Goal: Transaction & Acquisition: Subscribe to service/newsletter

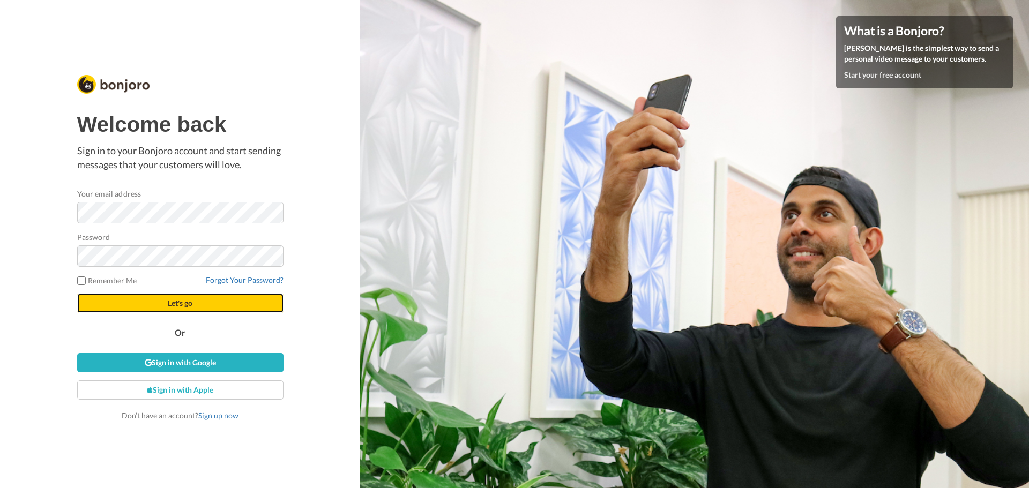
click at [142, 310] on button "Let's go" at bounding box center [180, 303] width 206 height 19
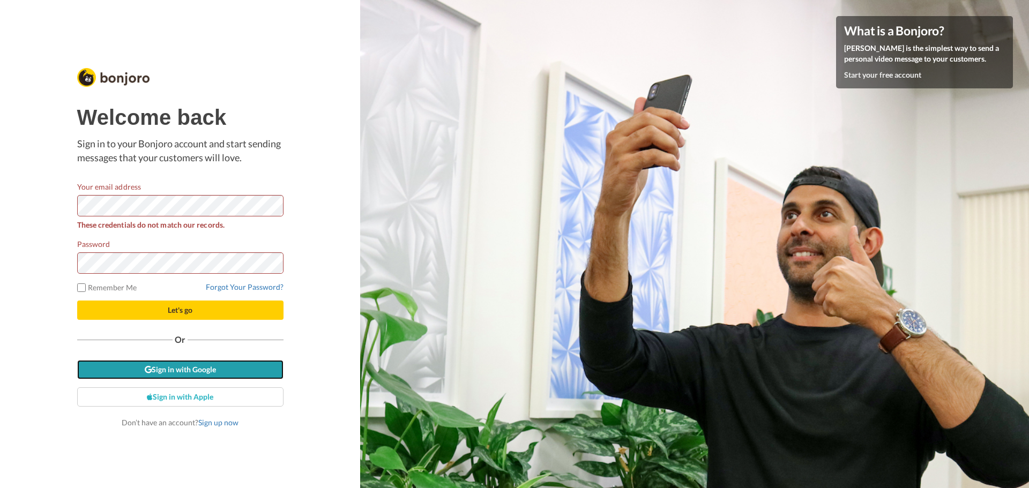
click at [155, 373] on link "Sign in with Google" at bounding box center [180, 369] width 206 height 19
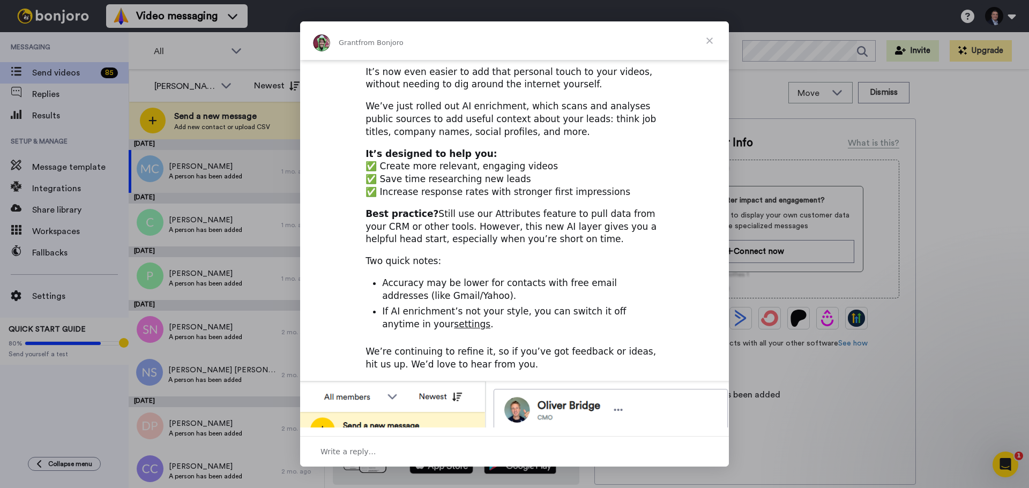
scroll to position [20, 0]
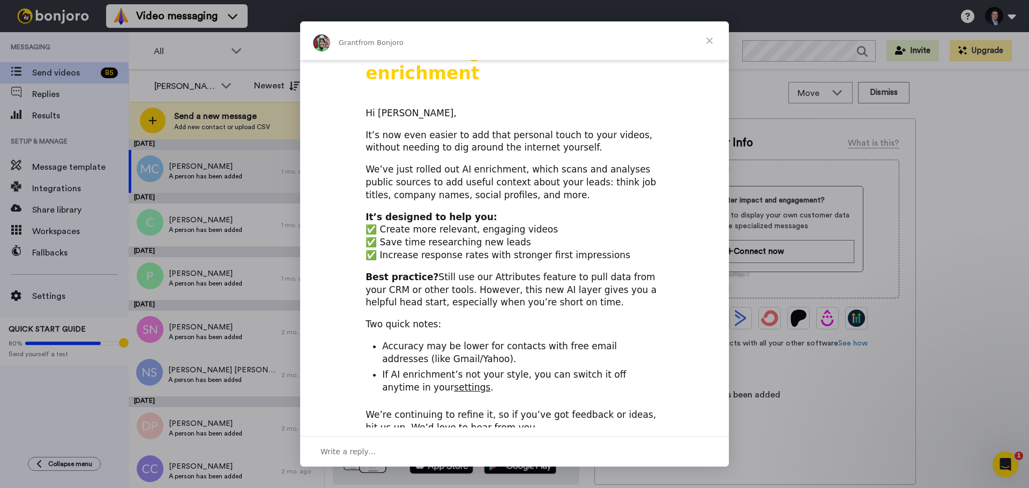
click at [707, 45] on span "Close" at bounding box center [710, 40] width 39 height 39
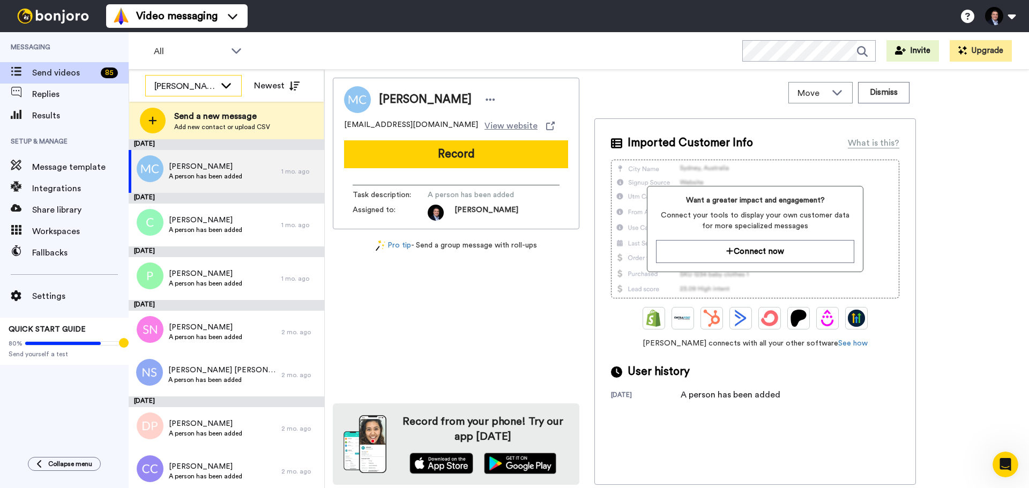
drag, startPoint x: 192, startPoint y: 115, endPoint x: 206, endPoint y: 95, distance: 24.2
click at [206, 95] on div "Colin McDermott All members Colin McDermott Newest Send a new message Add new c…" at bounding box center [226, 105] width 195 height 70
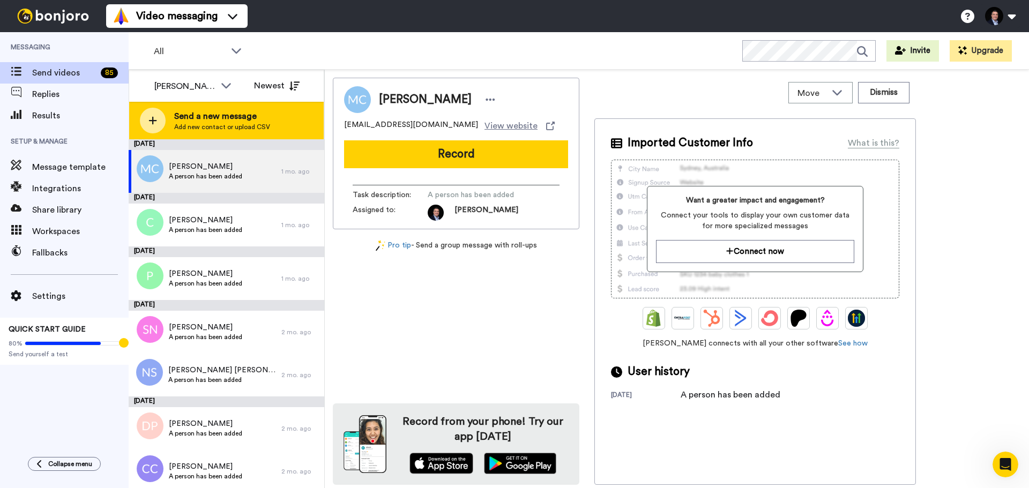
click at [197, 114] on span "Send a new message" at bounding box center [222, 116] width 96 height 13
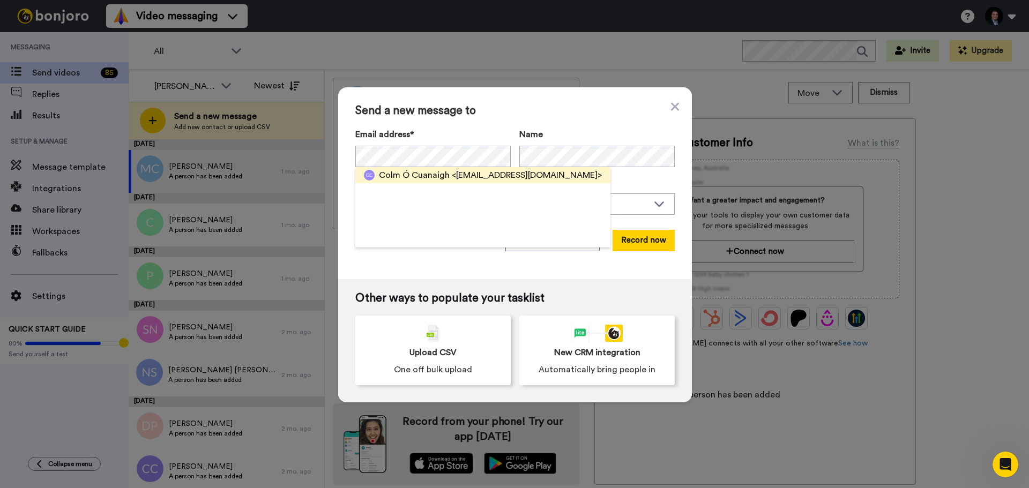
click at [399, 181] on span "Colm Ó Cuanaigh" at bounding box center [414, 175] width 71 height 13
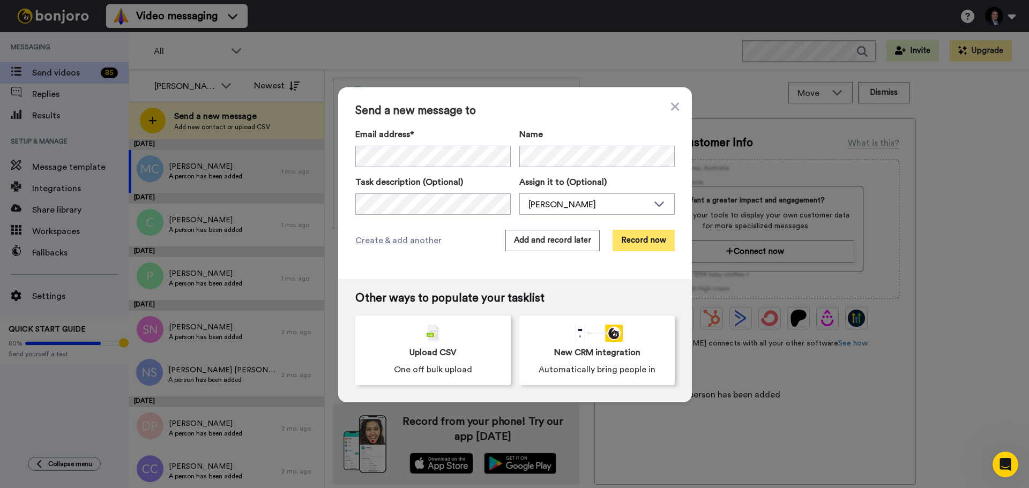
click at [637, 241] on button "Record now" at bounding box center [644, 240] width 62 height 21
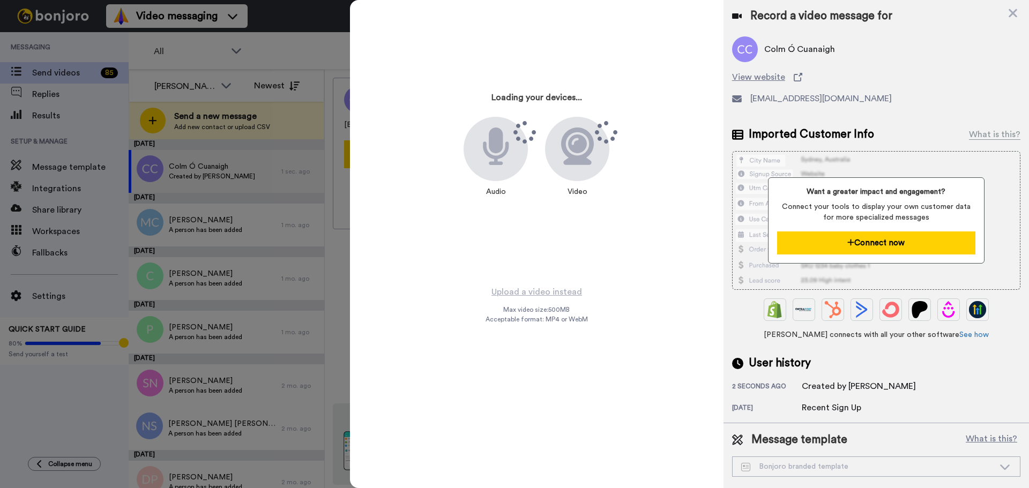
click at [877, 246] on button "Connect now" at bounding box center [876, 243] width 198 height 23
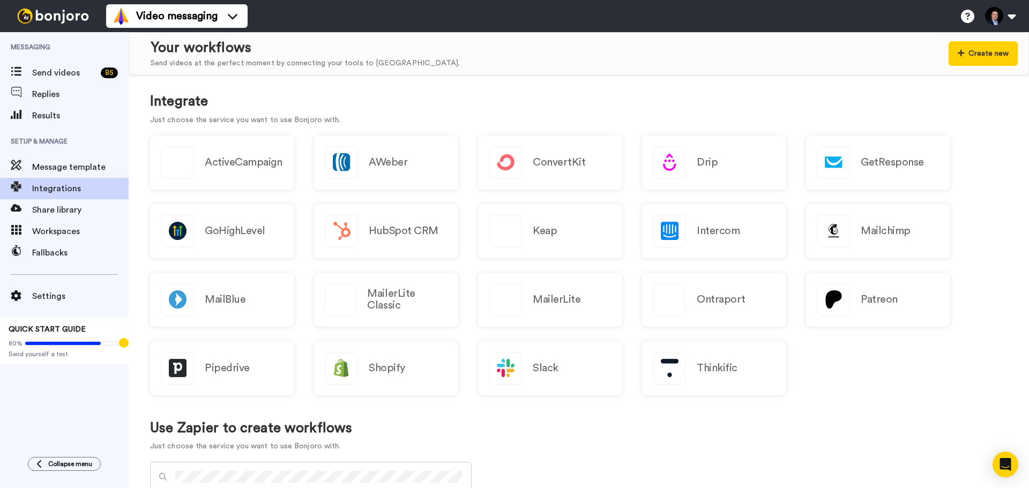
scroll to position [107, 0]
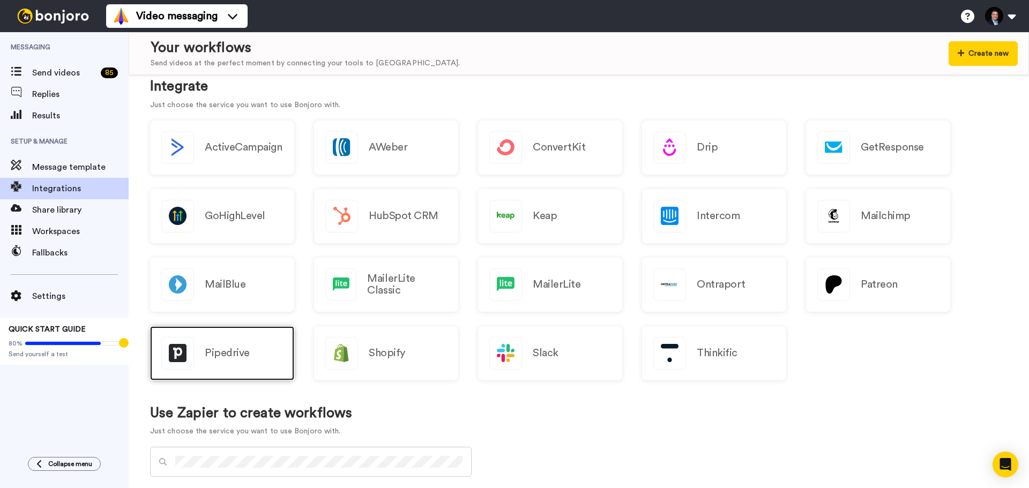
click at [206, 369] on div "Pipedrive" at bounding box center [222, 354] width 144 height 54
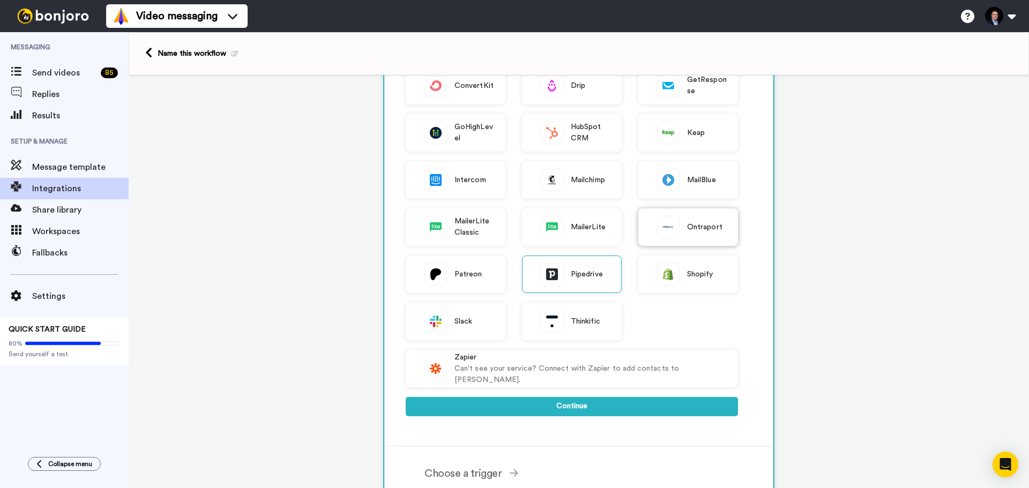
scroll to position [161, 0]
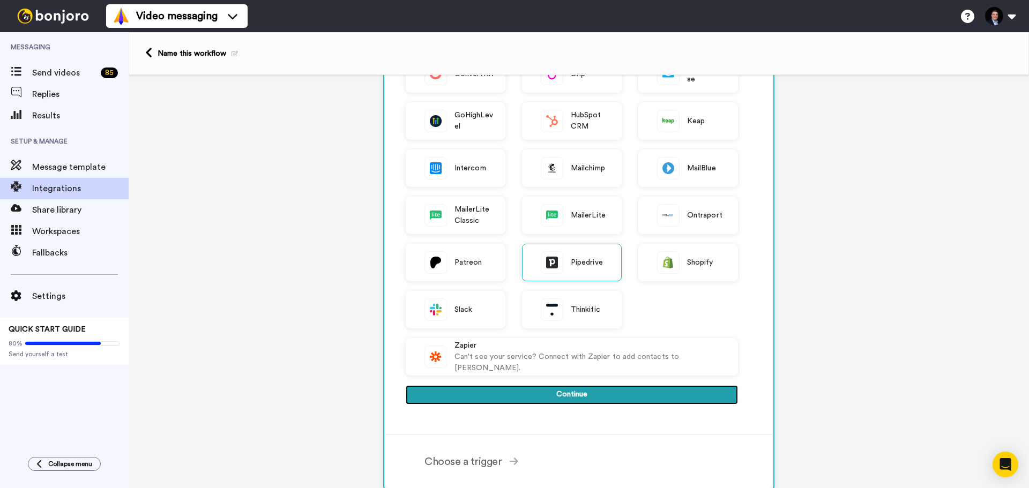
click at [569, 395] on button "Continue" at bounding box center [572, 394] width 332 height 19
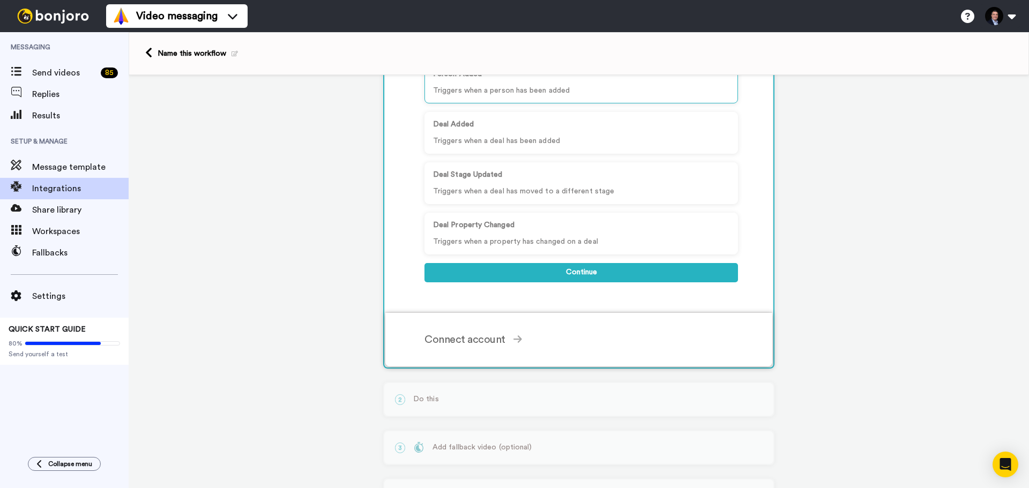
scroll to position [0, 0]
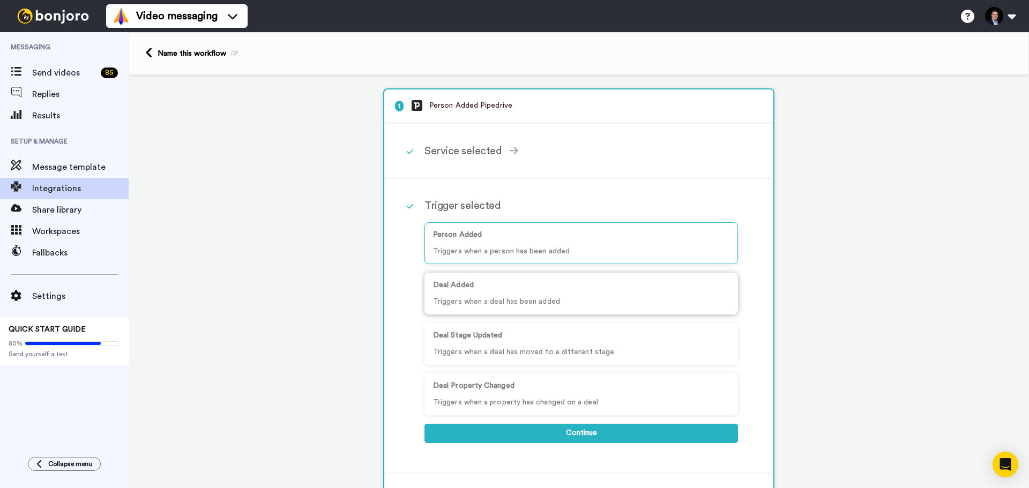
click at [543, 283] on p "Deal Added" at bounding box center [581, 285] width 296 height 11
click at [559, 248] on p "Triggers when a person has been added" at bounding box center [581, 251] width 296 height 11
click at [566, 307] on p "Triggers when a deal has been added" at bounding box center [581, 301] width 296 height 11
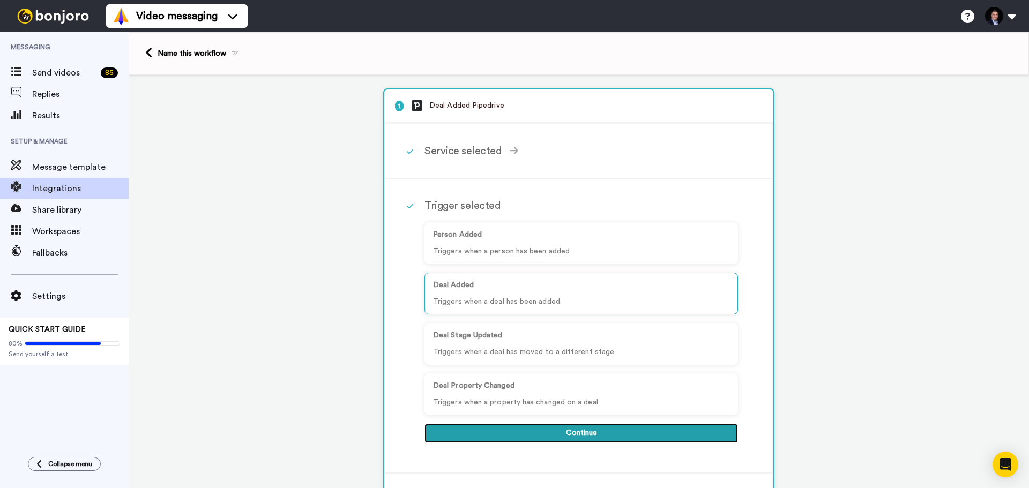
click at [542, 436] on button "Continue" at bounding box center [582, 433] width 314 height 19
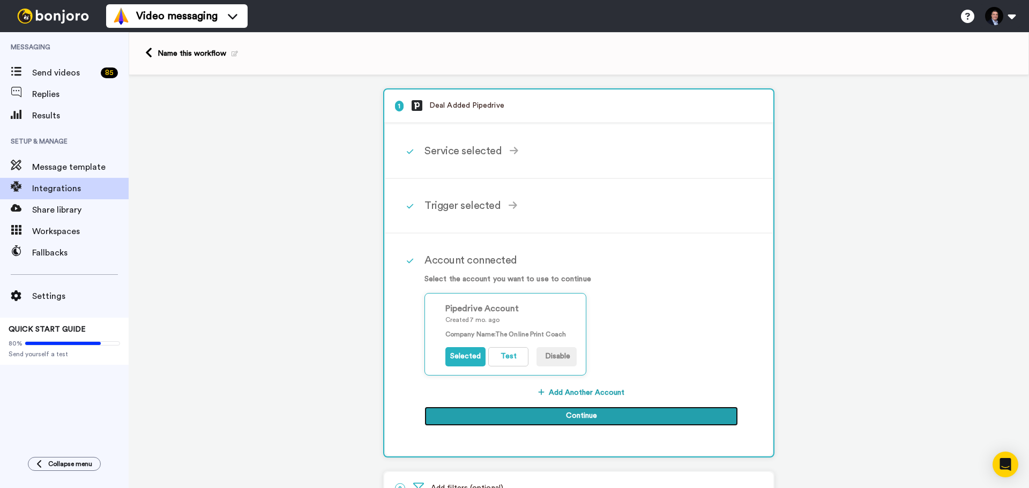
click at [561, 411] on button "Continue" at bounding box center [582, 416] width 314 height 19
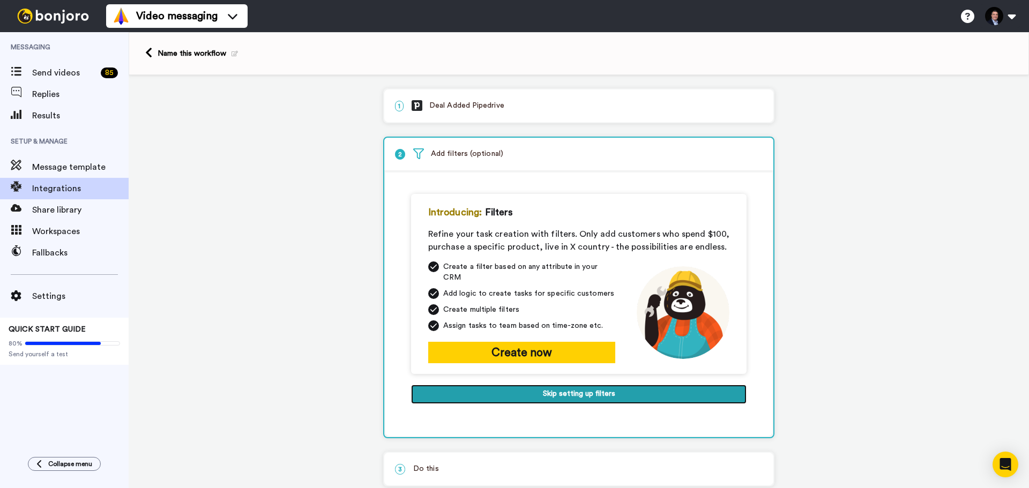
click at [516, 385] on button "Skip setting up filters" at bounding box center [579, 394] width 336 height 19
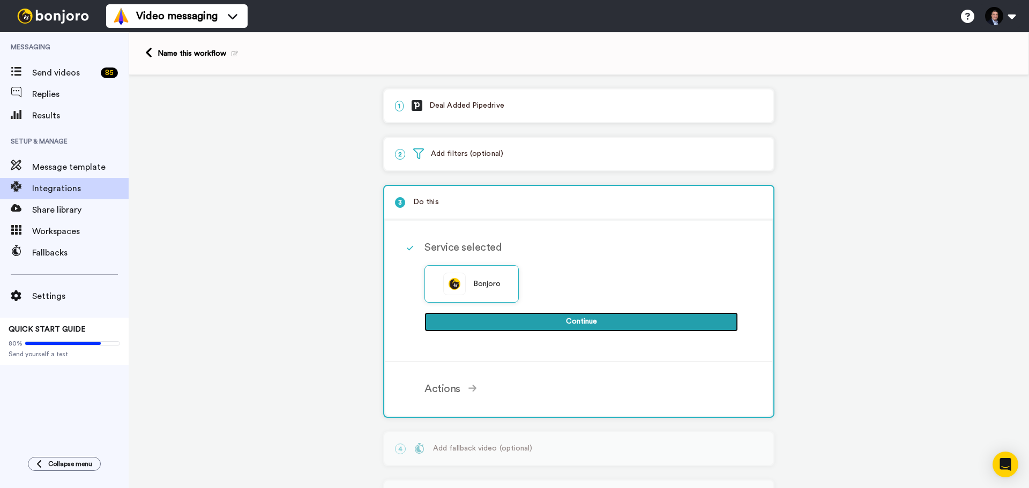
click at [563, 317] on button "Continue" at bounding box center [582, 322] width 314 height 19
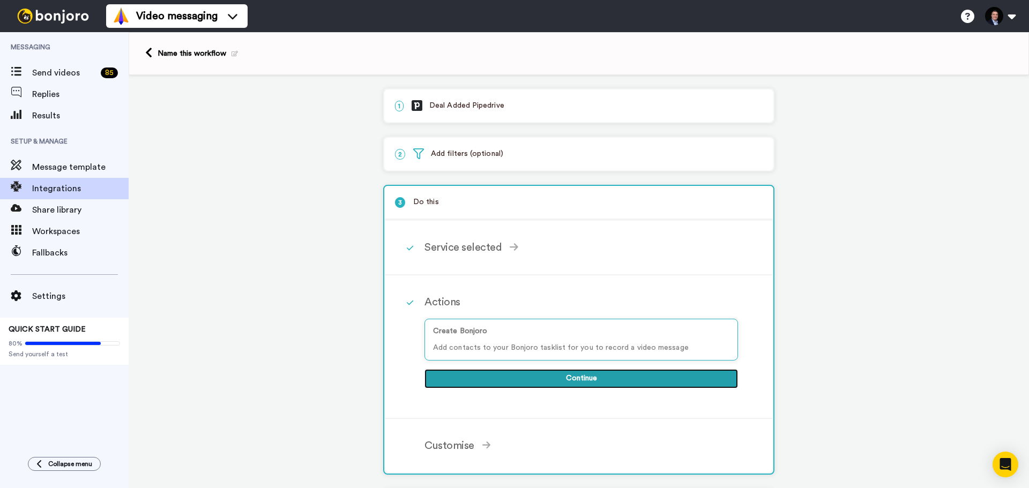
click at [554, 374] on button "Continue" at bounding box center [582, 378] width 314 height 19
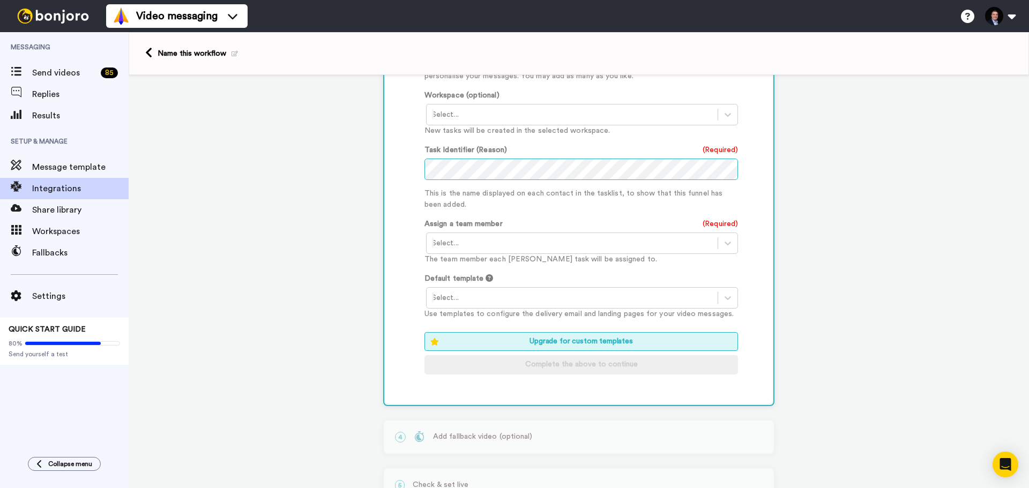
scroll to position [375, 0]
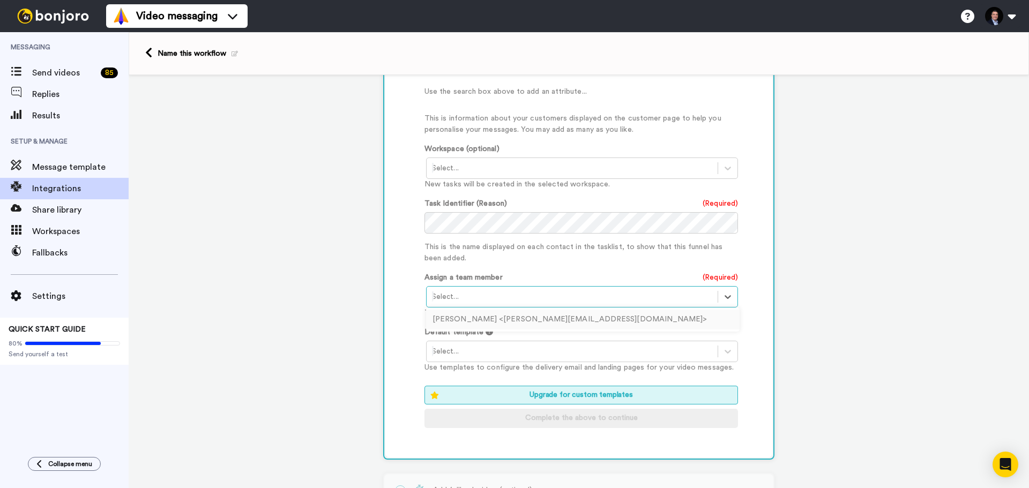
click at [454, 293] on div at bounding box center [572, 297] width 280 height 13
click at [458, 317] on div "Colin McDermott <colin@theonlineprintcoach.com>" at bounding box center [583, 320] width 314 height 20
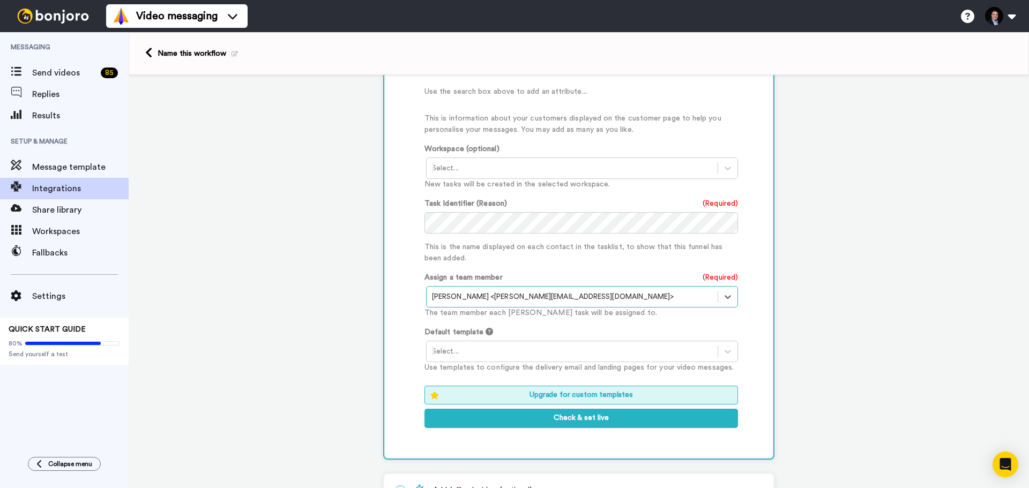
click at [501, 346] on div at bounding box center [572, 351] width 280 height 13
click at [491, 371] on div "Template 1" at bounding box center [583, 375] width 314 height 20
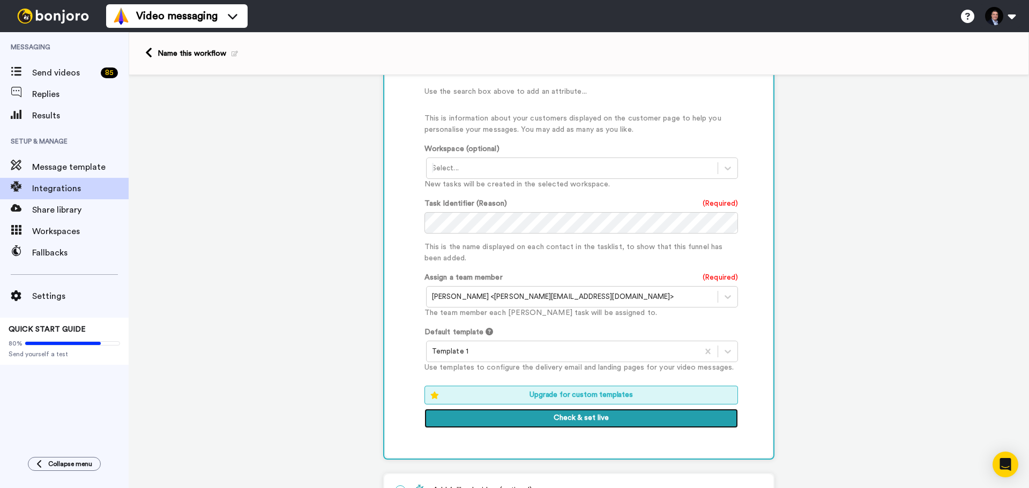
click at [548, 418] on button "Check & set live" at bounding box center [582, 418] width 314 height 19
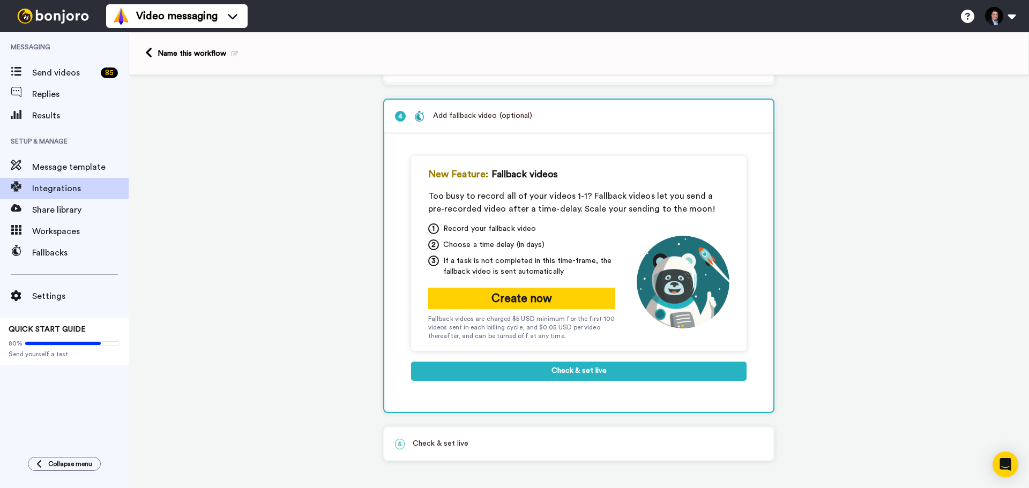
scroll to position [131, 0]
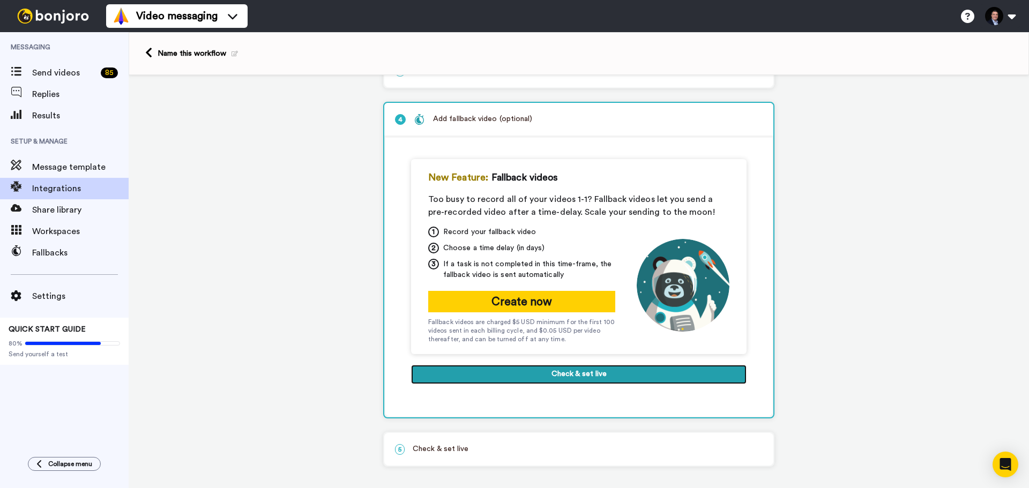
click at [538, 375] on button "Check & set live" at bounding box center [579, 374] width 336 height 19
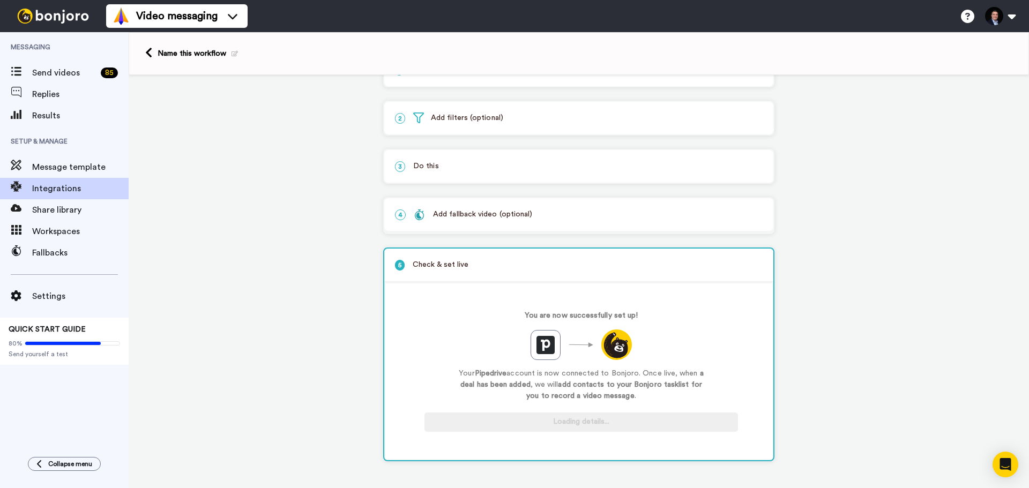
scroll to position [36, 0]
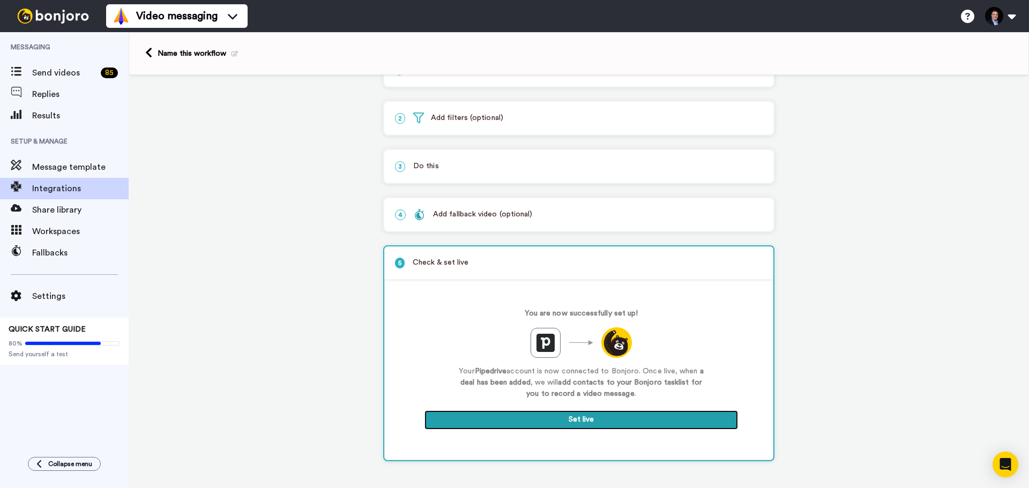
click at [563, 416] on button "Set live" at bounding box center [582, 420] width 314 height 19
click at [562, 421] on button "Set live" at bounding box center [582, 420] width 314 height 19
click at [580, 422] on button "Set live" at bounding box center [582, 420] width 314 height 19
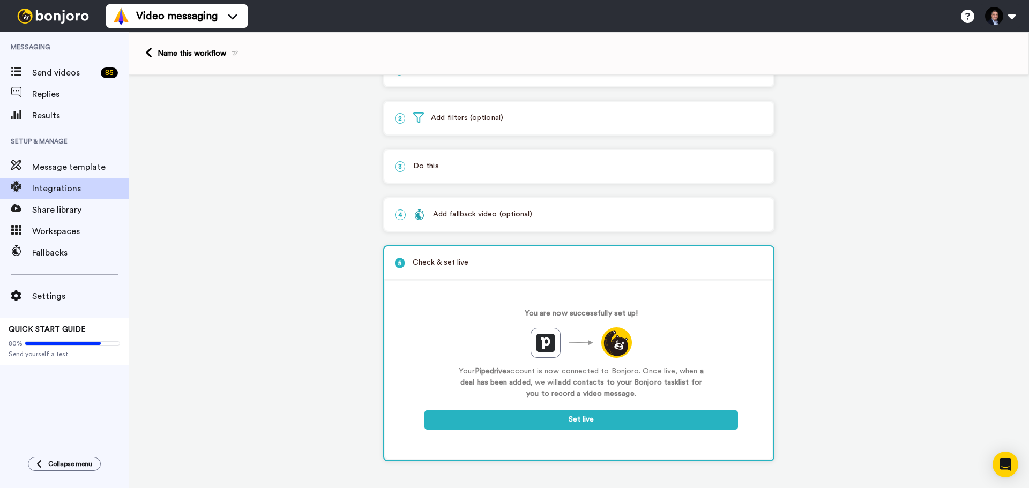
scroll to position [0, 0]
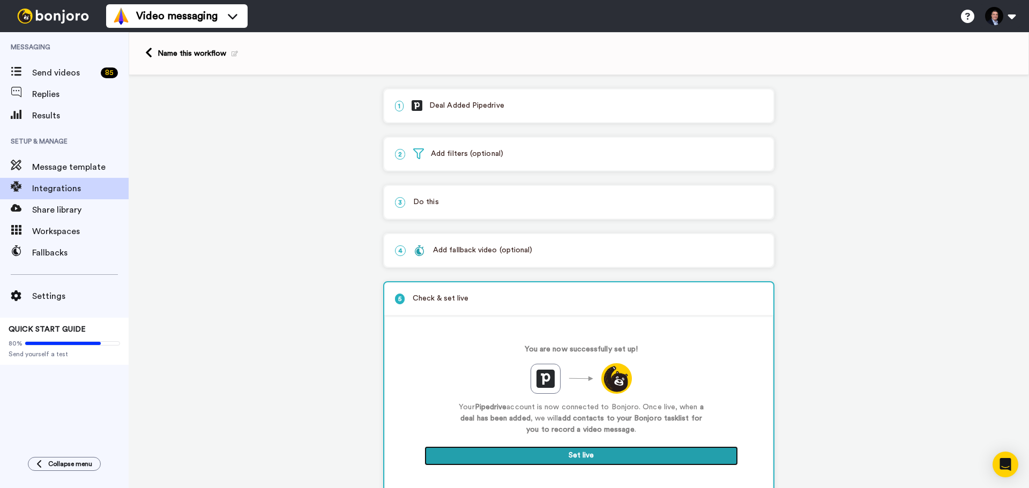
click at [565, 451] on button "Set live" at bounding box center [582, 456] width 314 height 19
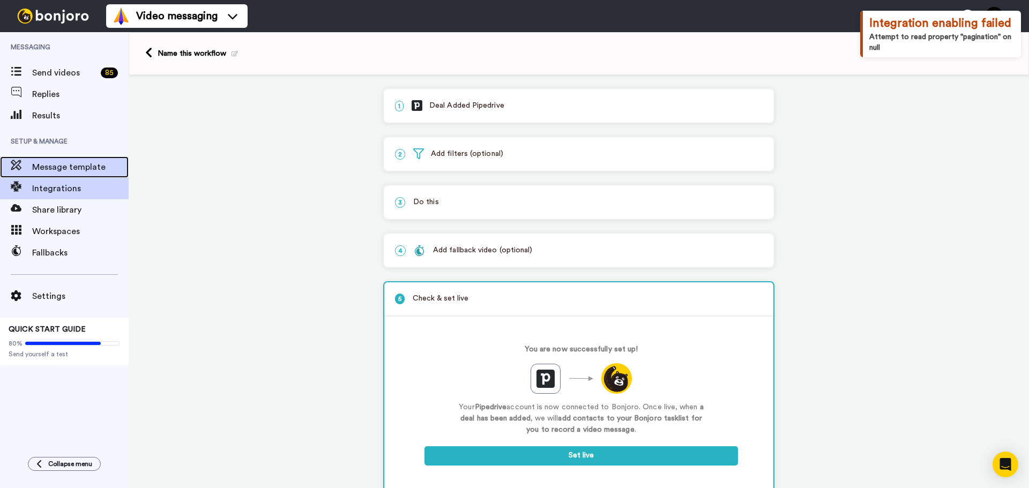
click at [60, 161] on span "Message template" at bounding box center [80, 167] width 97 height 13
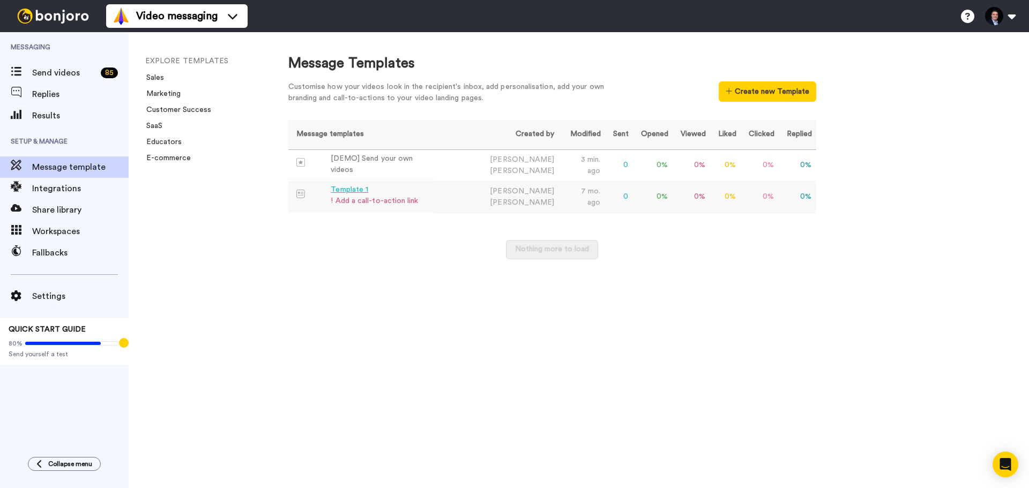
click at [367, 199] on div "! Add a call-to-action link" at bounding box center [374, 201] width 87 height 11
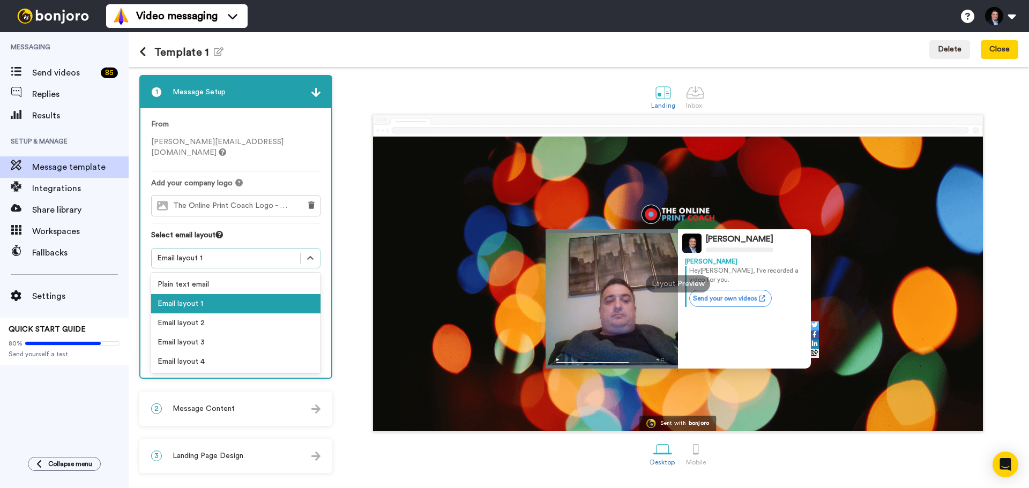
click at [238, 253] on div "Email layout 1" at bounding box center [226, 258] width 138 height 11
click at [290, 230] on div "Select email layout" at bounding box center [235, 239] width 169 height 18
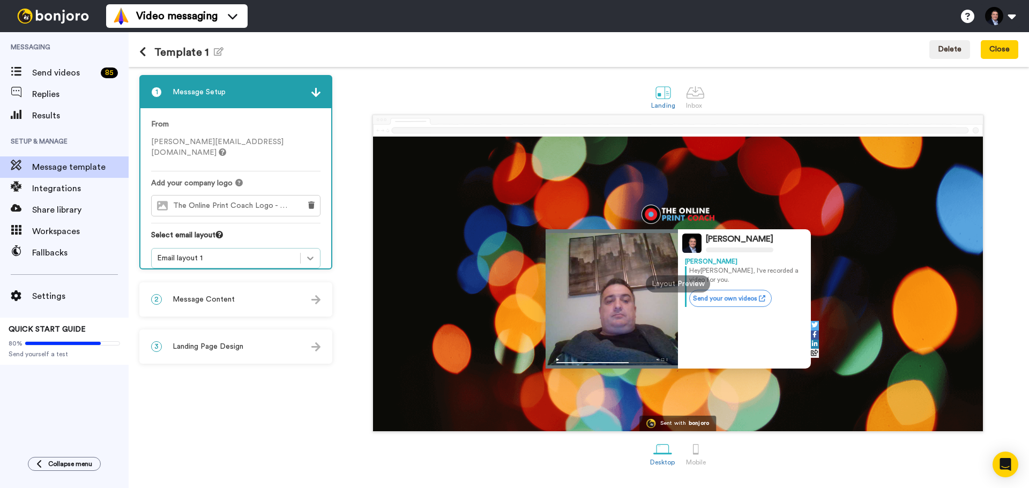
click at [316, 249] on div at bounding box center [310, 258] width 19 height 19
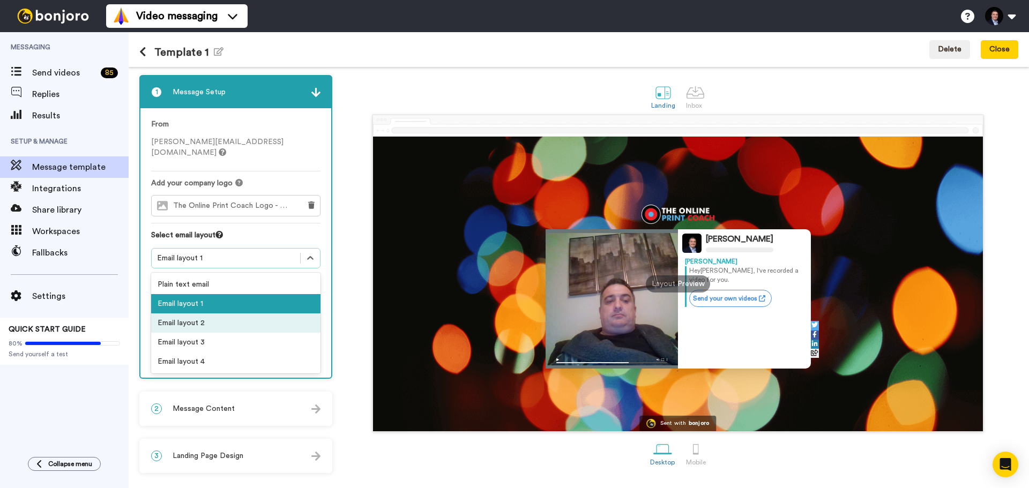
click at [283, 314] on div "Email layout 2" at bounding box center [235, 323] width 169 height 19
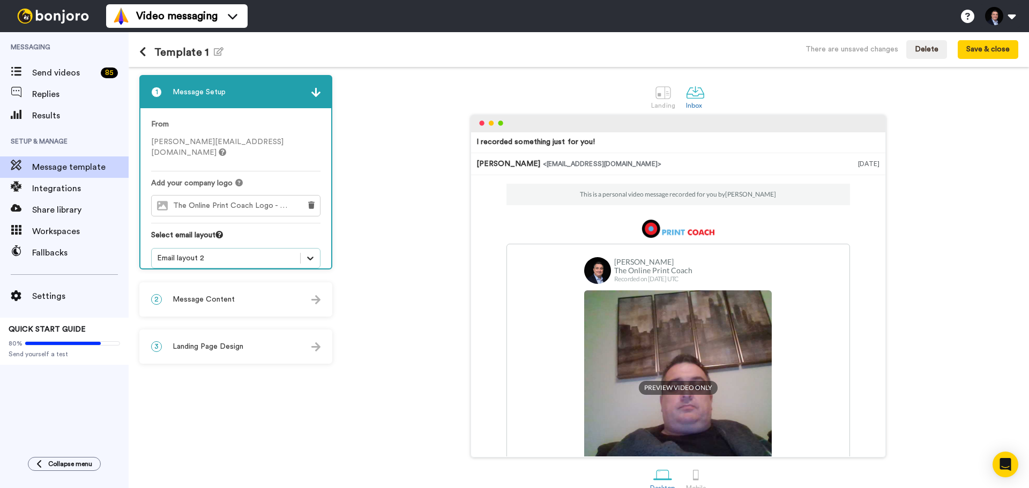
click at [308, 253] on icon at bounding box center [310, 258] width 11 height 11
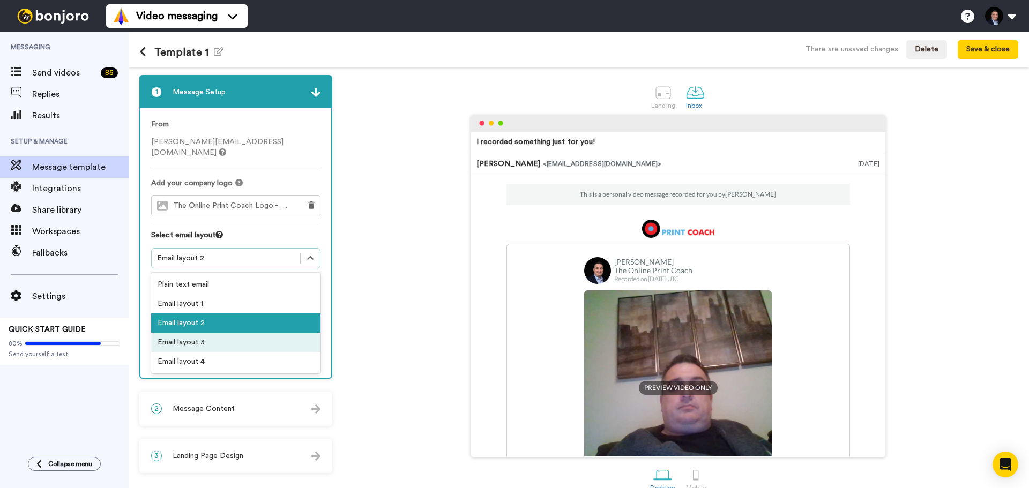
click at [258, 333] on div "Email layout 3" at bounding box center [235, 342] width 169 height 19
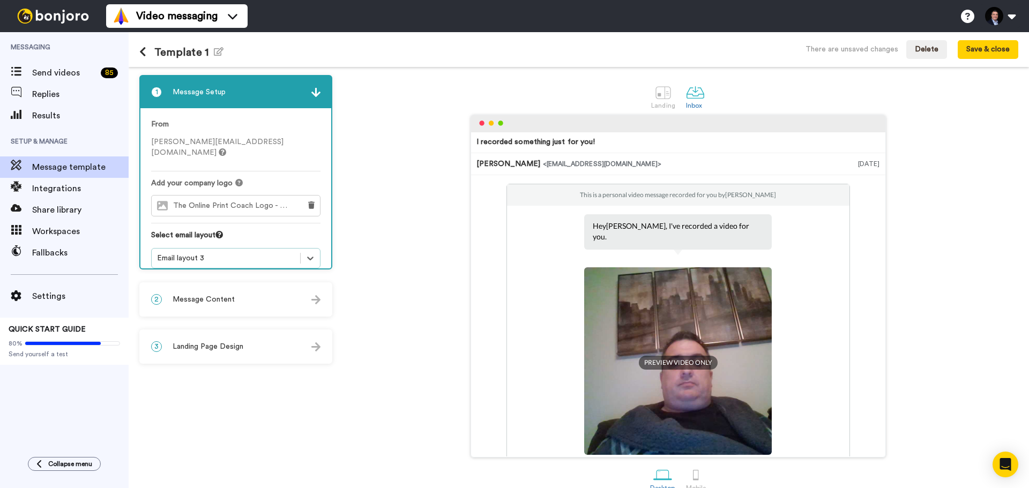
scroll to position [17, 0]
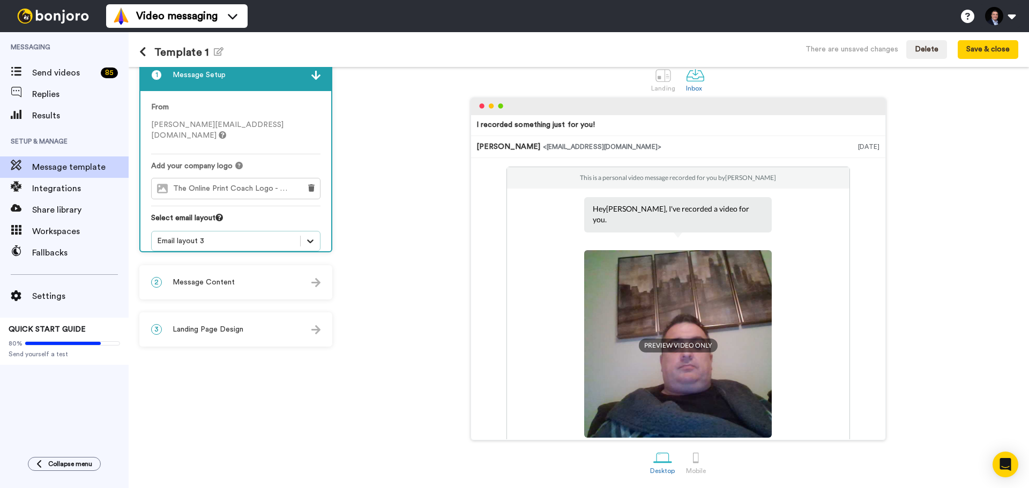
click at [310, 236] on icon at bounding box center [310, 241] width 11 height 11
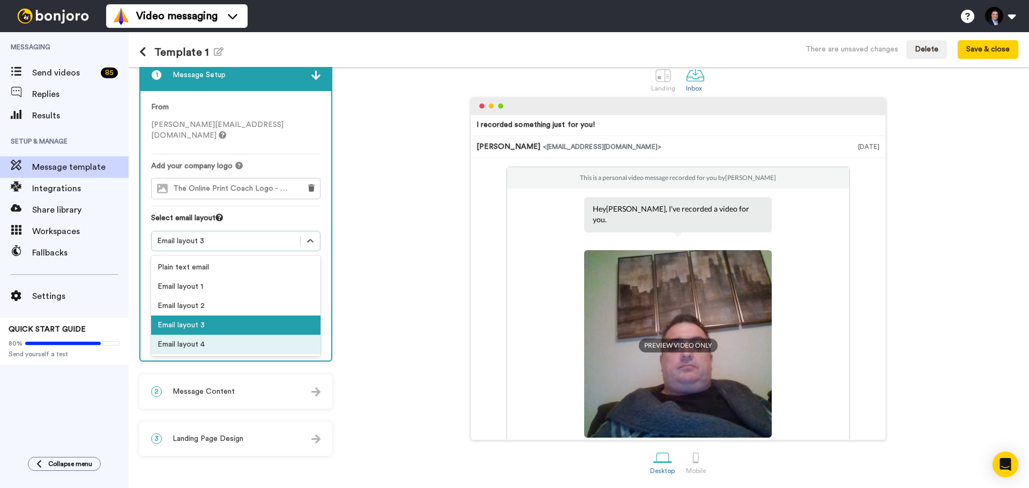
click at [279, 335] on div "Email layout 4" at bounding box center [235, 344] width 169 height 19
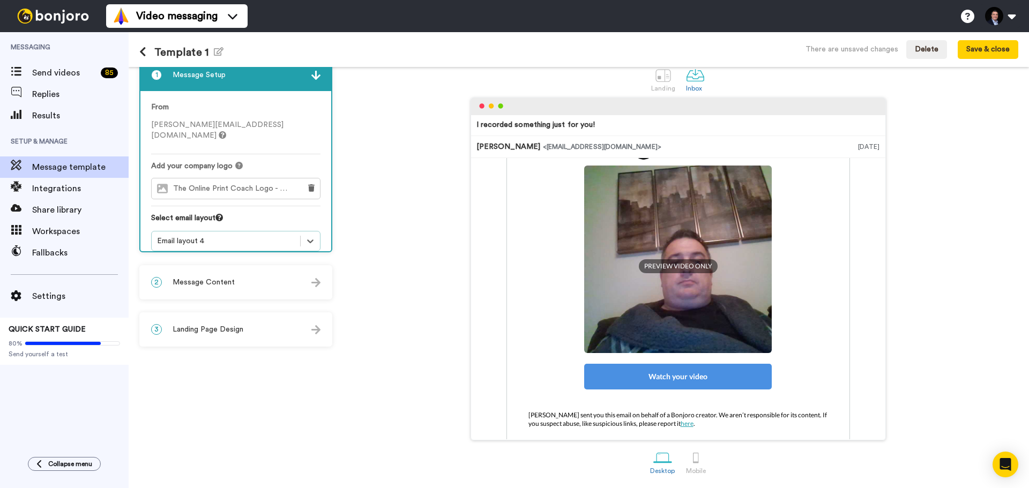
scroll to position [107, 0]
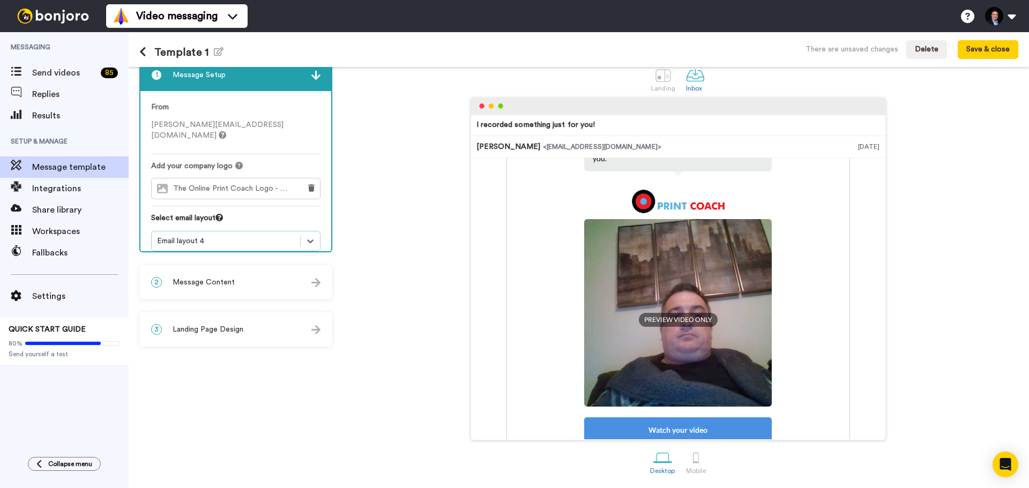
click at [303, 278] on div "2 Message Content" at bounding box center [235, 282] width 191 height 32
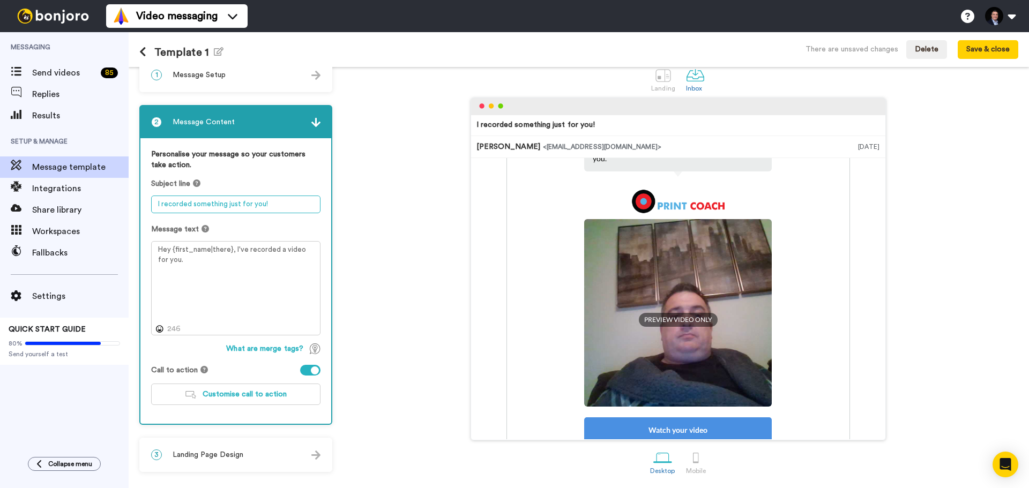
click at [258, 205] on textarea "I recorded something just for you!" at bounding box center [235, 205] width 169 height 18
click at [227, 449] on div "3 Landing Page Design" at bounding box center [235, 455] width 191 height 32
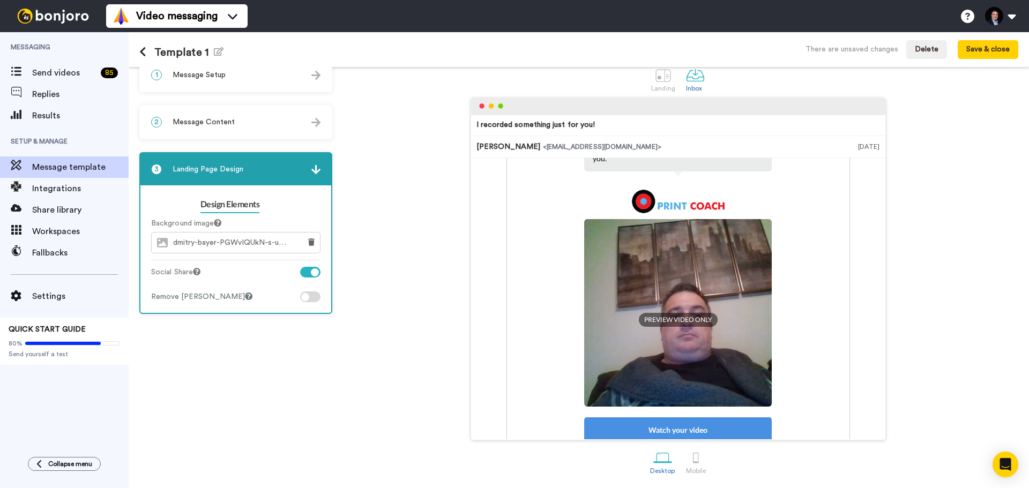
click at [311, 298] on div at bounding box center [310, 297] width 20 height 11
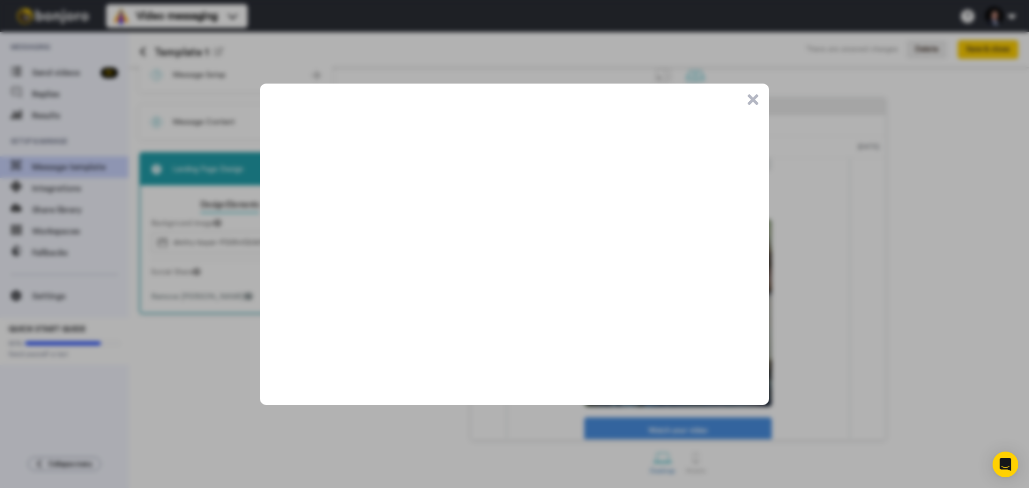
click at [754, 98] on button ".cls-1{stroke-width:0px;}" at bounding box center [753, 99] width 11 height 11
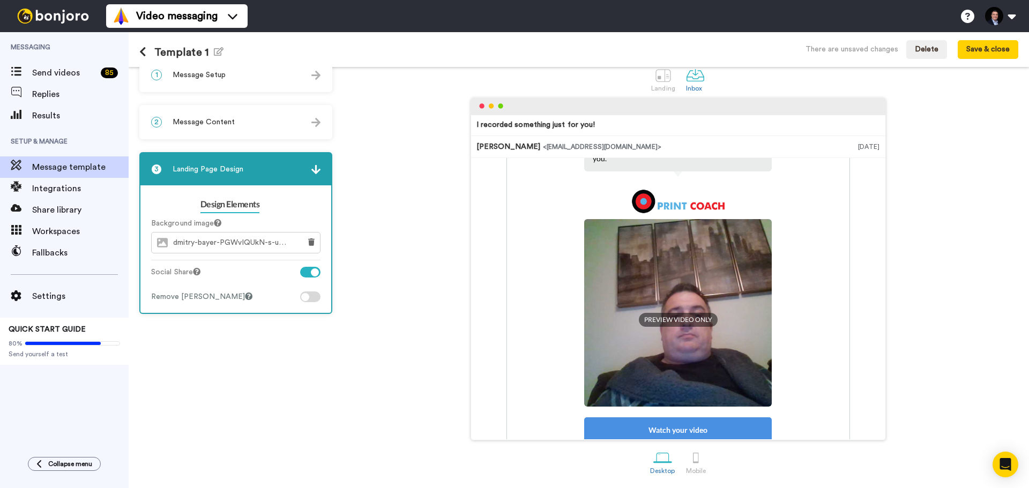
click at [302, 276] on div at bounding box center [310, 272] width 20 height 11
click at [242, 242] on span "dmitry-bayer-PGWvIQUkN-s-unsplash.png" at bounding box center [234, 243] width 122 height 9
click at [312, 241] on icon at bounding box center [311, 243] width 6 height 8
click at [995, 44] on button "Save & close" at bounding box center [988, 49] width 61 height 19
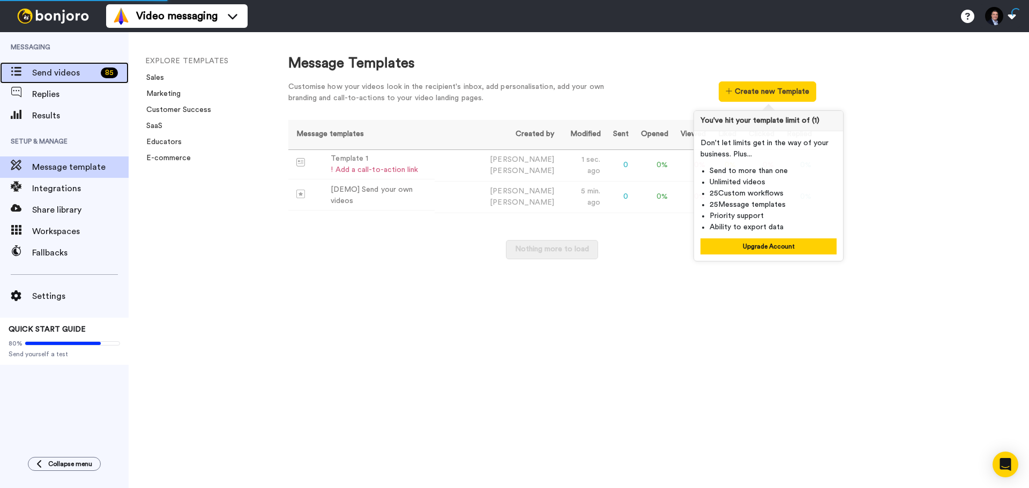
click at [68, 71] on span "Send videos" at bounding box center [64, 72] width 64 height 13
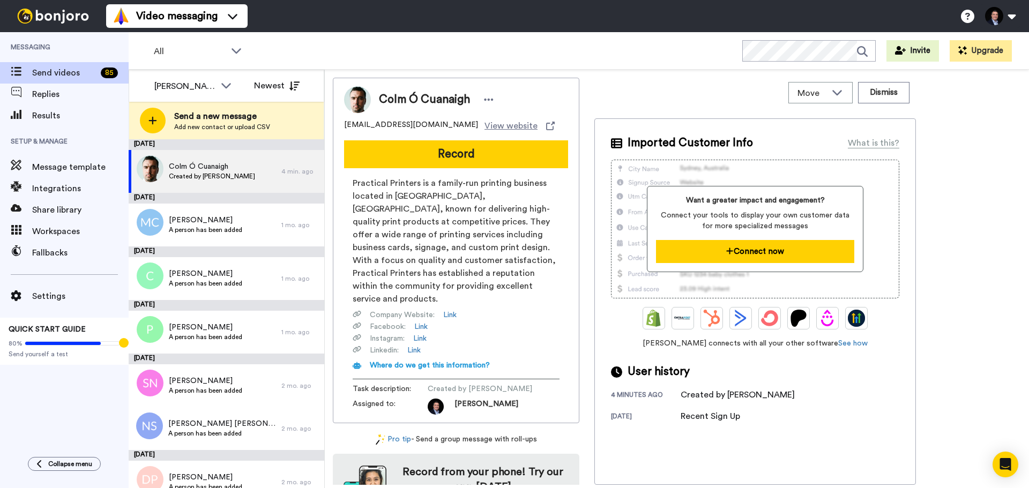
click at [740, 255] on button "Connect now" at bounding box center [755, 251] width 198 height 23
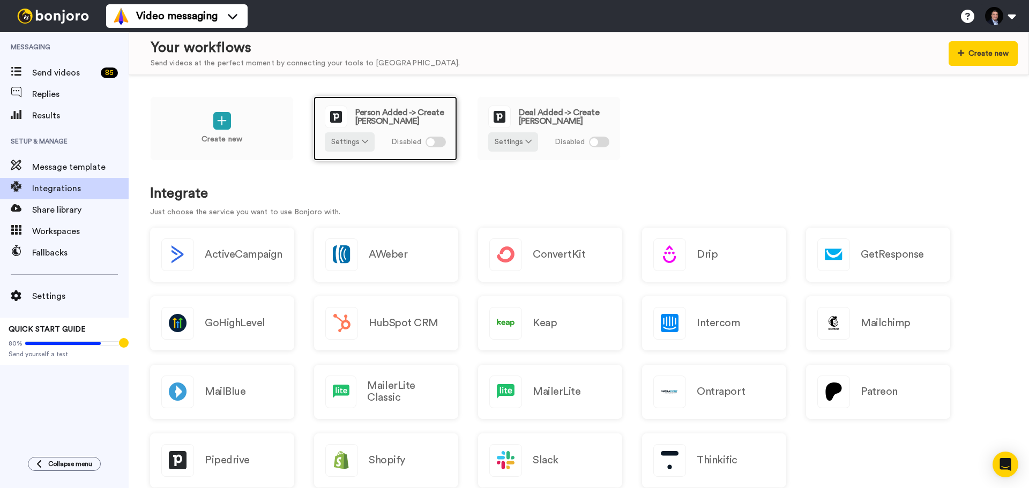
click at [435, 143] on div at bounding box center [436, 142] width 20 height 11
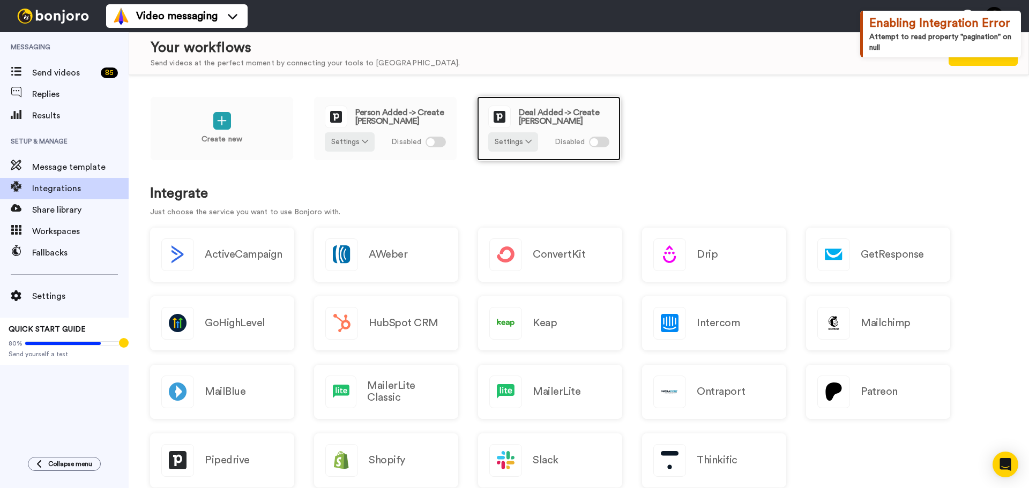
click at [598, 144] on div at bounding box center [599, 142] width 20 height 11
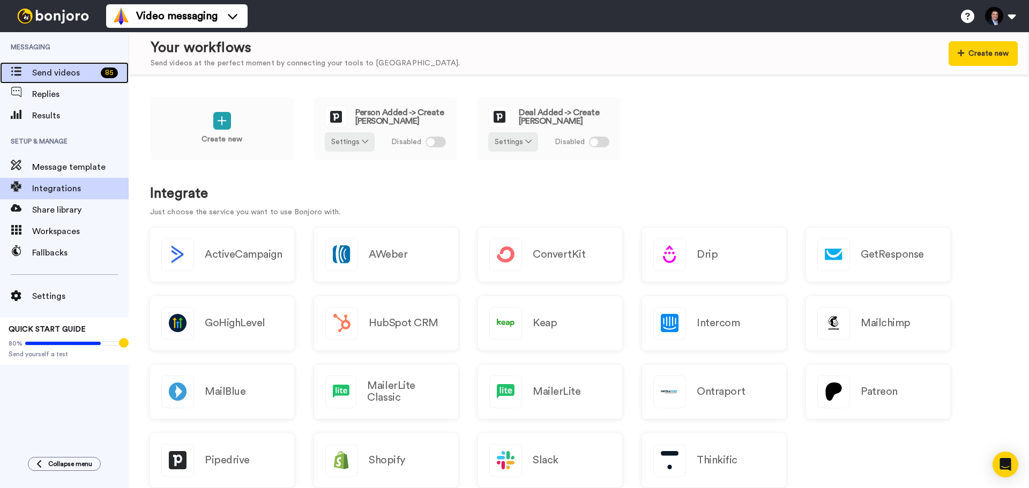
click at [67, 73] on span "Send videos" at bounding box center [64, 72] width 64 height 13
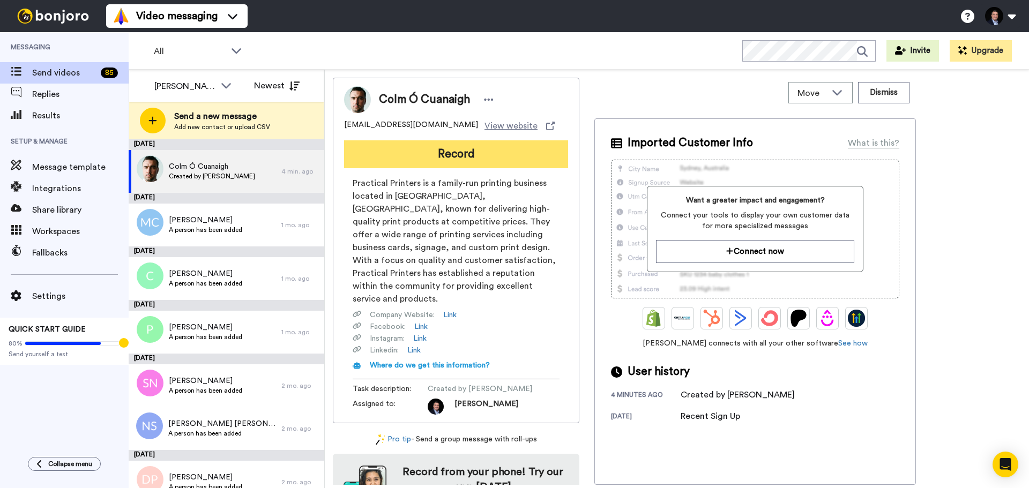
click at [435, 151] on button "Record" at bounding box center [456, 154] width 224 height 28
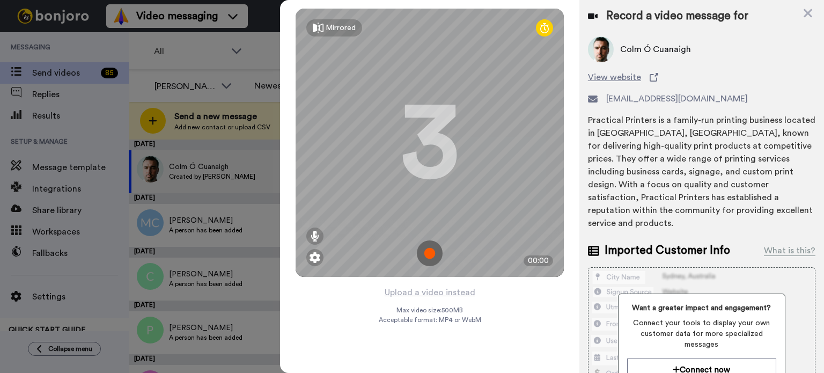
click at [435, 251] on img at bounding box center [430, 253] width 26 height 26
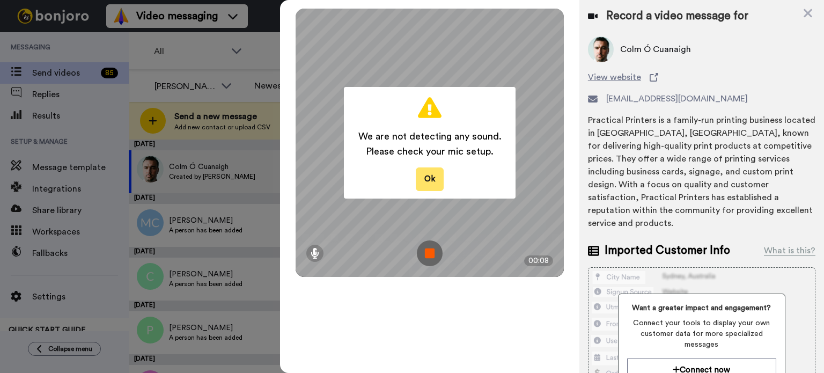
click at [422, 177] on button "Ok" at bounding box center [430, 178] width 28 height 23
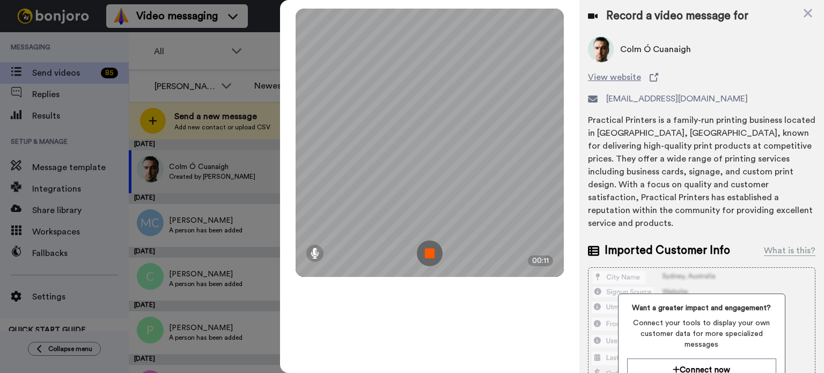
drag, startPoint x: 420, startPoint y: 255, endPoint x: 412, endPoint y: 255, distance: 8.6
click at [420, 255] on img at bounding box center [430, 253] width 26 height 26
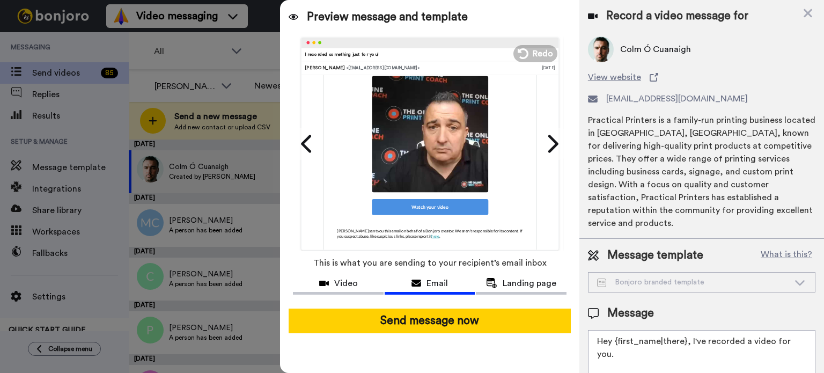
scroll to position [137, 0]
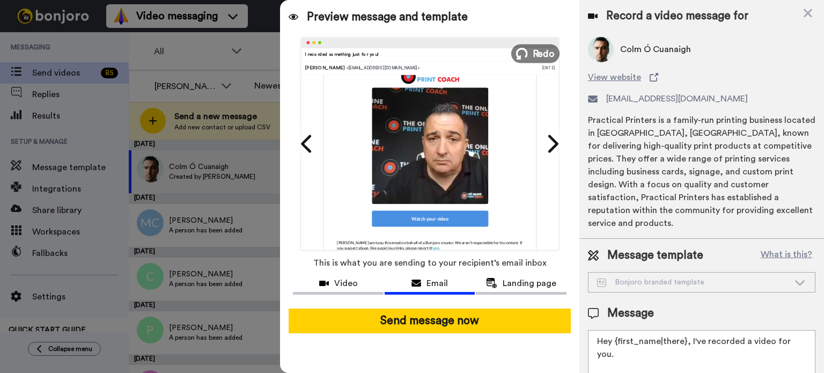
click at [535, 54] on span "Redo" at bounding box center [543, 53] width 23 height 14
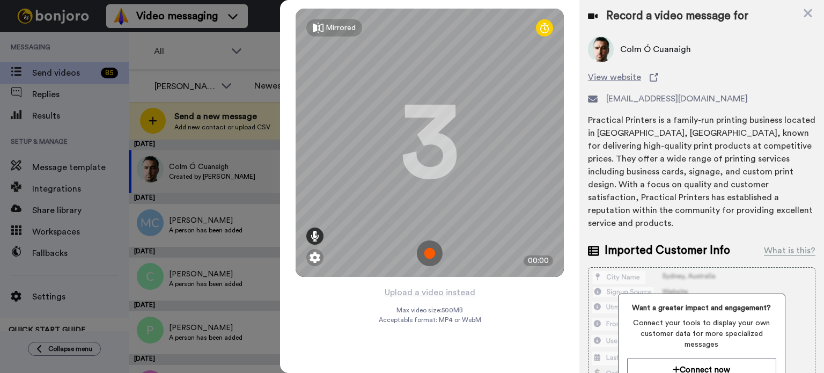
click at [317, 238] on icon at bounding box center [314, 236] width 9 height 11
click at [422, 251] on img at bounding box center [430, 253] width 26 height 26
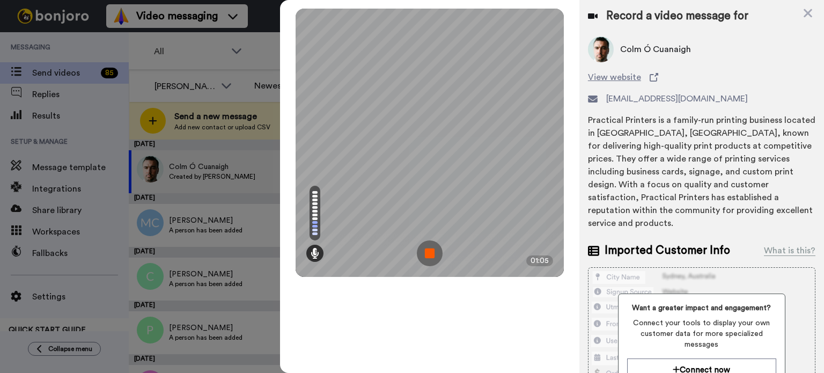
click at [433, 253] on img at bounding box center [430, 253] width 26 height 26
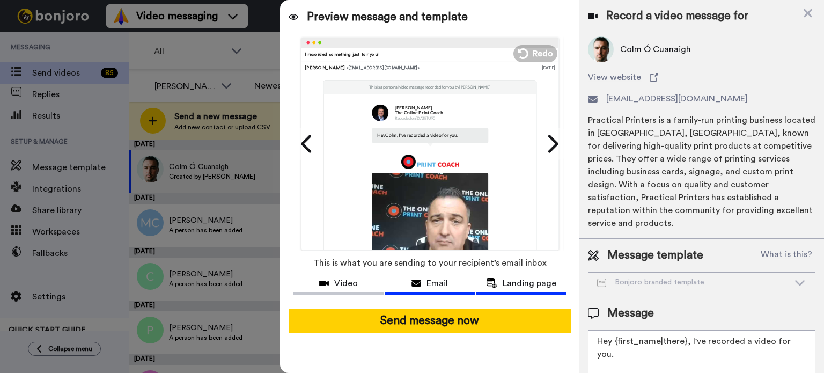
click at [510, 278] on span "Landing page" at bounding box center [529, 283] width 54 height 13
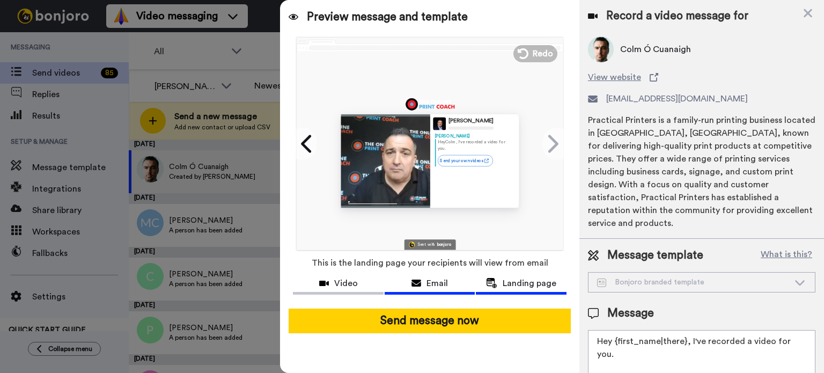
click at [433, 281] on span "Email" at bounding box center [436, 283] width 21 height 13
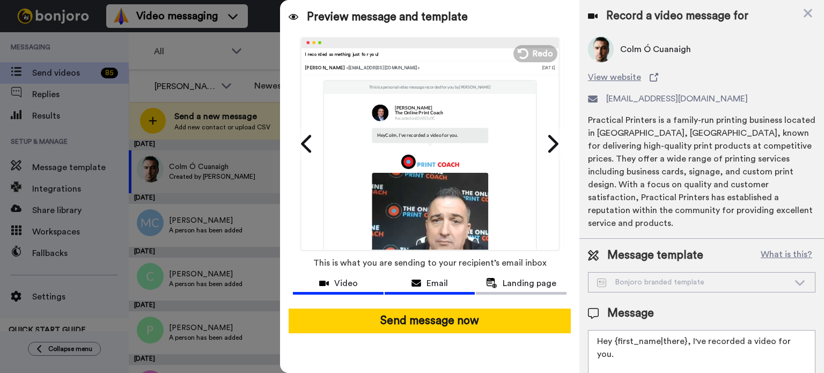
click at [358, 288] on div "Video" at bounding box center [338, 283] width 91 height 13
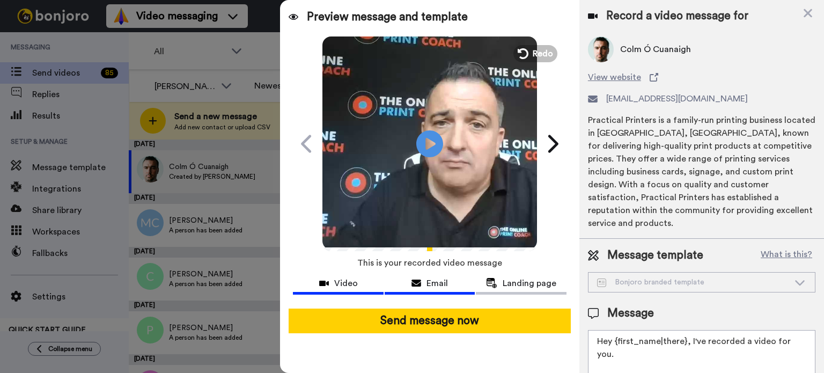
click at [428, 283] on span "Email" at bounding box center [436, 283] width 21 height 13
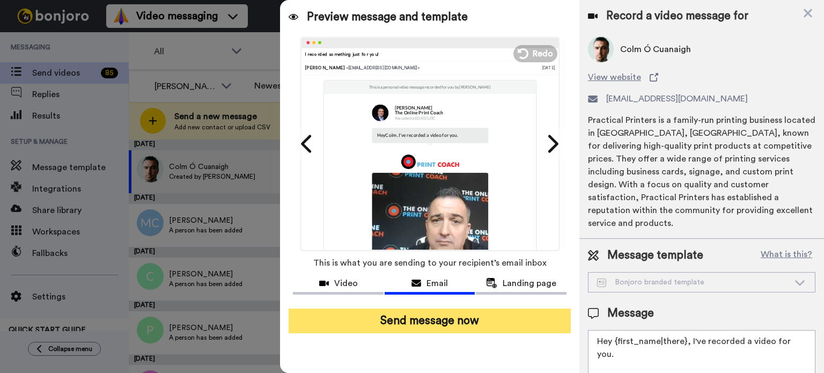
click at [428, 322] on button "Send message now" at bounding box center [429, 320] width 282 height 25
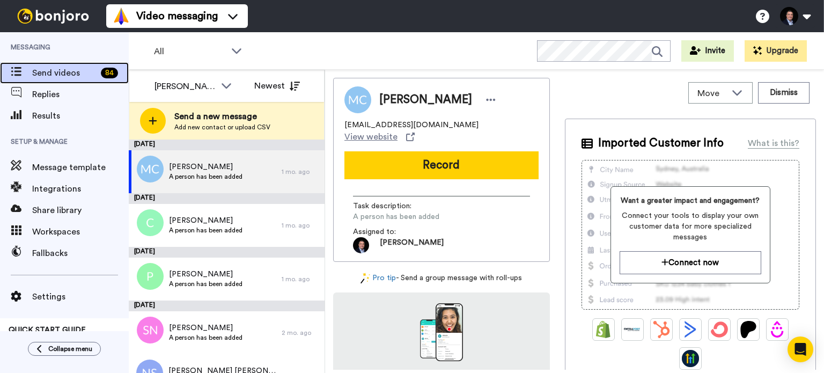
click at [16, 73] on icon at bounding box center [16, 71] width 11 height 9
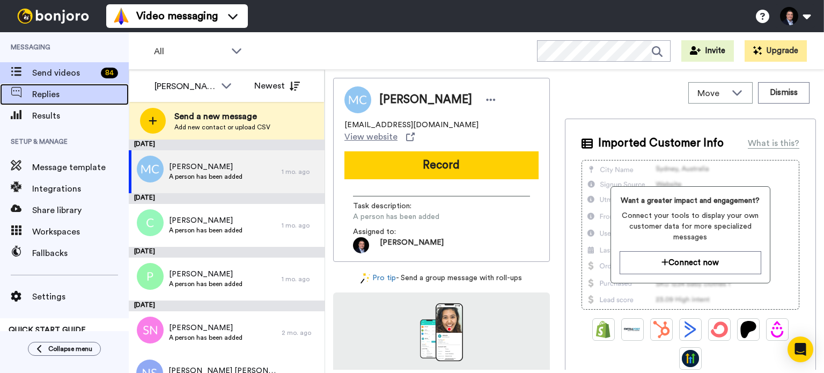
click at [60, 96] on span "Replies" at bounding box center [80, 94] width 97 height 13
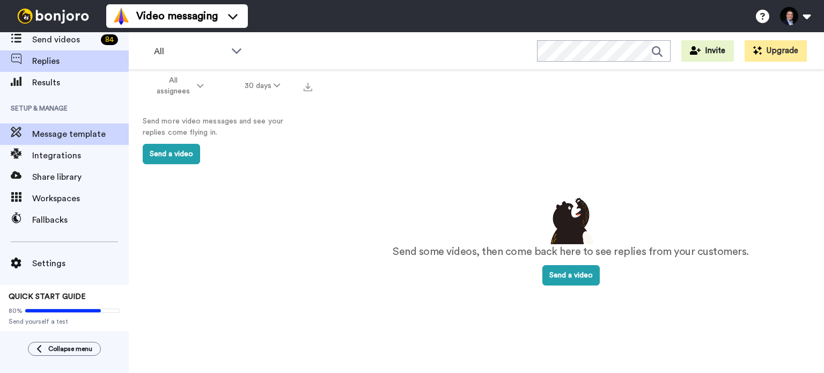
scroll to position [34, 0]
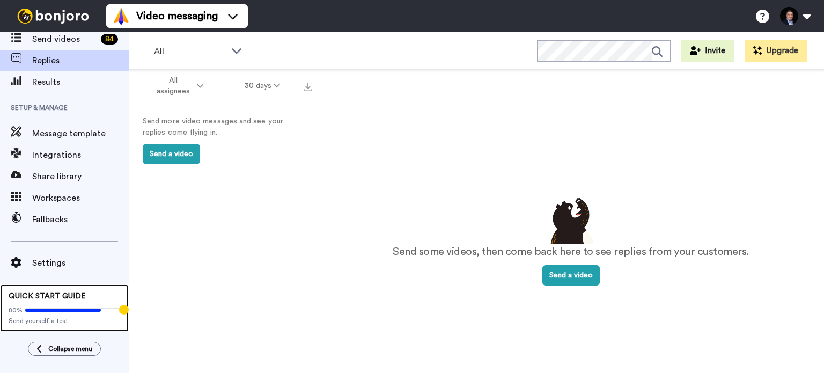
click at [51, 303] on div "80% Send yourself a test" at bounding box center [65, 313] width 112 height 24
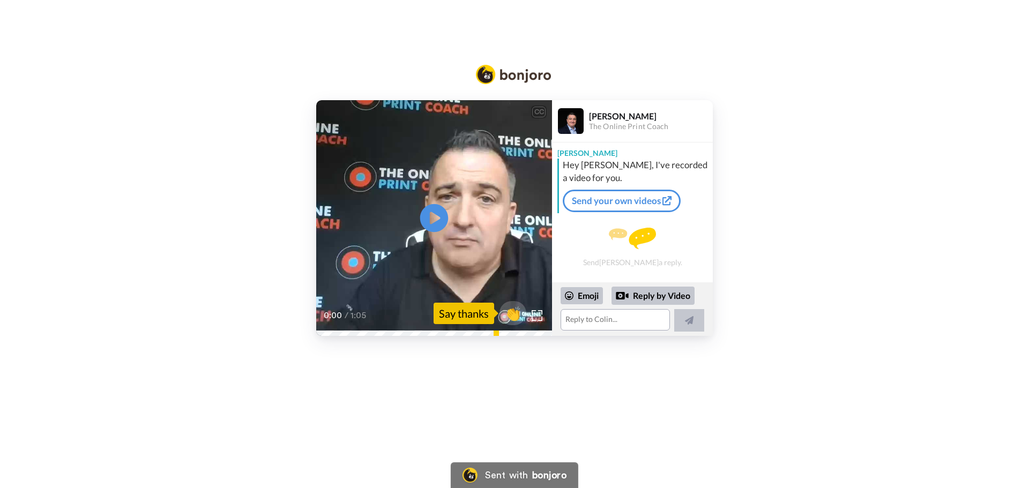
click at [439, 219] on icon "Play/Pause" at bounding box center [434, 218] width 28 height 51
click at [428, 254] on video at bounding box center [434, 218] width 236 height 236
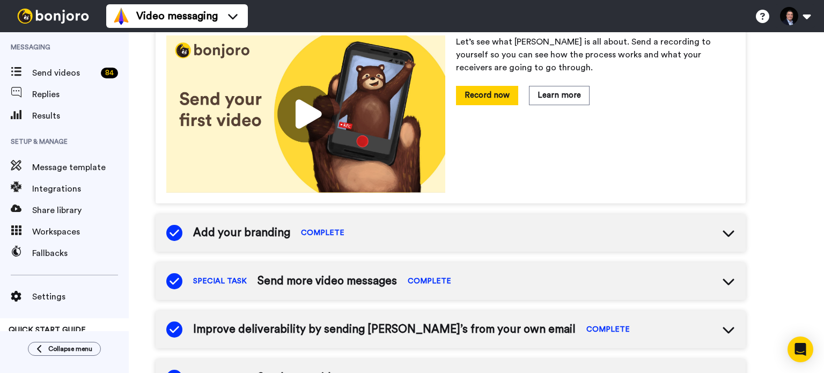
scroll to position [169, 0]
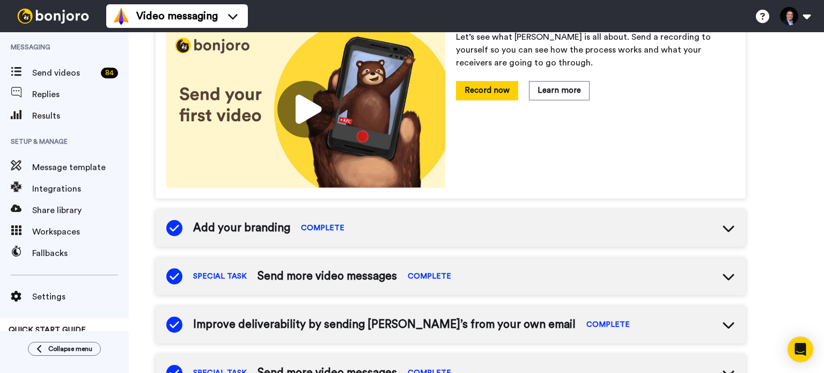
click at [495, 236] on div "Add your branding COMPLETE" at bounding box center [450, 228] width 590 height 38
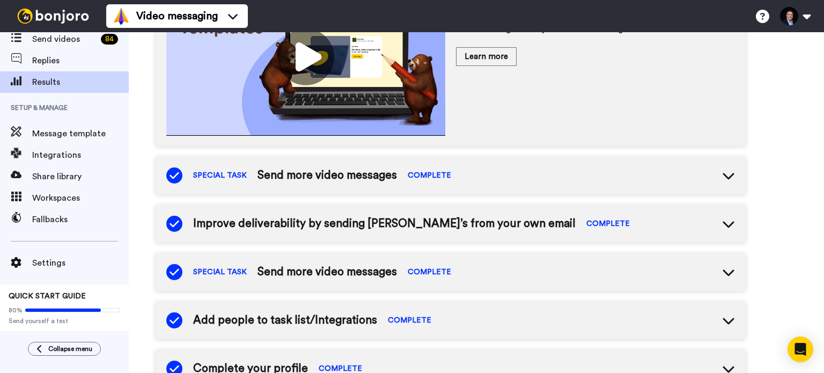
scroll to position [0, 0]
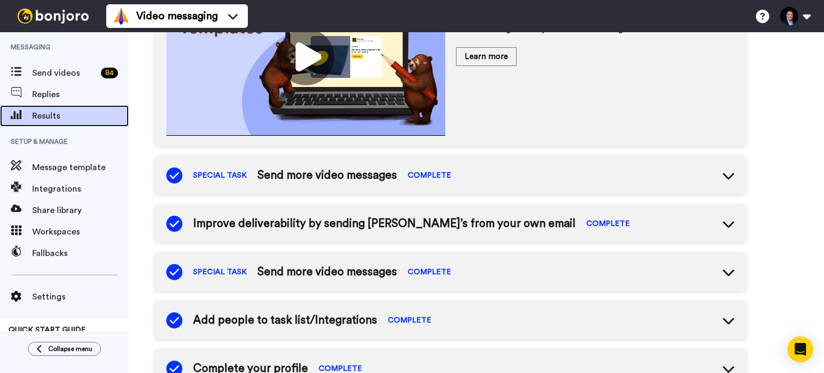
click at [42, 112] on span "Results" at bounding box center [80, 115] width 97 height 13
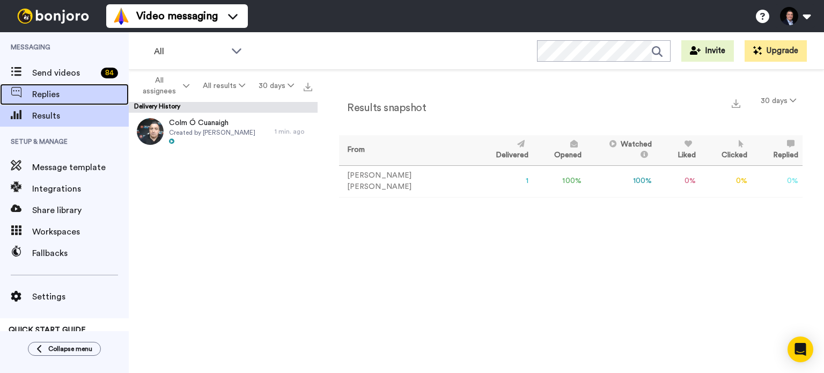
click at [67, 96] on span "Replies" at bounding box center [80, 94] width 97 height 13
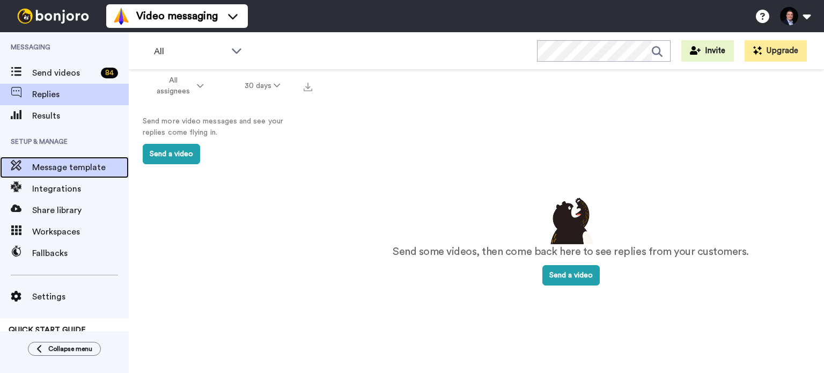
click at [54, 172] on span "Message template" at bounding box center [80, 167] width 97 height 13
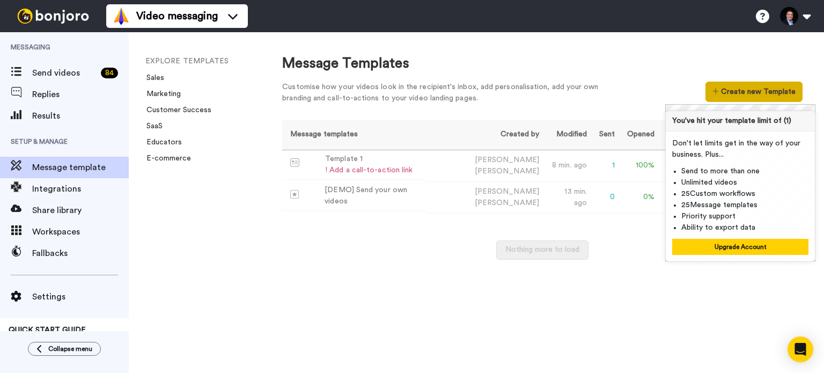
click at [718, 90] on icon at bounding box center [715, 91] width 6 height 8
click at [354, 225] on div "Message templates Created by Modified Sent Opened Viewed Liked Clicked Replied …" at bounding box center [542, 195] width 520 height 150
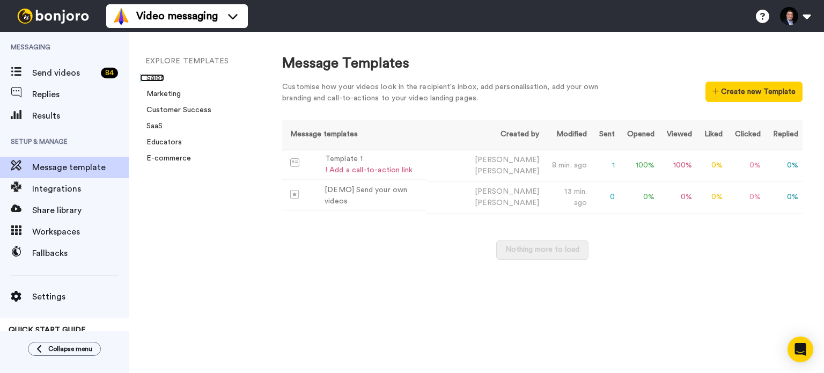
click at [156, 75] on link "Sales" at bounding box center [152, 78] width 24 height 8
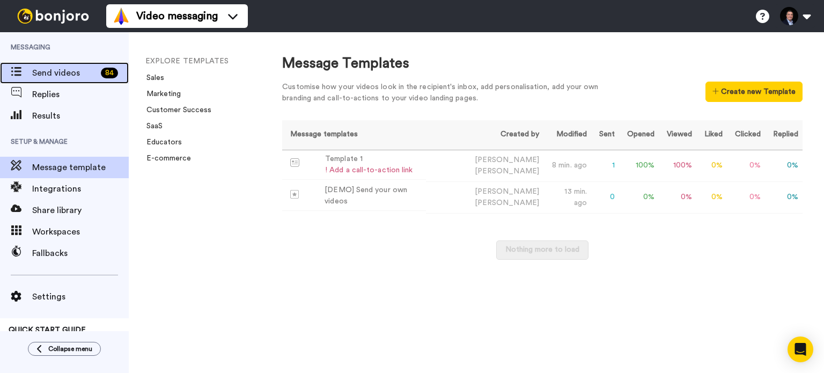
click at [46, 71] on span "Send videos" at bounding box center [64, 72] width 64 height 13
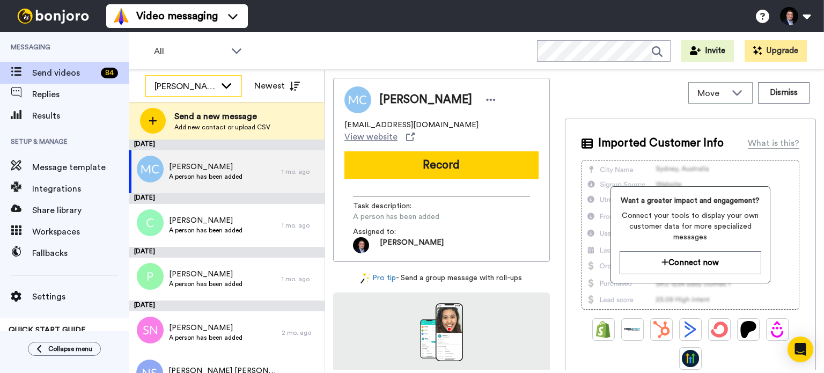
click at [184, 86] on div "Colin McDermott" at bounding box center [184, 86] width 61 height 13
click at [284, 55] on div "All WORKSPACES View all All Default Task List + Add a new workspace Invite Upgr…" at bounding box center [476, 51] width 695 height 38
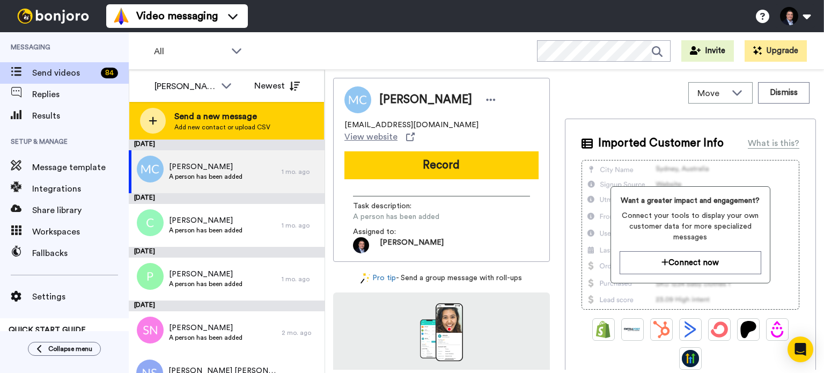
click at [150, 122] on icon at bounding box center [153, 121] width 9 height 10
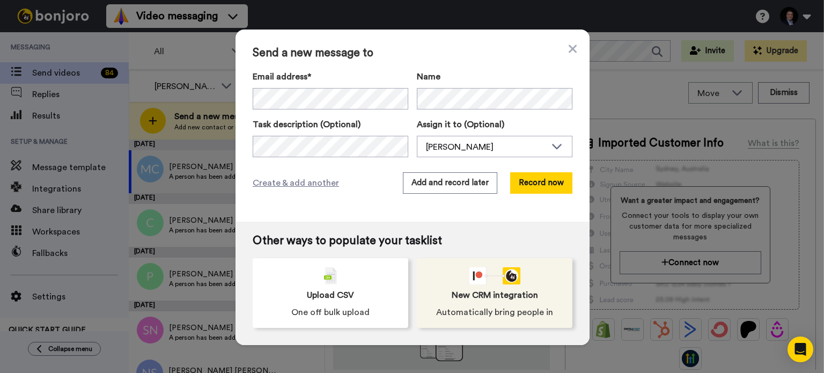
click at [473, 296] on span "New CRM integration" at bounding box center [494, 294] width 86 height 13
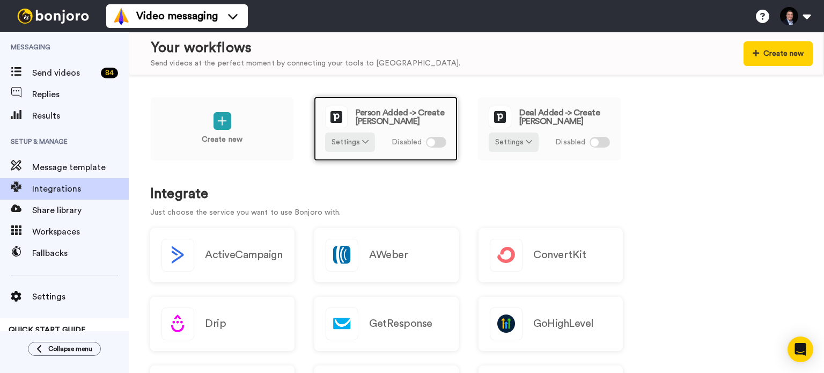
click at [435, 143] on div at bounding box center [436, 142] width 20 height 11
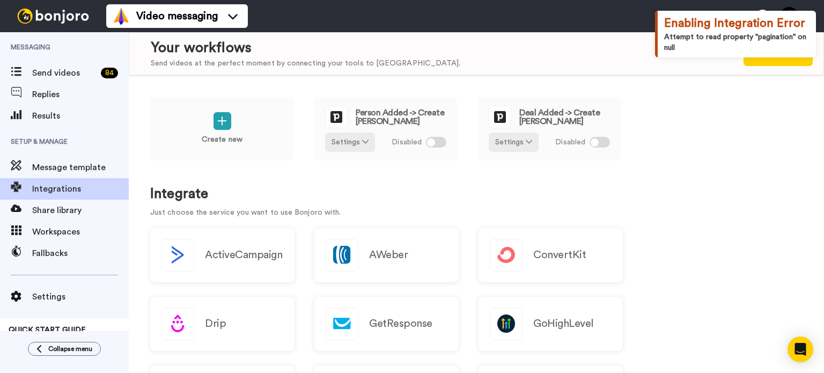
click at [422, 167] on div "Create new Person Added -> Create Bonjoro Settings Disabled Deal Added -> Creat…" at bounding box center [476, 136] width 652 height 79
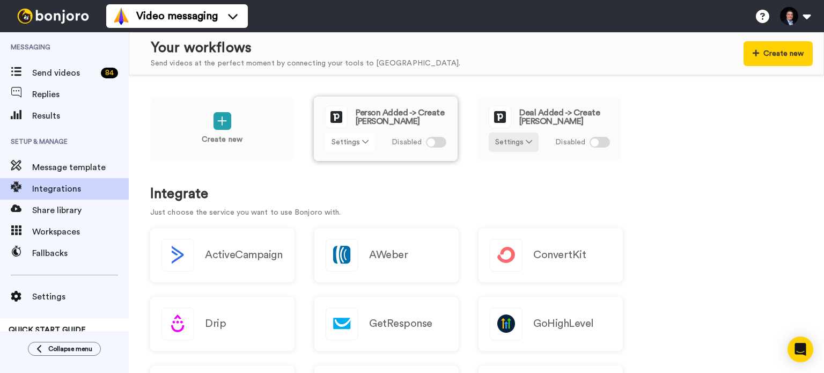
click at [372, 145] on button "Settings" at bounding box center [350, 141] width 50 height 19
drag, startPoint x: 392, startPoint y: 169, endPoint x: 479, endPoint y: 155, distance: 88.5
click at [395, 169] on div "Create new Person Added -> Create Bonjoro Settings Disabled Deal Added -> Creat…" at bounding box center [476, 136] width 652 height 79
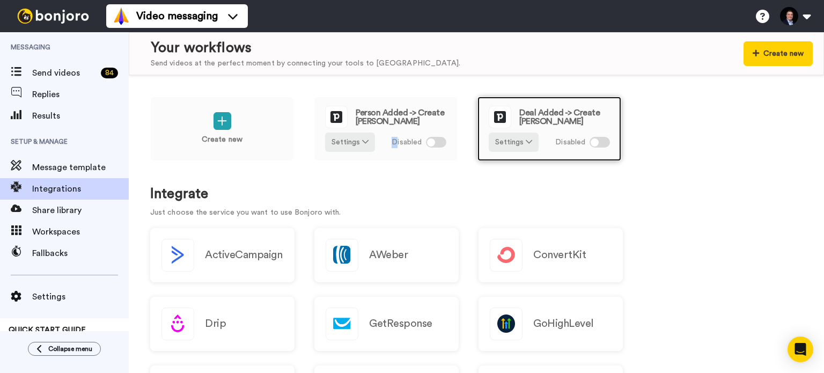
click at [599, 142] on div at bounding box center [599, 142] width 20 height 11
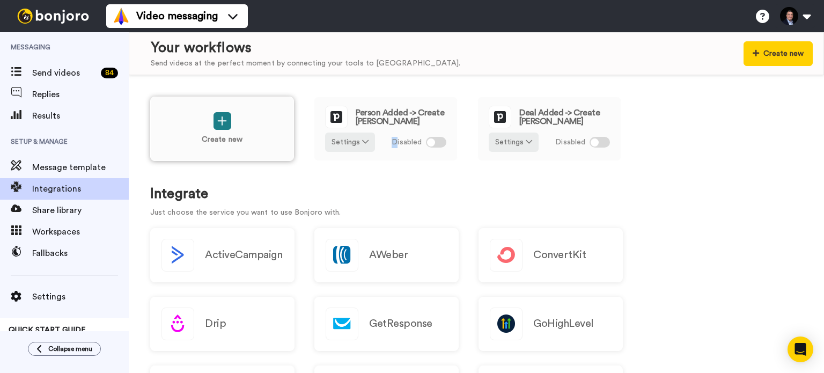
click at [220, 126] on icon at bounding box center [222, 120] width 10 height 11
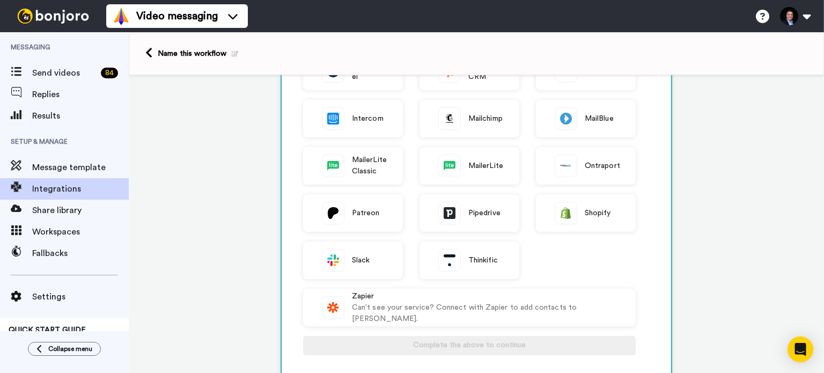
scroll to position [214, 0]
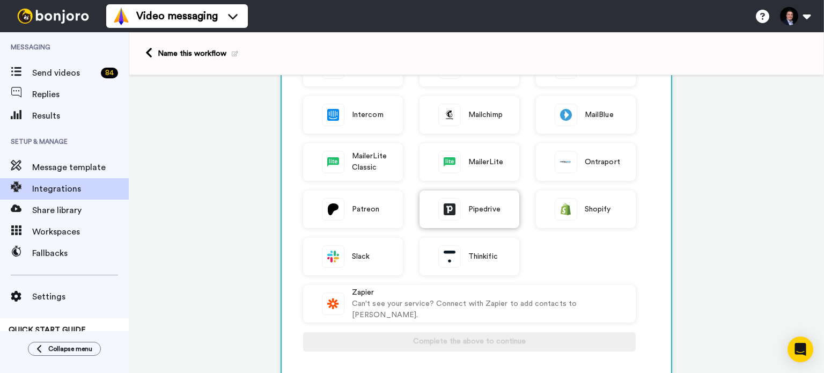
click at [453, 202] on img at bounding box center [449, 208] width 21 height 21
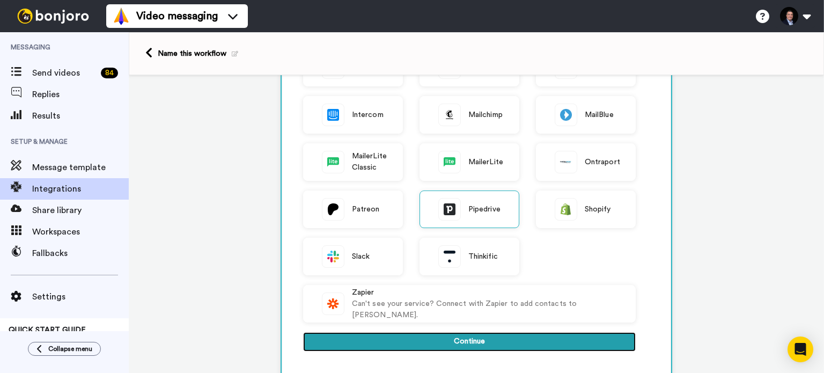
click at [465, 343] on button "Continue" at bounding box center [469, 341] width 332 height 19
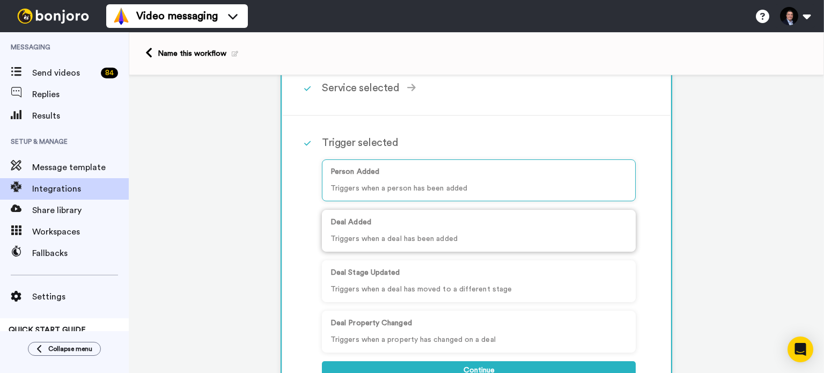
scroll to position [0, 0]
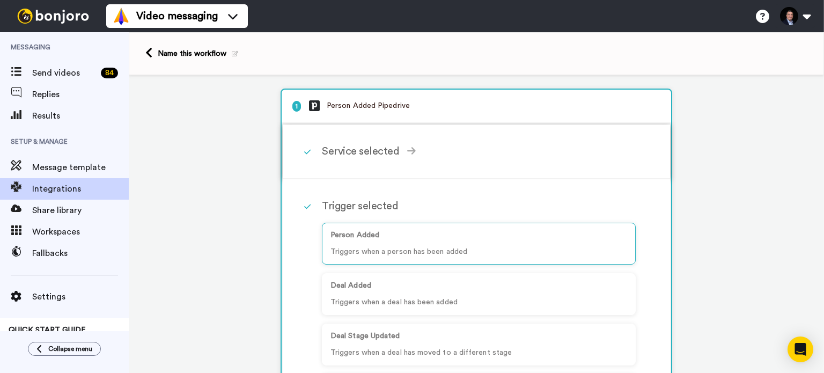
click at [304, 153] on icon at bounding box center [307, 152] width 6 height 8
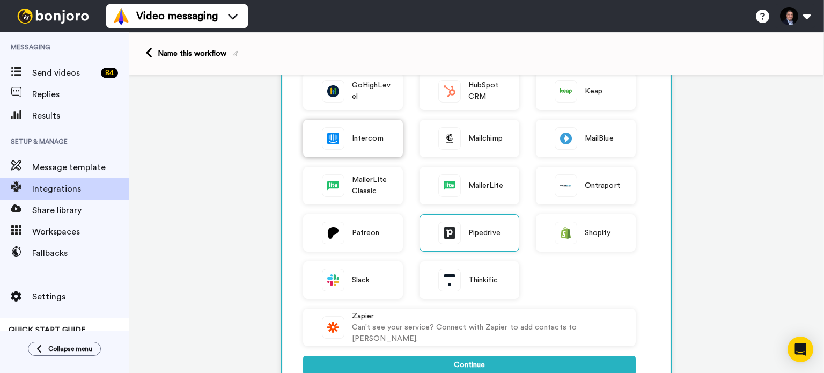
scroll to position [214, 0]
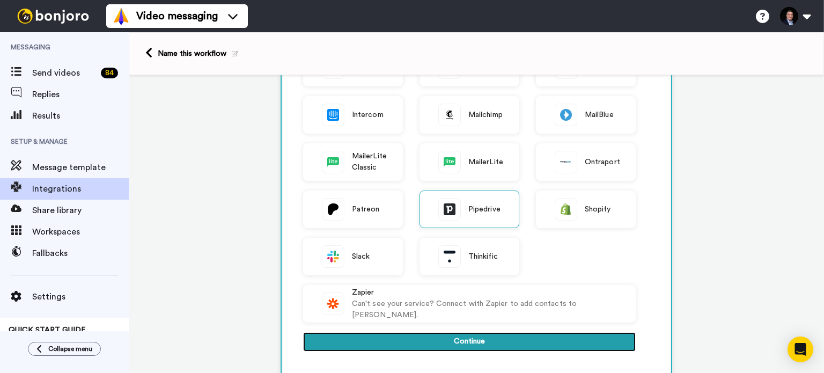
click at [422, 343] on button "Continue" at bounding box center [469, 341] width 332 height 19
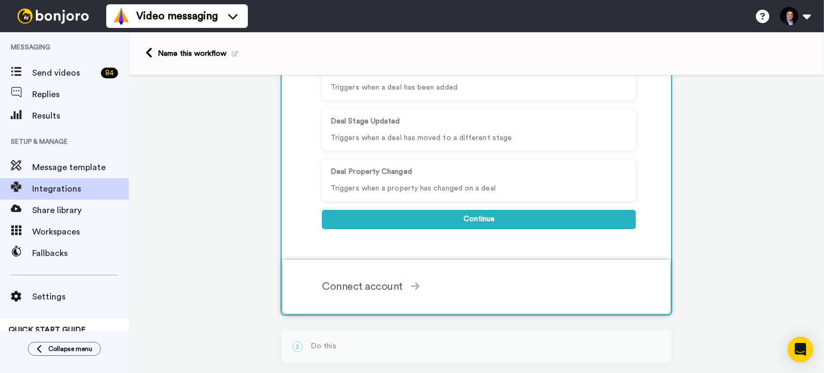
click at [362, 281] on div "Connect account" at bounding box center [479, 286] width 314 height 16
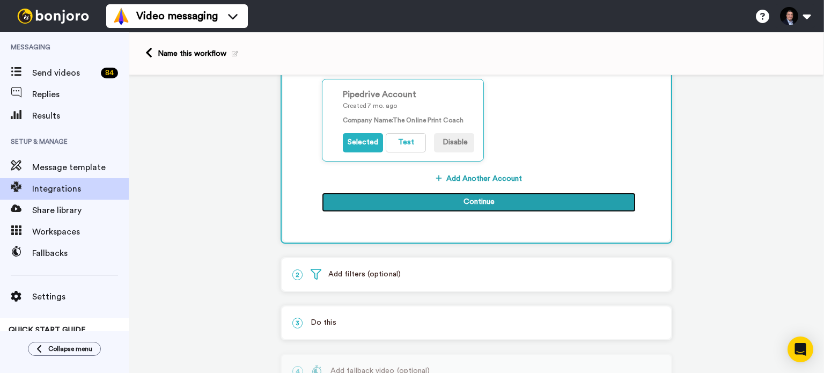
click at [449, 207] on button "Continue" at bounding box center [479, 201] width 314 height 19
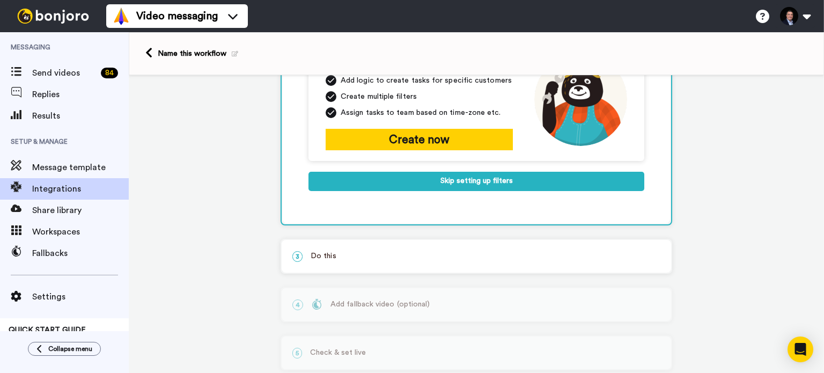
scroll to position [225, 0]
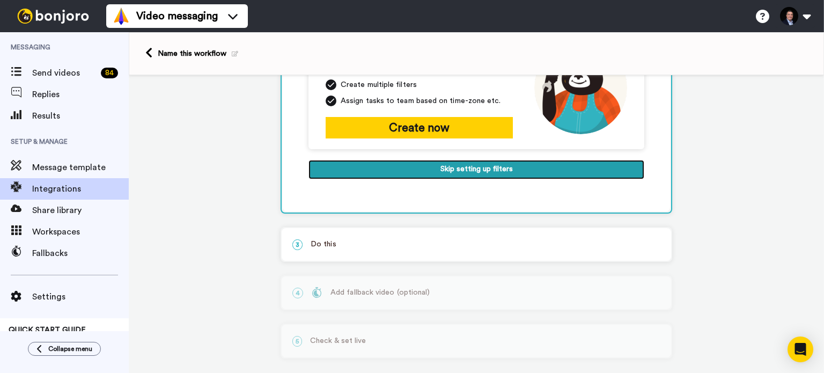
click at [439, 162] on button "Skip setting up filters" at bounding box center [476, 169] width 336 height 19
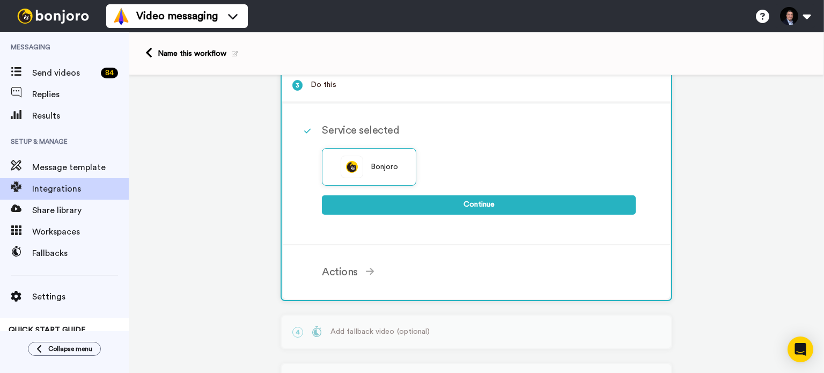
scroll to position [103, 0]
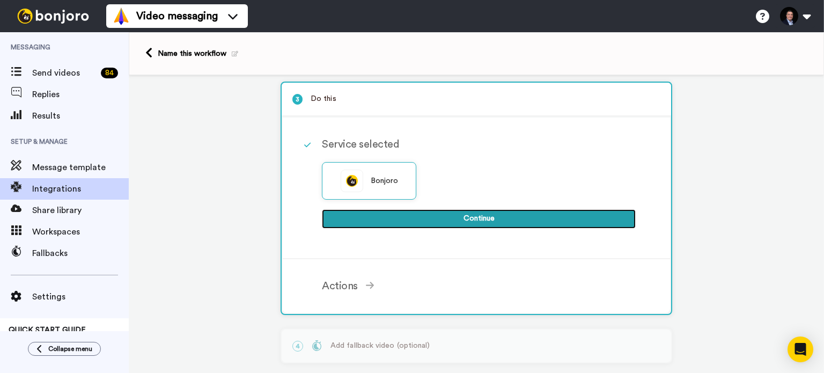
click at [447, 214] on button "Continue" at bounding box center [479, 218] width 314 height 19
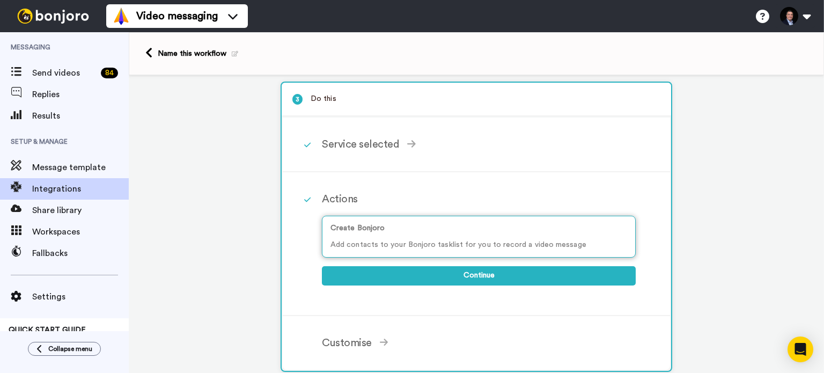
scroll to position [211, 0]
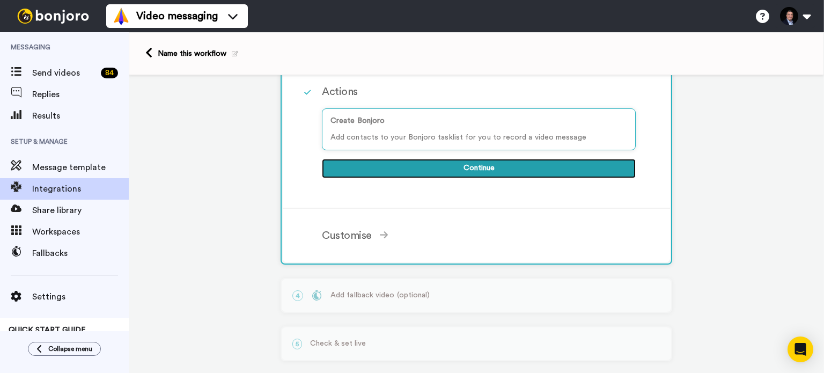
click at [446, 163] on button "Continue" at bounding box center [479, 168] width 314 height 19
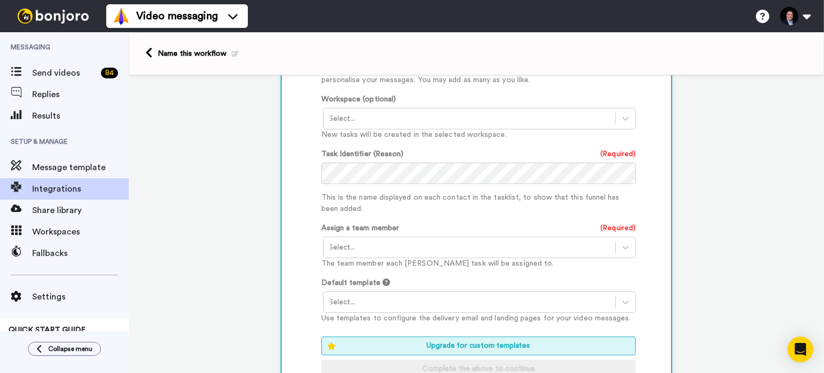
scroll to position [479, 0]
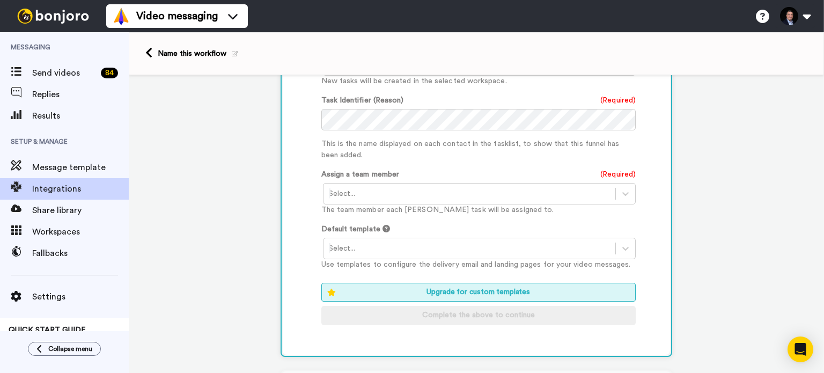
click at [394, 244] on div at bounding box center [469, 248] width 281 height 13
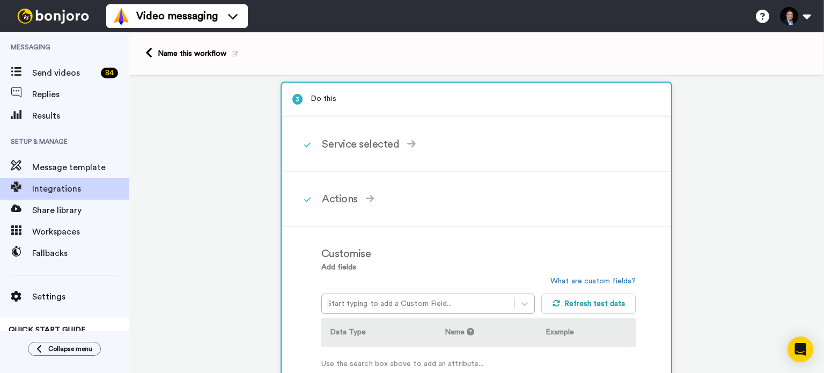
scroll to position [0, 0]
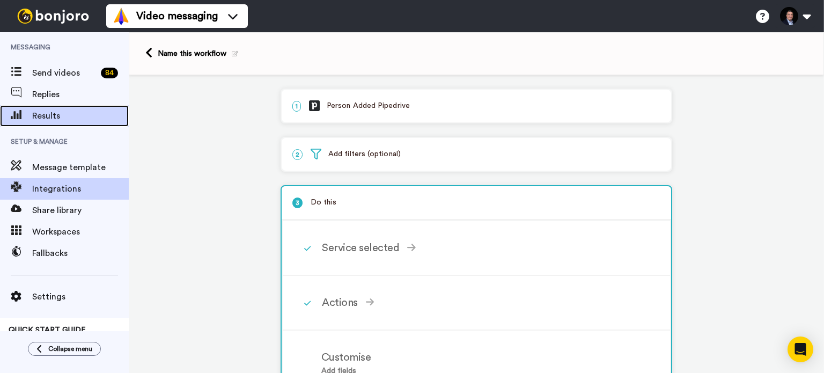
click at [54, 113] on span "Results" at bounding box center [80, 115] width 97 height 13
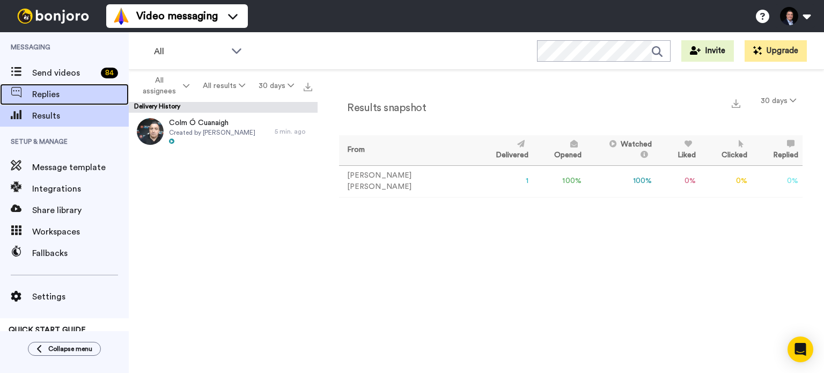
click at [68, 99] on span "Replies" at bounding box center [80, 94] width 97 height 13
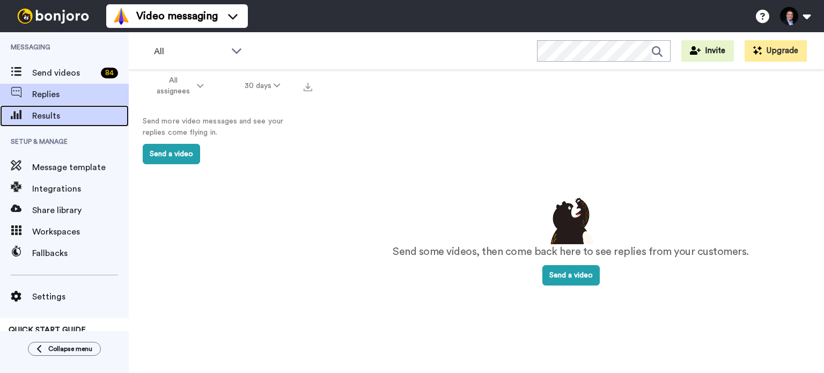
click at [63, 121] on span "Results" at bounding box center [80, 115] width 97 height 13
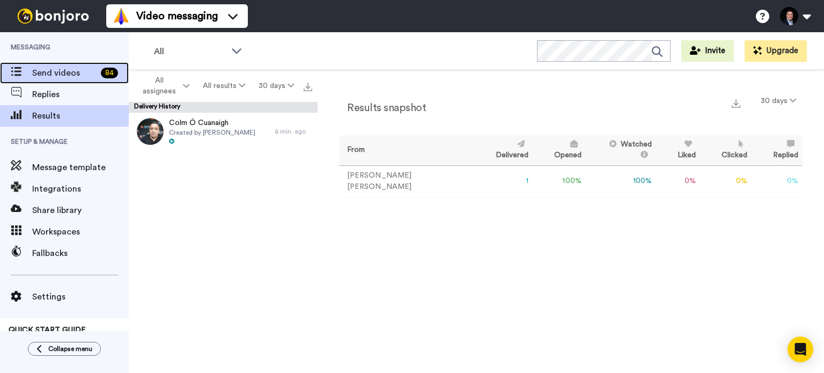
click at [48, 75] on span "Send videos" at bounding box center [64, 72] width 64 height 13
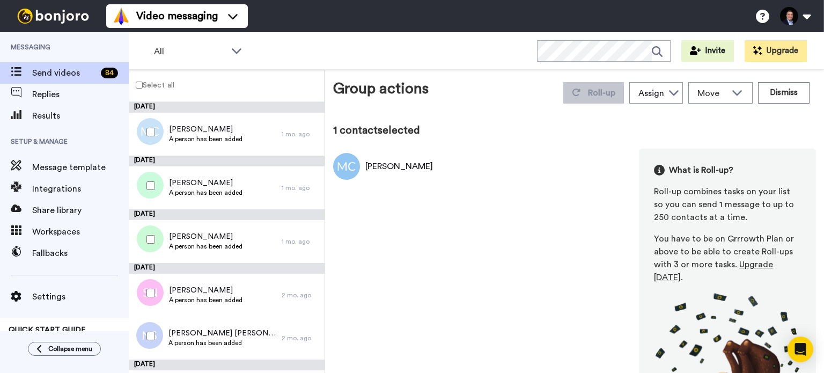
click at [150, 190] on div at bounding box center [148, 186] width 39 height 38
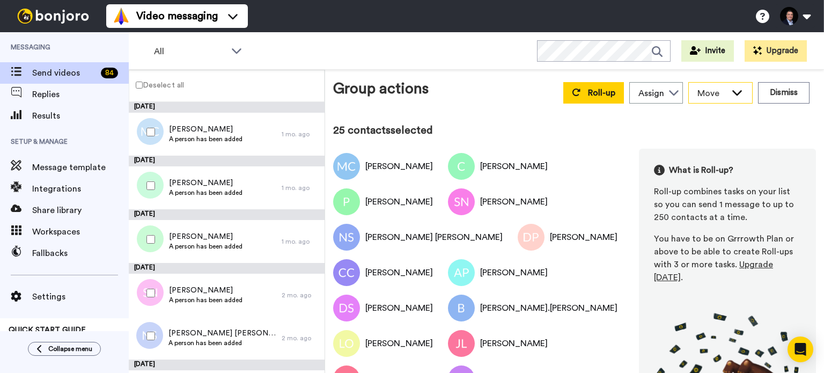
click at [730, 94] on icon at bounding box center [736, 92] width 13 height 11
click at [772, 90] on button "Dismiss" at bounding box center [783, 92] width 51 height 21
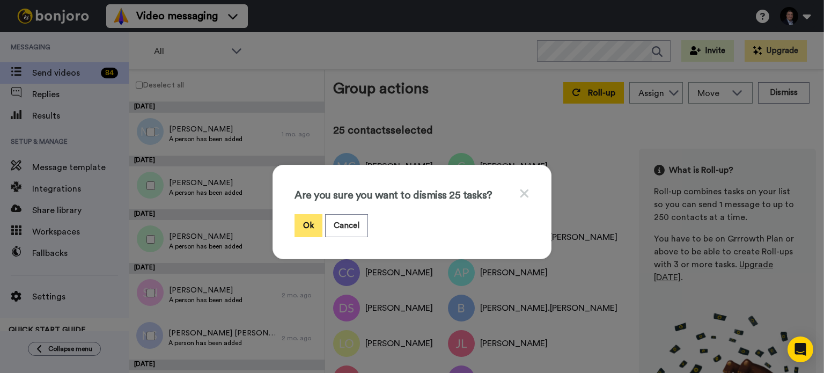
click at [308, 223] on button "Ok" at bounding box center [308, 225] width 28 height 23
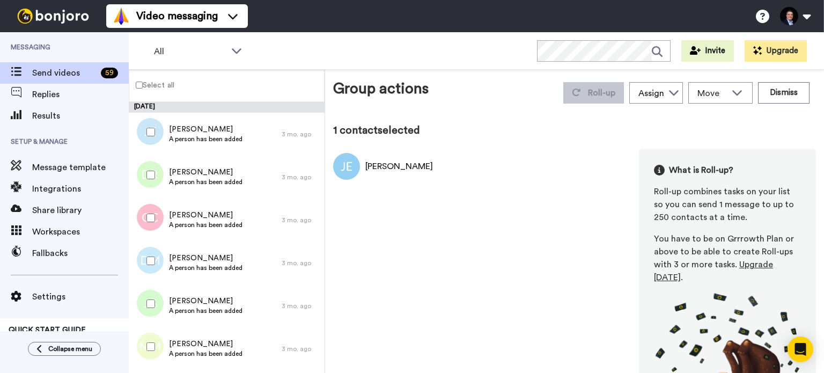
drag, startPoint x: 165, startPoint y: 51, endPoint x: 168, endPoint y: 79, distance: 28.0
click at [168, 79] on div "All WORKSPACES View all All Default Task List + Add a new workspace Invite Upgr…" at bounding box center [476, 202] width 695 height 340
click at [163, 86] on label "Select all" at bounding box center [151, 84] width 45 height 13
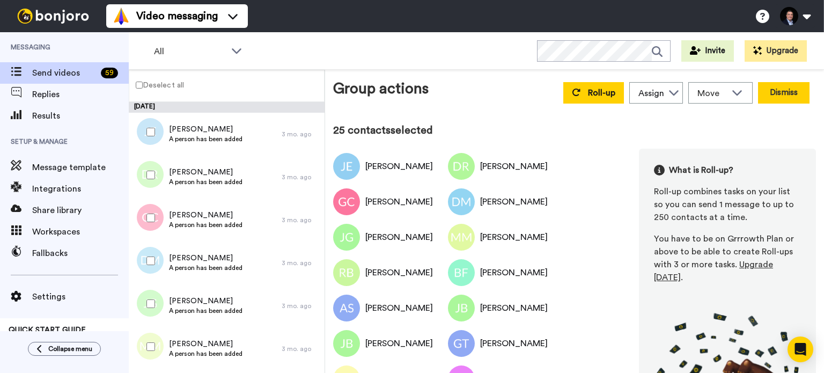
click at [763, 91] on button "Dismiss" at bounding box center [783, 92] width 51 height 21
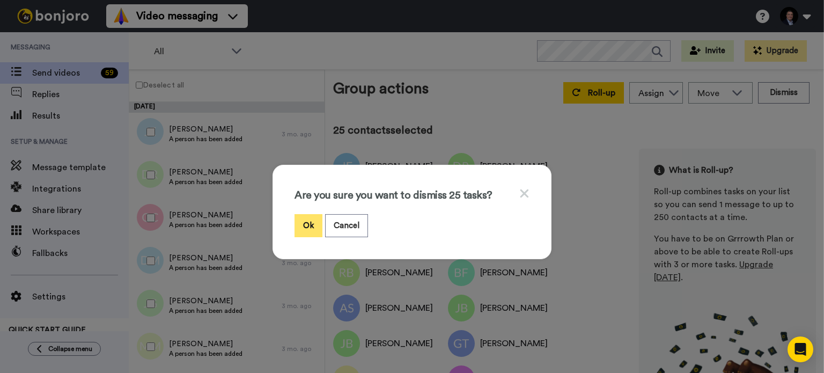
click at [313, 222] on button "Ok" at bounding box center [308, 225] width 28 height 23
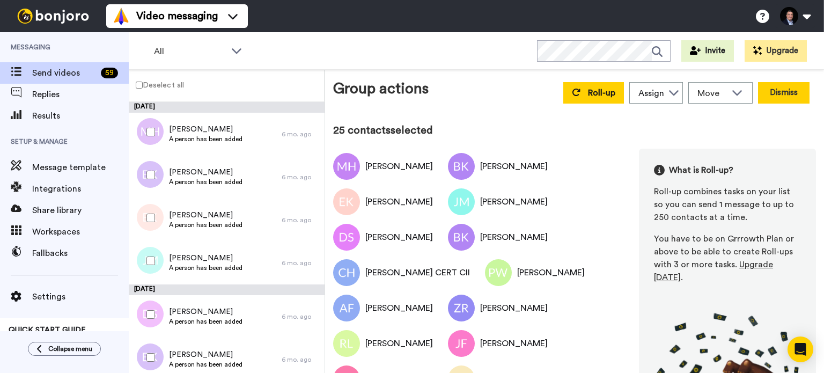
click at [758, 88] on button "Dismiss" at bounding box center [783, 92] width 51 height 21
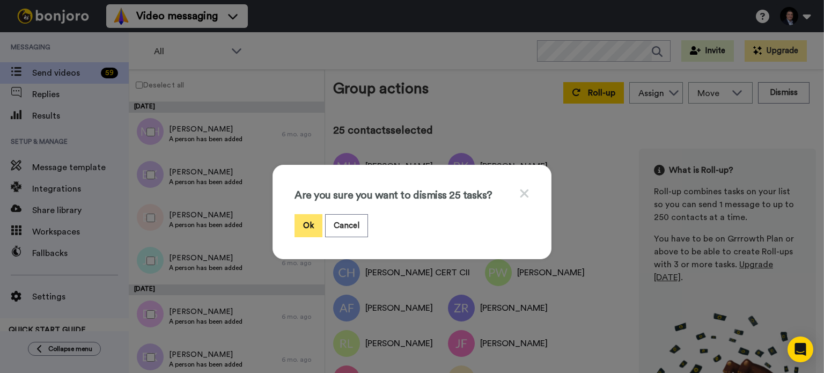
click at [301, 221] on button "Ok" at bounding box center [308, 225] width 28 height 23
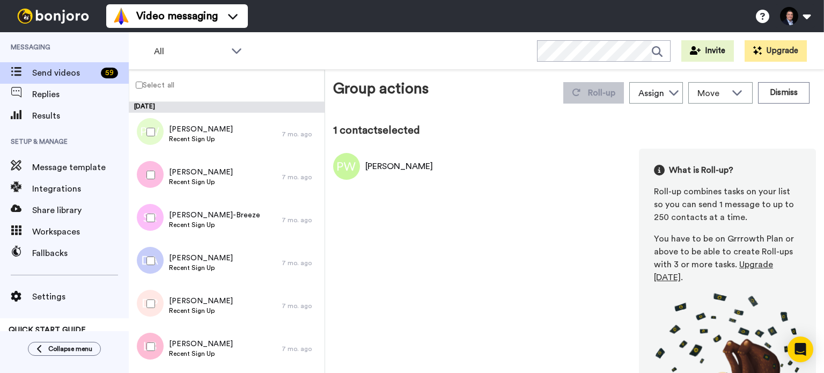
click at [143, 91] on div "Select all" at bounding box center [227, 86] width 196 height 32
click at [154, 84] on label "Select all" at bounding box center [151, 84] width 45 height 13
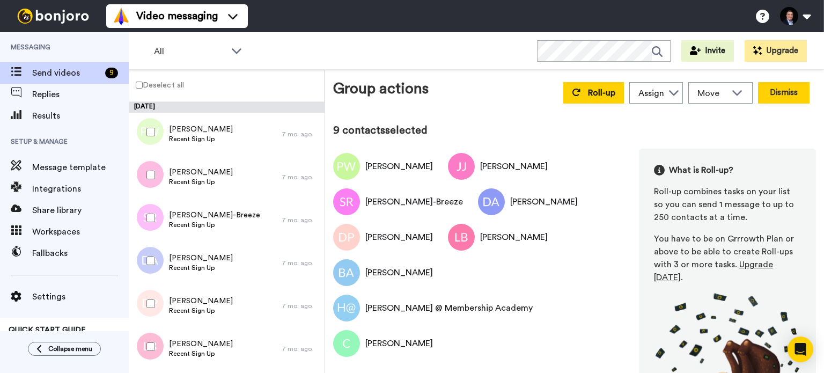
click at [774, 90] on button "Dismiss" at bounding box center [783, 92] width 51 height 21
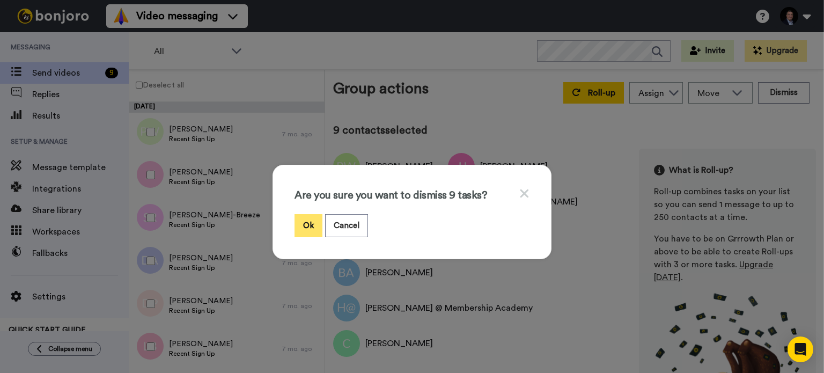
click at [294, 220] on button "Ok" at bounding box center [308, 225] width 28 height 23
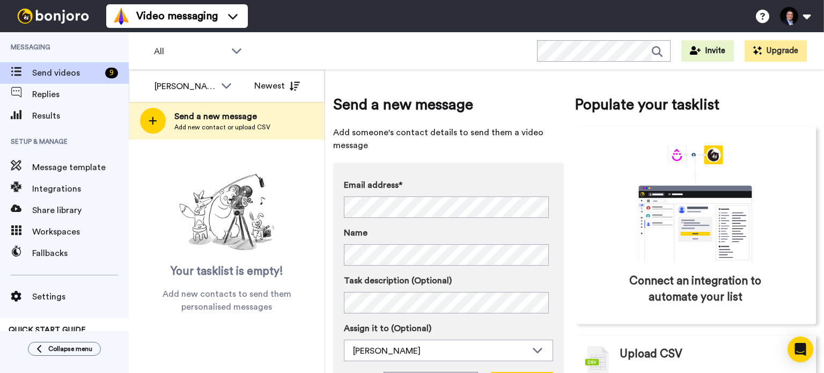
scroll to position [54, 0]
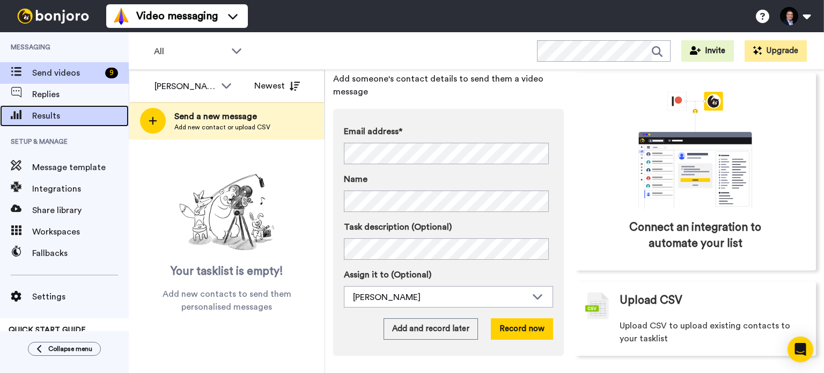
click at [68, 118] on span "Results" at bounding box center [80, 115] width 97 height 13
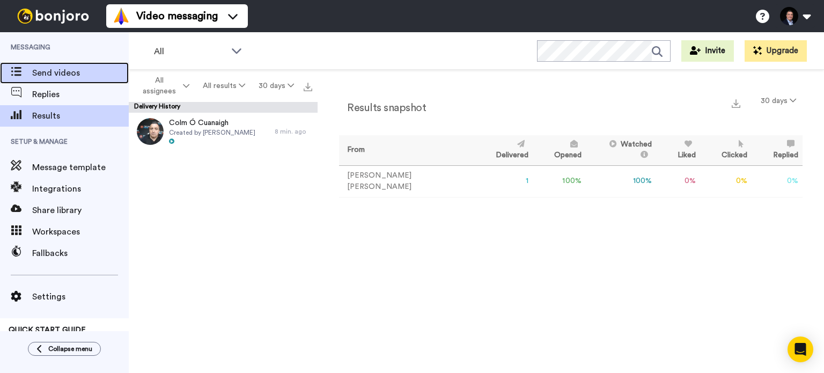
click at [57, 72] on span "Send videos" at bounding box center [80, 72] width 97 height 13
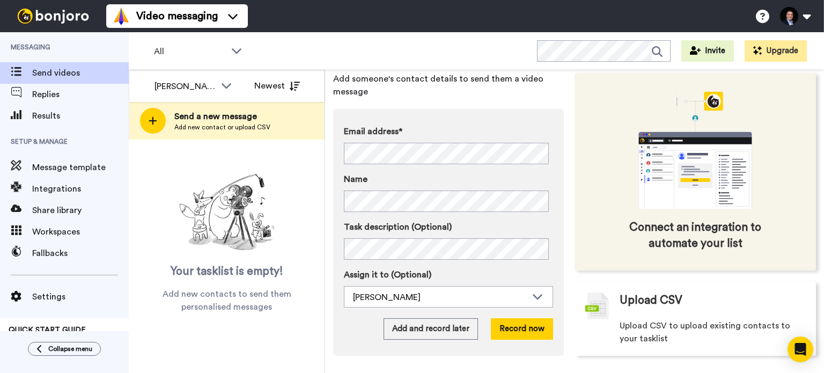
scroll to position [55, 0]
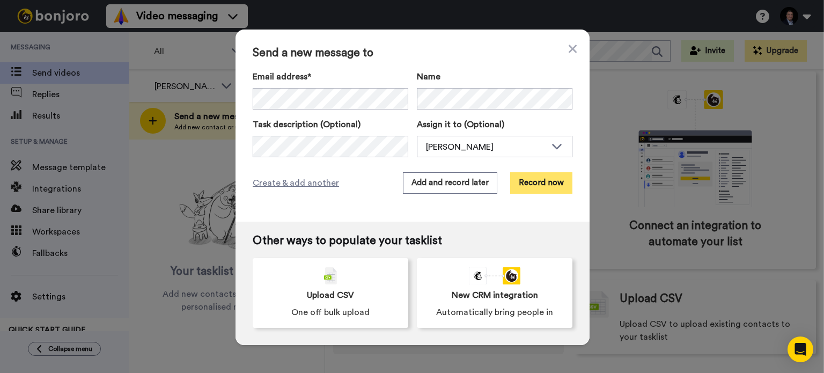
click at [535, 184] on button "Record now" at bounding box center [541, 182] width 62 height 21
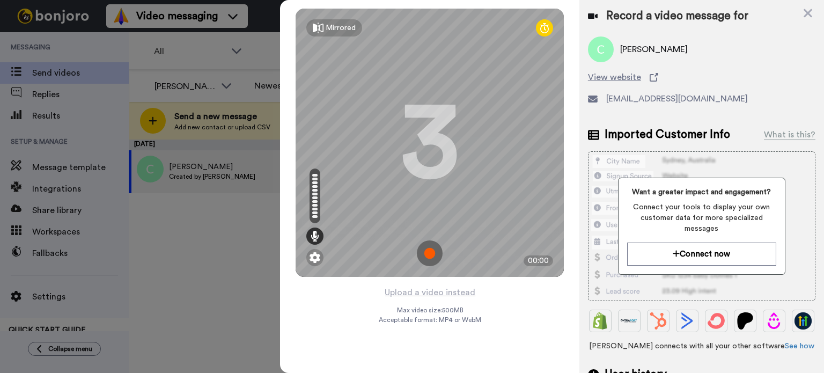
click at [431, 249] on img at bounding box center [430, 253] width 26 height 26
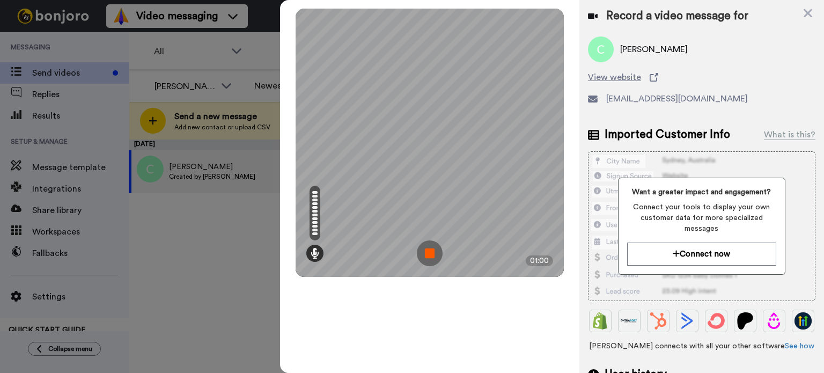
click at [431, 249] on img at bounding box center [430, 253] width 26 height 26
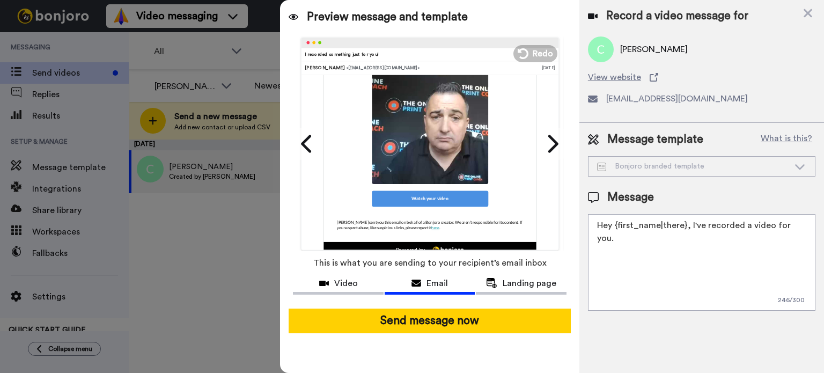
scroll to position [191, 0]
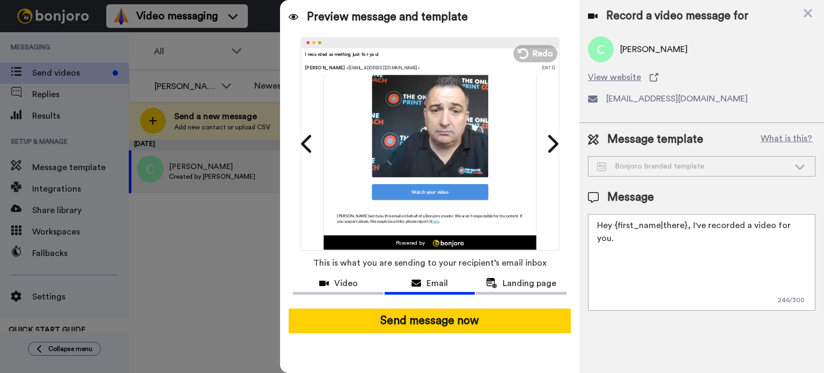
drag, startPoint x: 436, startPoint y: 323, endPoint x: 716, endPoint y: 181, distance: 313.1
click at [716, 181] on div "Preview message and template Play/Pause I recorded something just for you! Coli…" at bounding box center [552, 186] width 544 height 373
click at [708, 165] on div "Bonjoro branded template" at bounding box center [693, 166] width 192 height 11
click at [729, 167] on div "Bonjoro branded template" at bounding box center [693, 166] width 192 height 11
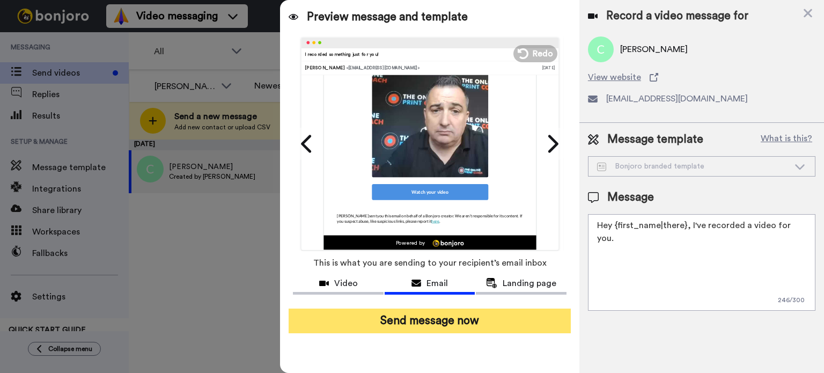
click at [426, 316] on button "Send message now" at bounding box center [429, 320] width 282 height 25
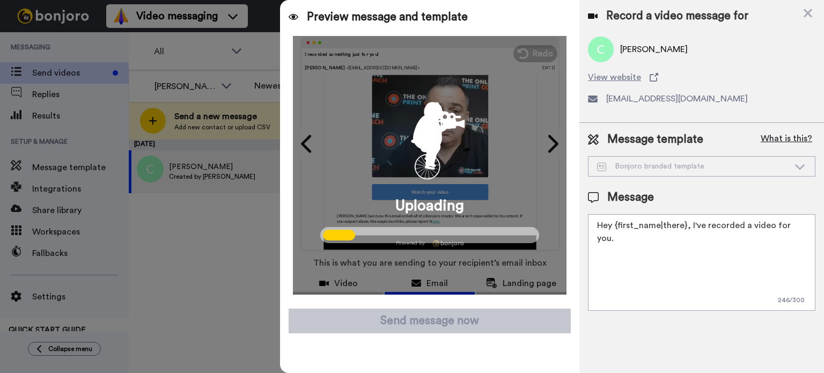
click at [786, 137] on button "What is this?" at bounding box center [786, 139] width 58 height 16
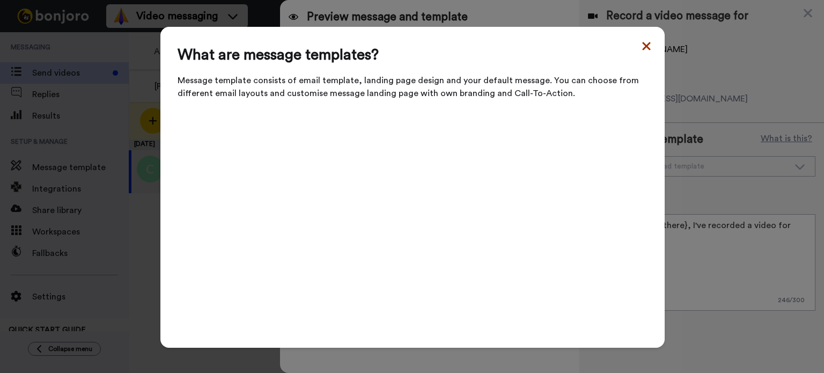
click at [644, 51] on icon at bounding box center [646, 46] width 11 height 13
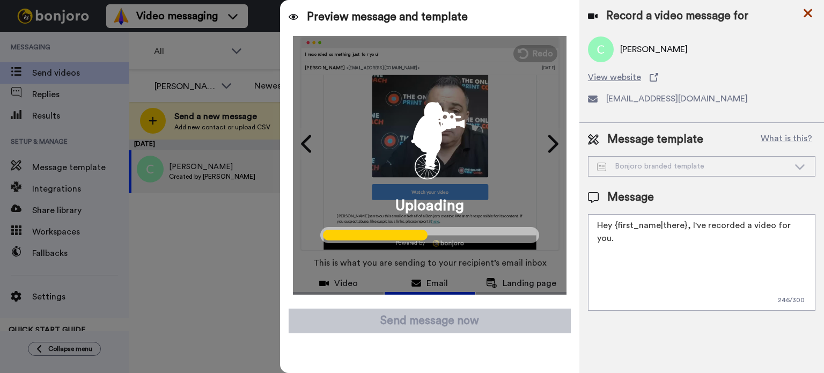
click at [806, 10] on icon at bounding box center [807, 12] width 11 height 13
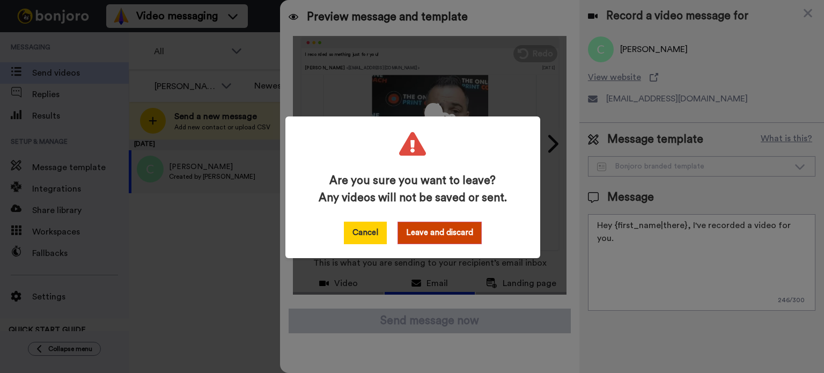
drag, startPoint x: 414, startPoint y: 231, endPoint x: 370, endPoint y: 228, distance: 43.5
click at [370, 228] on div "Cancel Leave and discard" at bounding box center [413, 232] width 138 height 23
click at [370, 228] on button "Cancel" at bounding box center [365, 232] width 43 height 23
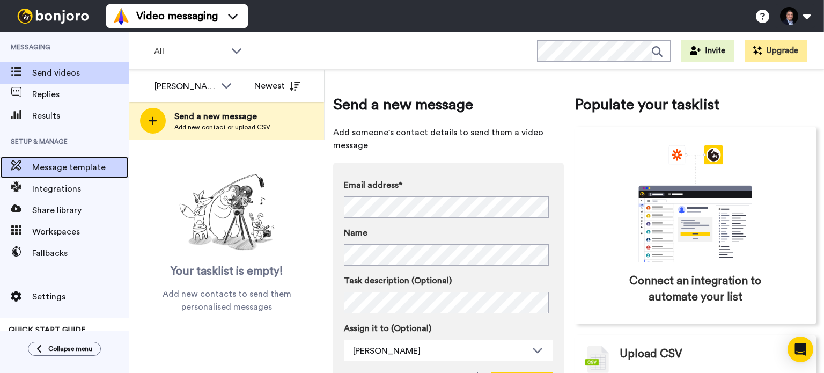
click at [81, 168] on span "Message template" at bounding box center [80, 167] width 97 height 13
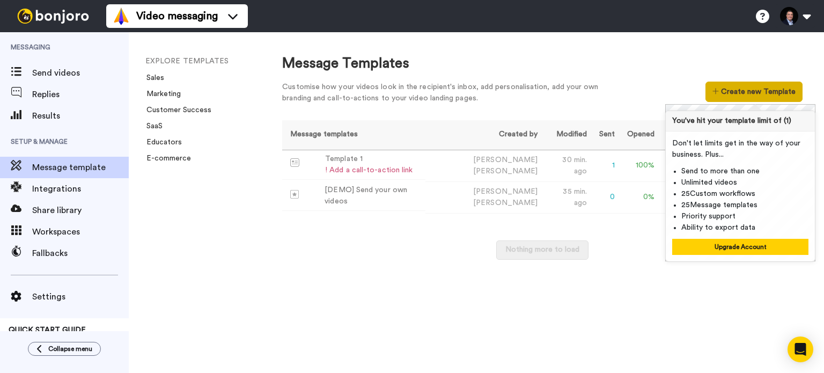
click at [735, 90] on button "Create new Template" at bounding box center [753, 91] width 97 height 20
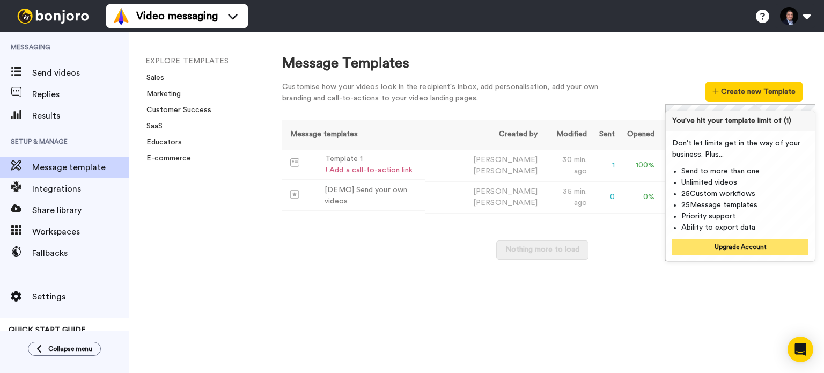
click at [731, 243] on button "Upgrade Account" at bounding box center [740, 247] width 136 height 16
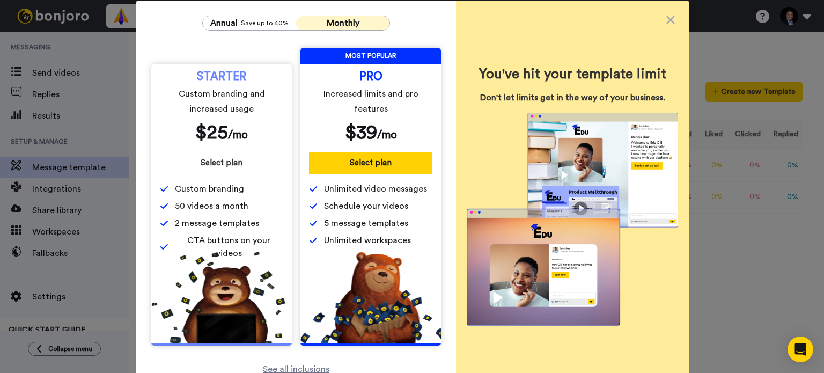
click at [349, 25] on span "Monthly" at bounding box center [343, 23] width 33 height 9
click at [354, 164] on button "Select plan" at bounding box center [370, 163] width 123 height 23
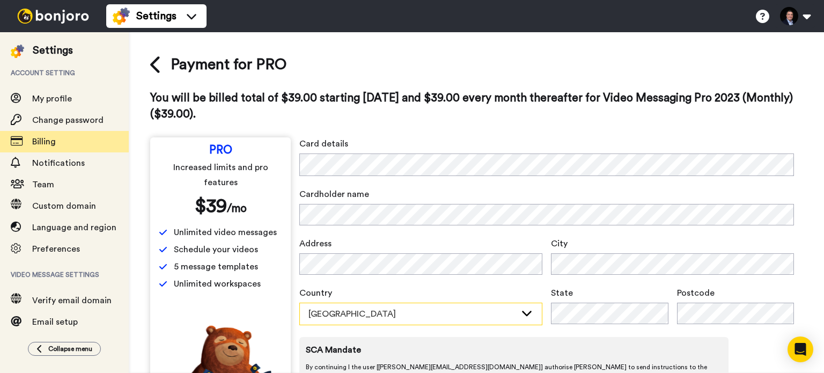
click at [425, 315] on div "[GEOGRAPHIC_DATA]" at bounding box center [411, 313] width 207 height 13
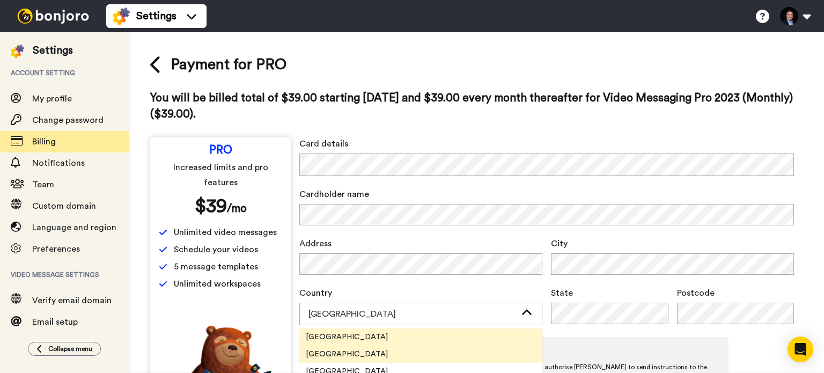
click at [387, 349] on li "United Kingdom" at bounding box center [420, 353] width 243 height 17
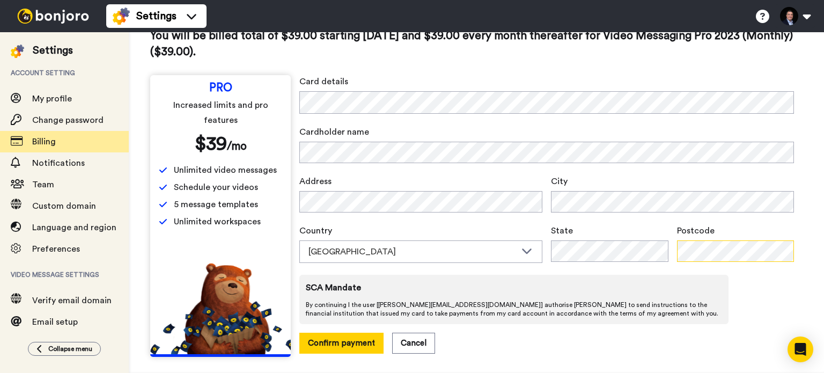
scroll to position [67, 0]
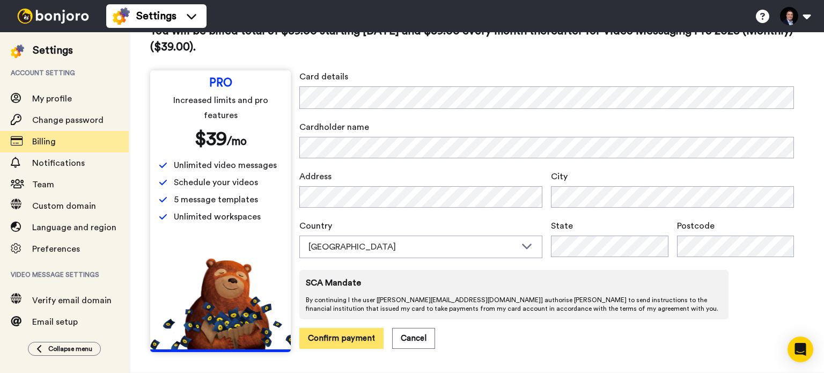
click at [342, 336] on button "Confirm payment" at bounding box center [341, 338] width 84 height 21
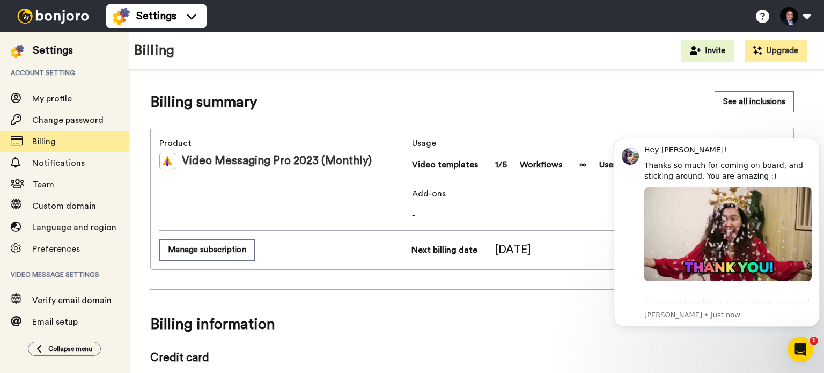
click at [63, 21] on img at bounding box center [53, 16] width 80 height 15
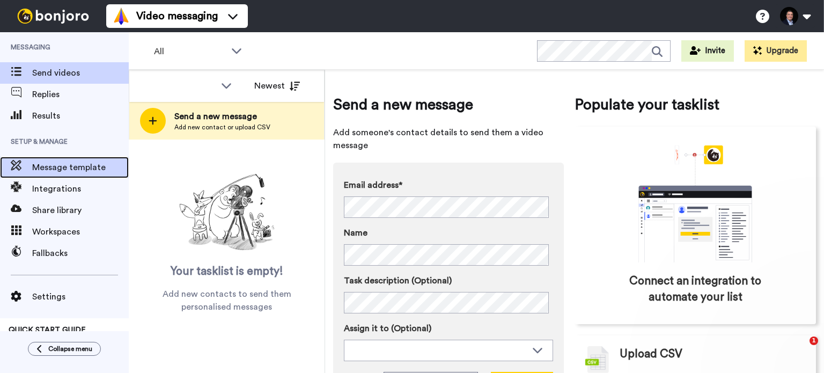
click at [77, 169] on span "Message template" at bounding box center [80, 167] width 97 height 13
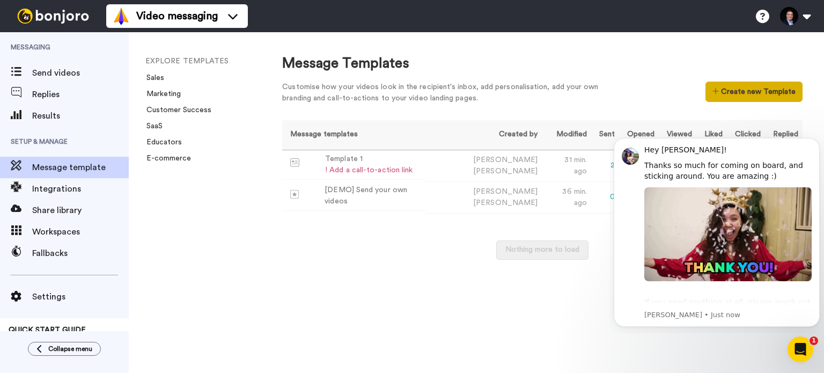
click at [745, 87] on button "Create new Template" at bounding box center [753, 91] width 97 height 20
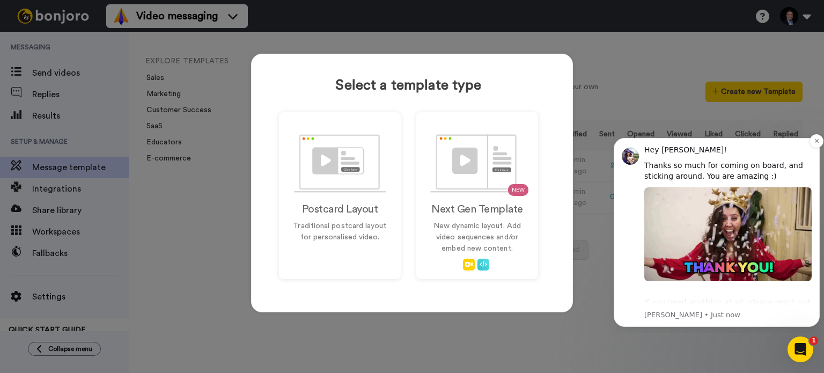
click at [778, 139] on div "Hey Colin! Thanks so much for coming on board, and sticking around. You are ama…" at bounding box center [716, 232] width 206 height 189
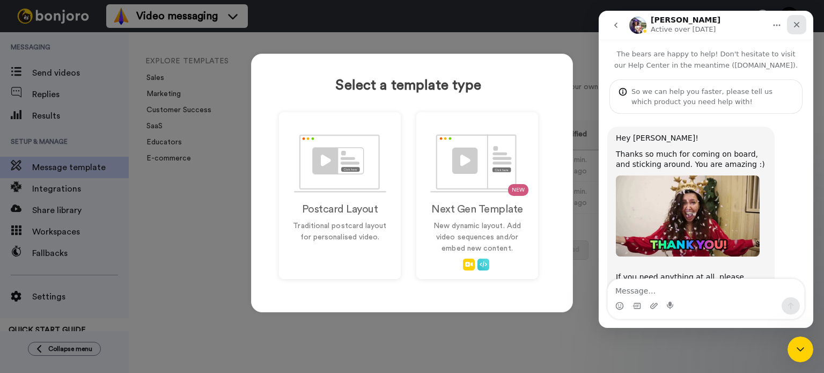
scroll to position [53, 0]
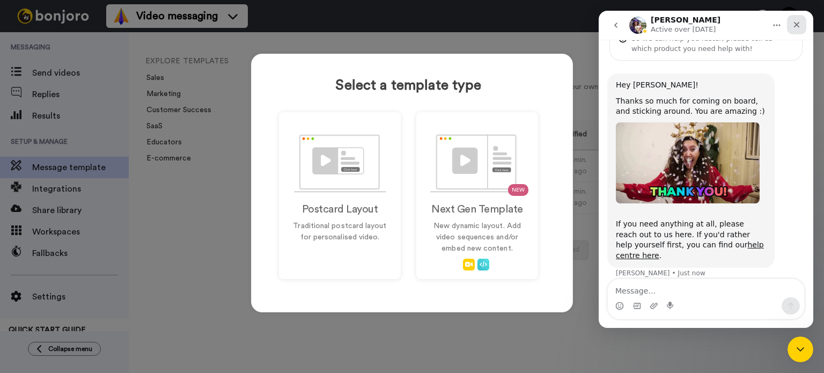
click at [802, 24] on div "Close" at bounding box center [796, 24] width 19 height 19
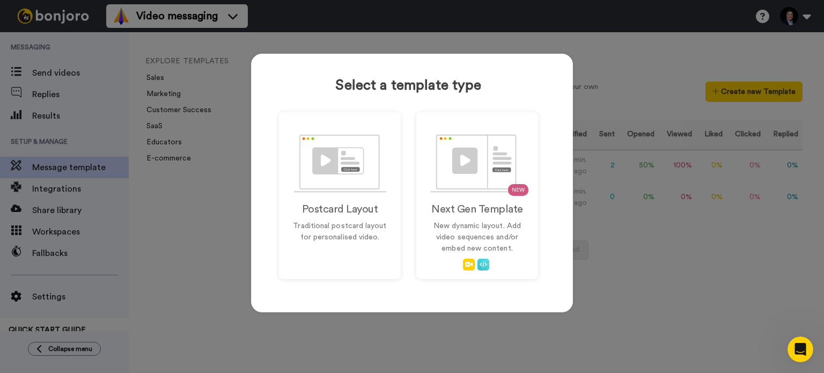
scroll to position [53, 0]
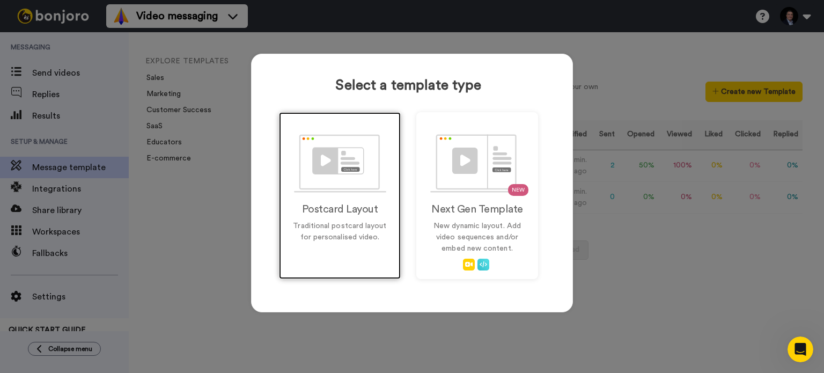
click at [332, 186] on img at bounding box center [340, 163] width 92 height 58
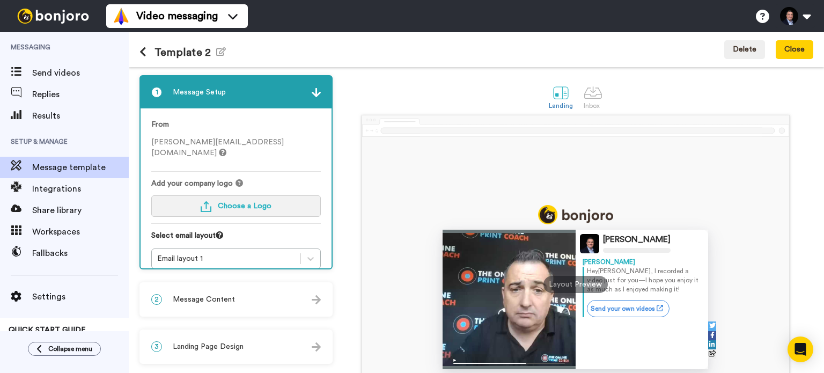
click at [258, 202] on span "Choose a Logo" at bounding box center [245, 206] width 54 height 8
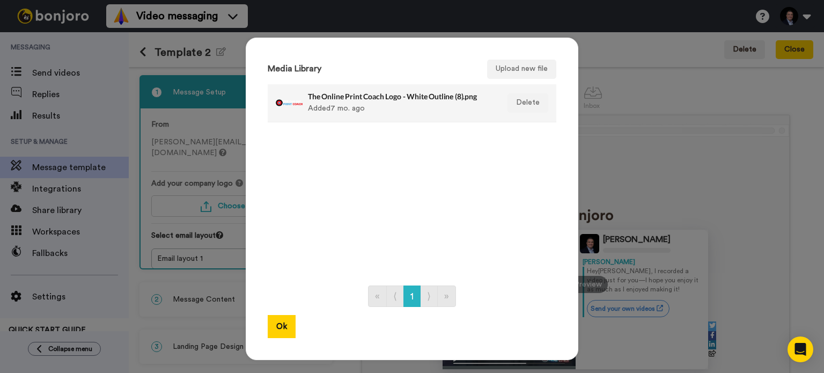
click at [370, 101] on div "The Online Print Coach Logo - White Outline (8).png Added 7 mo. ago" at bounding box center [400, 103] width 185 height 27
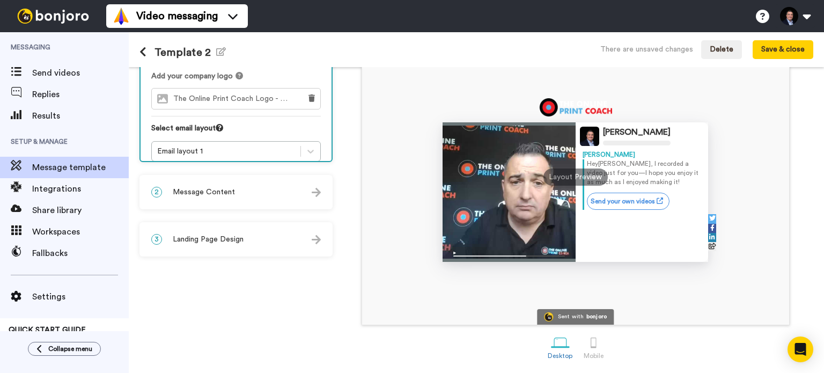
scroll to position [54, 0]
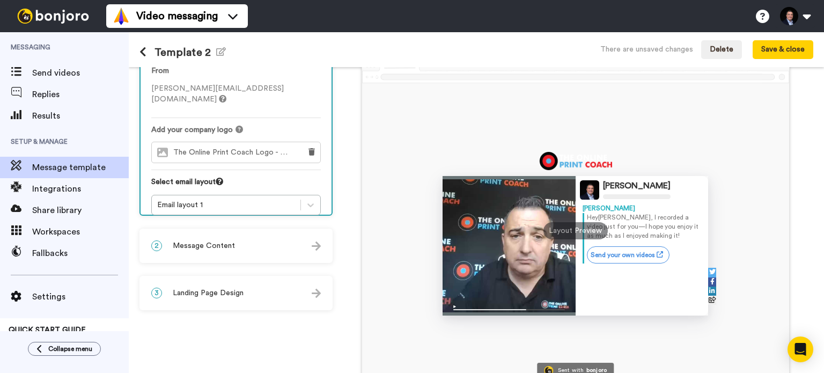
click at [237, 247] on div "2 Message Content" at bounding box center [235, 245] width 191 height 32
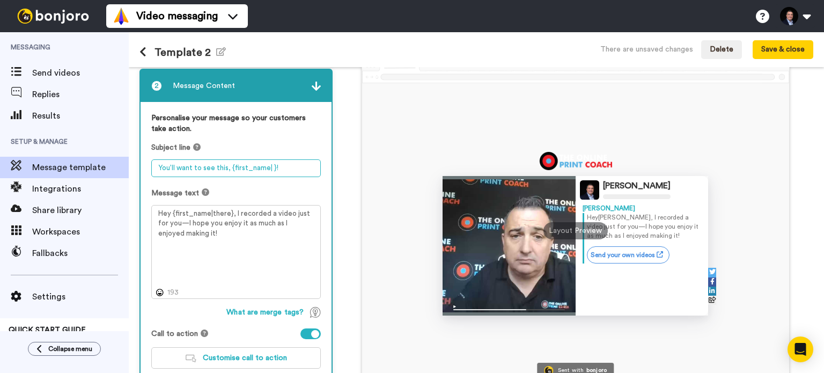
drag, startPoint x: 224, startPoint y: 167, endPoint x: 146, endPoint y: 166, distance: 77.8
click at [146, 166] on div "Personalise your message so your customers take action. Subject line You’ll wan…" at bounding box center [235, 244] width 191 height 285
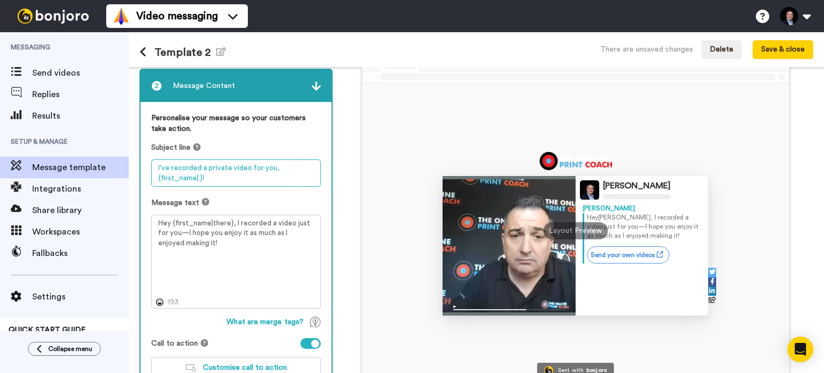
click at [180, 176] on textarea "I've recorded a private video for you, {first_name| }!" at bounding box center [235, 172] width 169 height 27
type textarea "I've recorded a private video for you, {first_name| }"
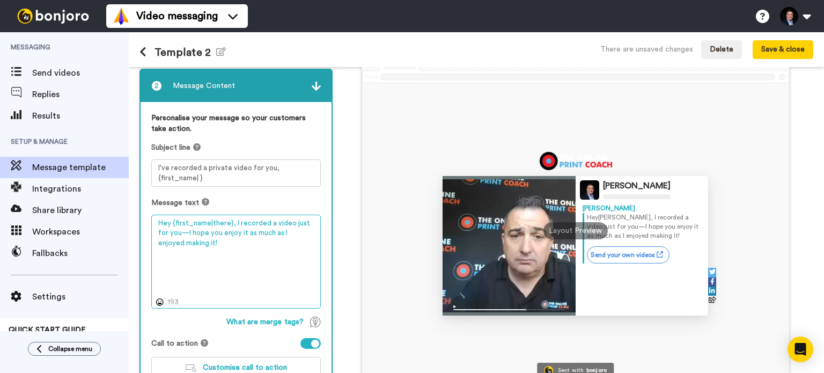
drag, startPoint x: 172, startPoint y: 231, endPoint x: 195, endPoint y: 246, distance: 27.5
click at [195, 246] on textarea "Hey {first_name|there}, I recorded a video just for you—I hope you enjoy it as …" at bounding box center [235, 261] width 169 height 94
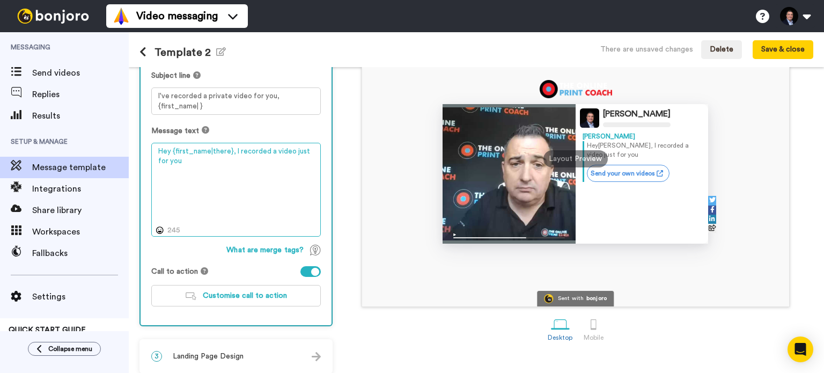
scroll to position [132, 0]
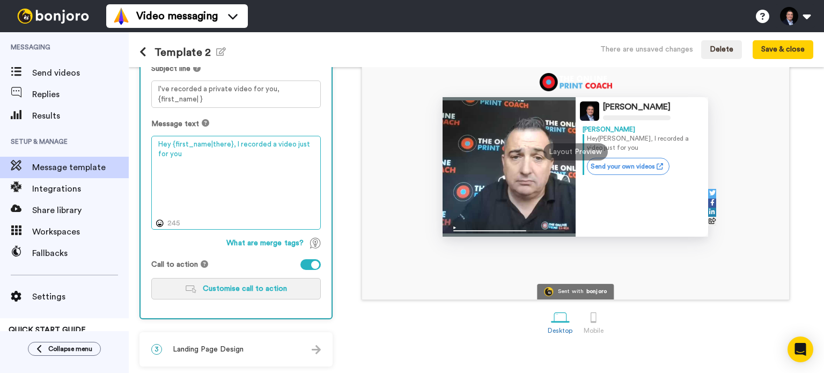
type textarea "Hey {first_name|there}, I recorded a video just for you"
click at [227, 288] on span "Customise call to action" at bounding box center [245, 289] width 84 height 8
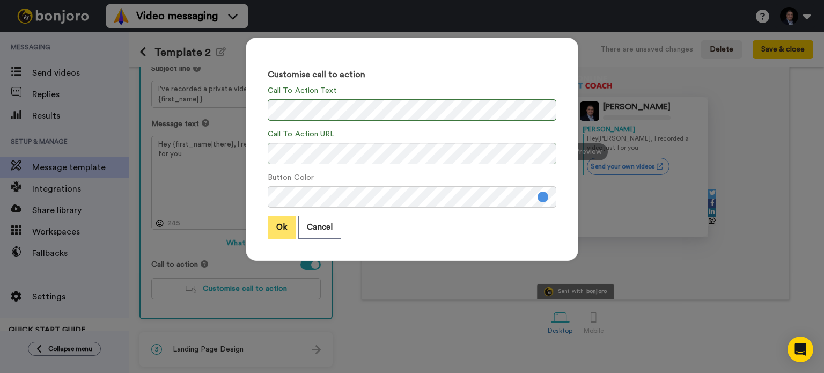
click at [272, 230] on button "Ok" at bounding box center [282, 227] width 28 height 23
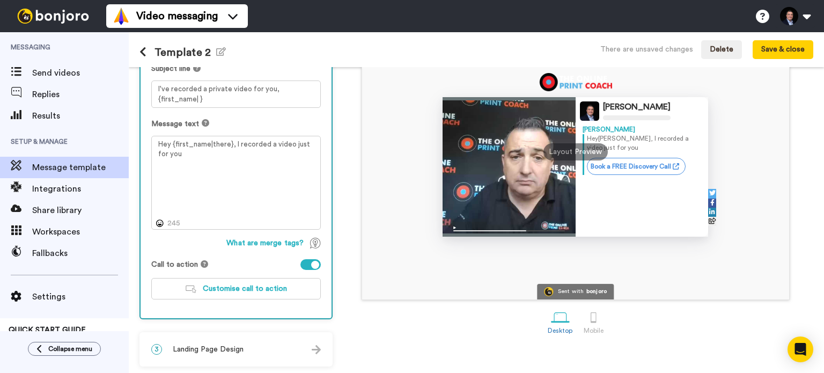
click at [219, 346] on span "Landing Page Design" at bounding box center [208, 349] width 71 height 11
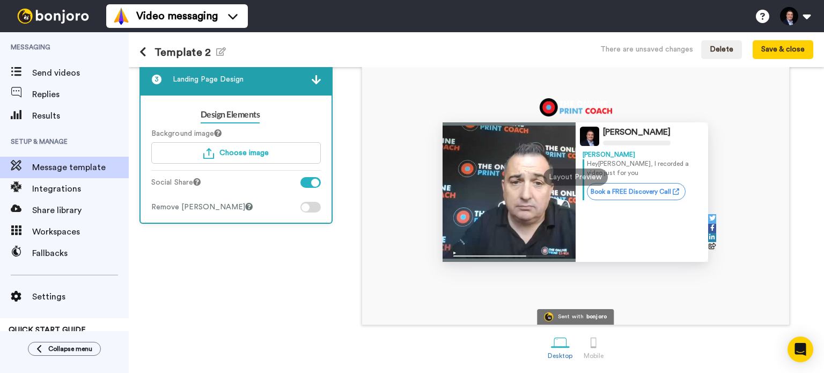
click at [308, 203] on div at bounding box center [305, 207] width 8 height 8
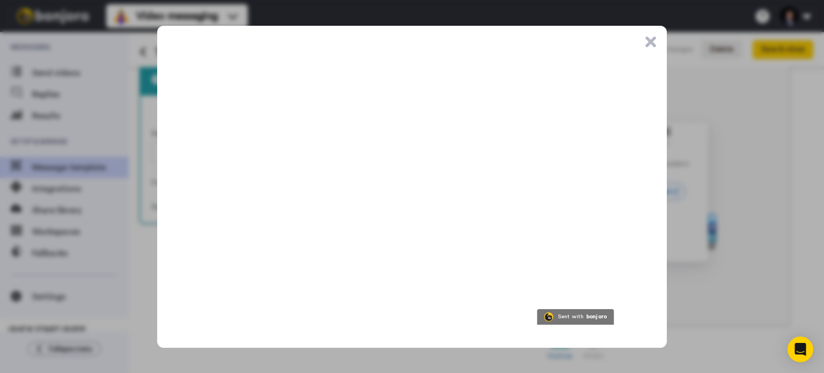
click at [645, 41] on button ".cls-1{stroke-width:0px;}" at bounding box center [650, 41] width 11 height 11
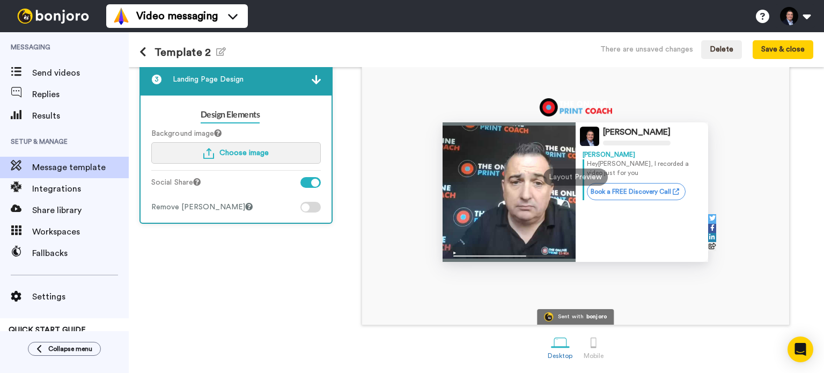
click at [224, 157] on button "Choose image" at bounding box center [235, 152] width 169 height 21
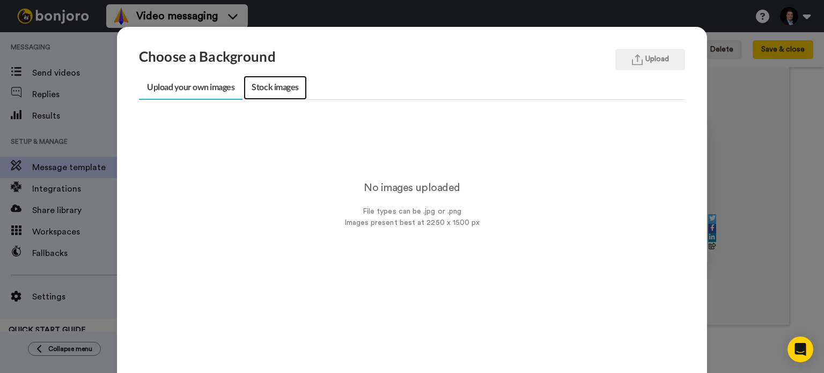
click at [276, 91] on link "Stock images" at bounding box center [274, 88] width 63 height 24
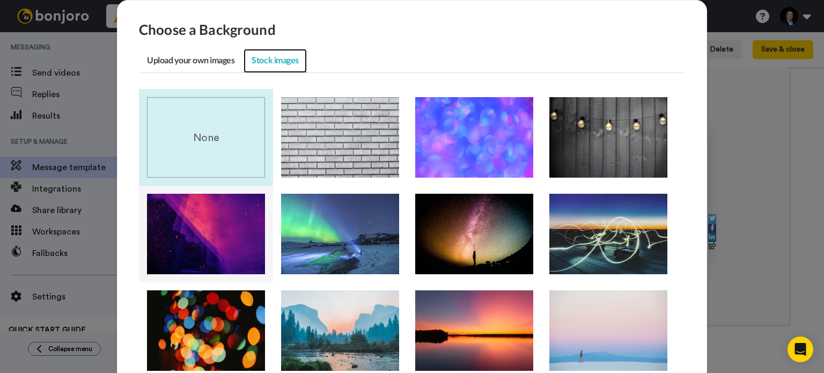
scroll to position [80, 0]
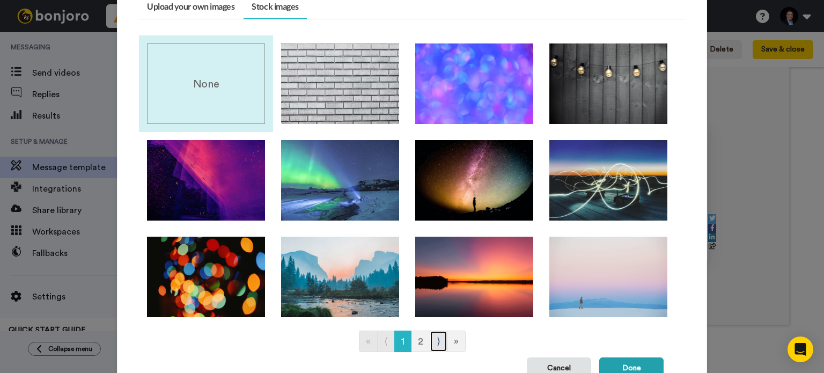
click at [431, 336] on link "⟩" at bounding box center [438, 340] width 18 height 21
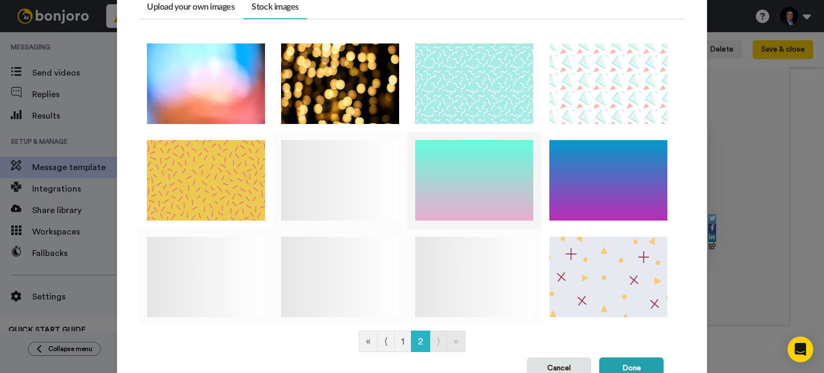
scroll to position [134, 0]
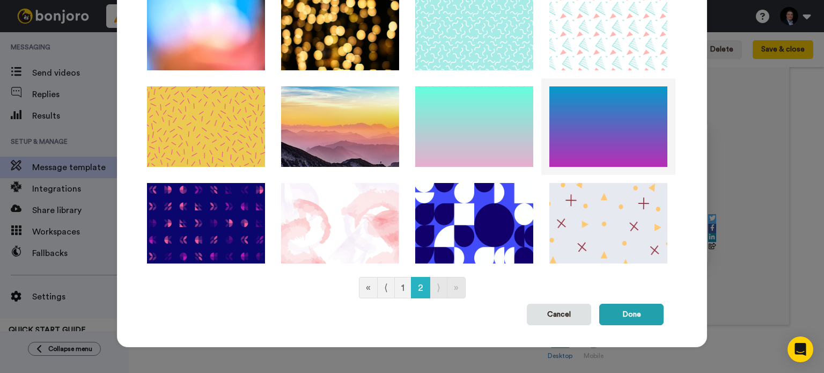
click at [576, 132] on img at bounding box center [608, 126] width 118 height 80
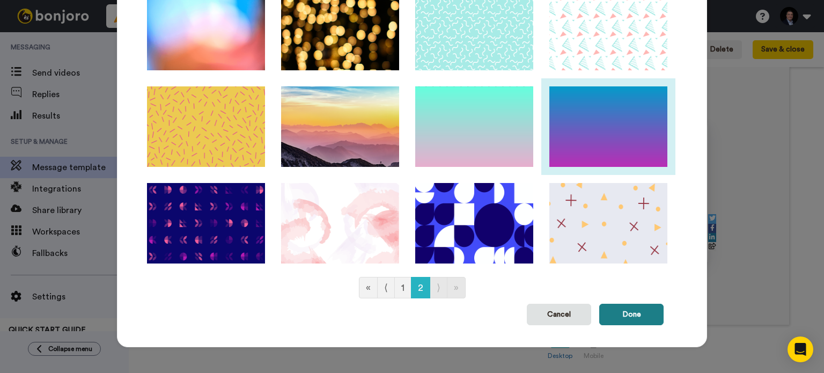
click at [632, 319] on button "Done" at bounding box center [631, 313] width 64 height 21
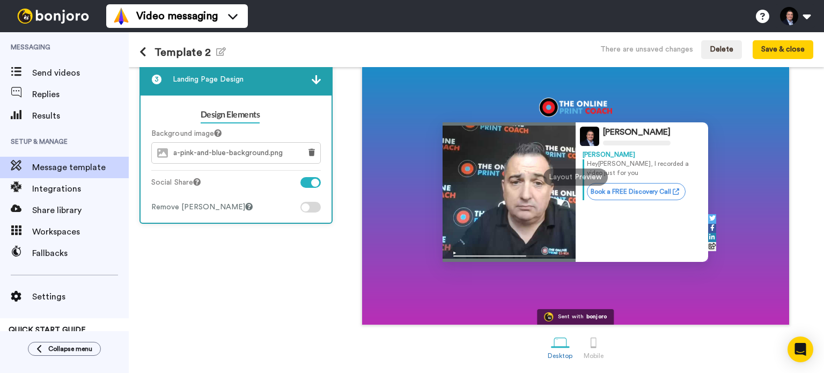
click at [201, 181] on icon at bounding box center [197, 182] width 8 height 8
click at [782, 47] on button "Save & close" at bounding box center [782, 49] width 61 height 19
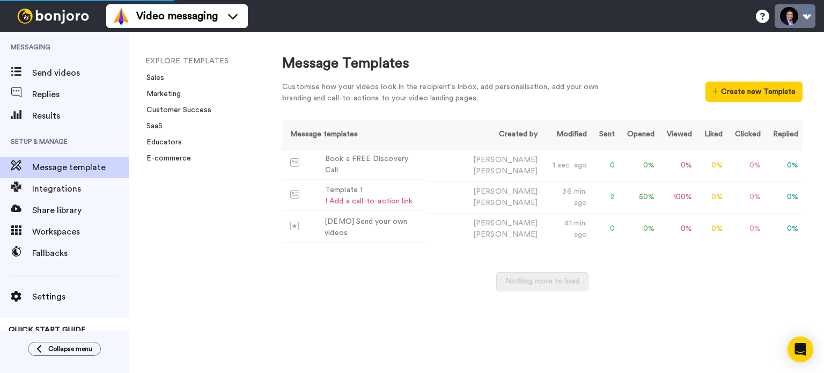
click at [801, 19] on button at bounding box center [794, 16] width 41 height 24
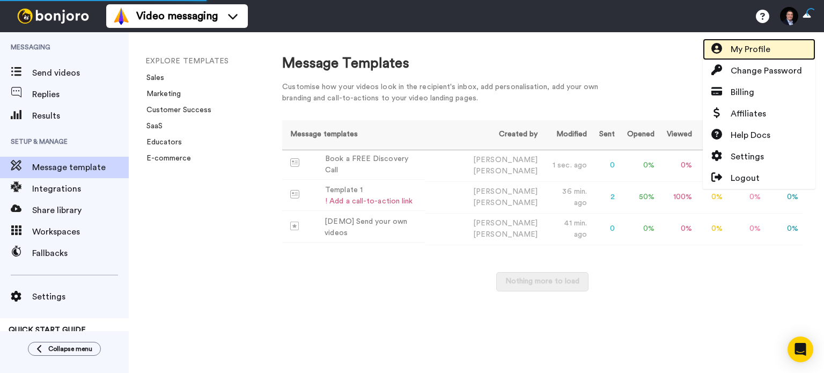
click at [773, 50] on link "My Profile" at bounding box center [758, 49] width 113 height 21
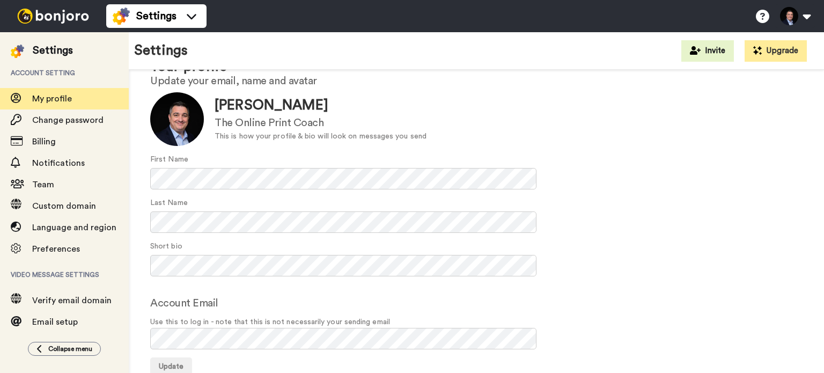
scroll to position [69, 0]
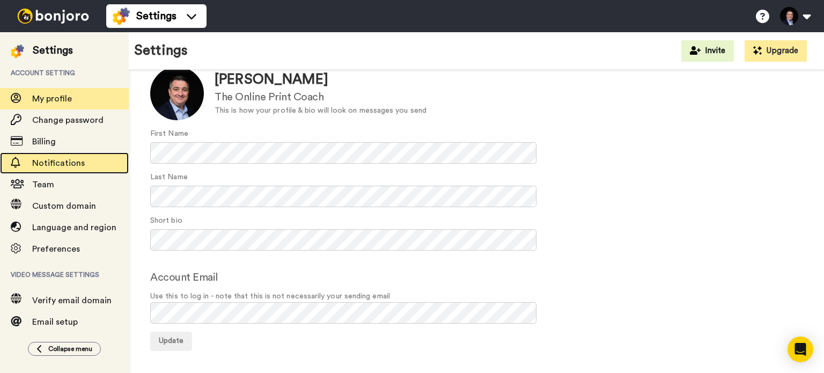
click at [68, 167] on span "Notifications" at bounding box center [58, 163] width 53 height 9
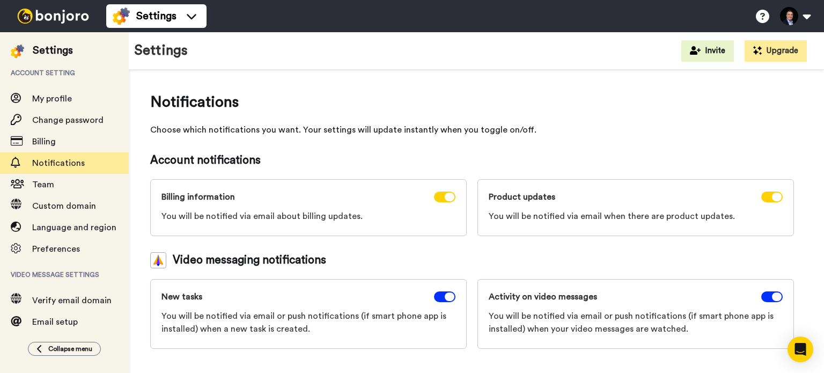
scroll to position [54, 0]
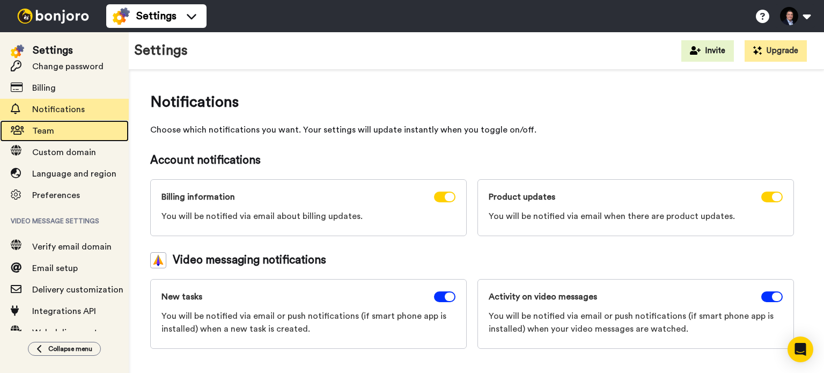
click at [71, 137] on span "Team" at bounding box center [80, 130] width 97 height 13
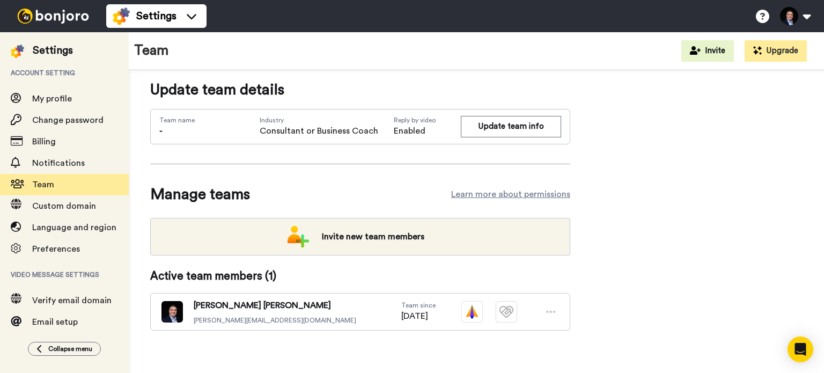
scroll to position [18, 0]
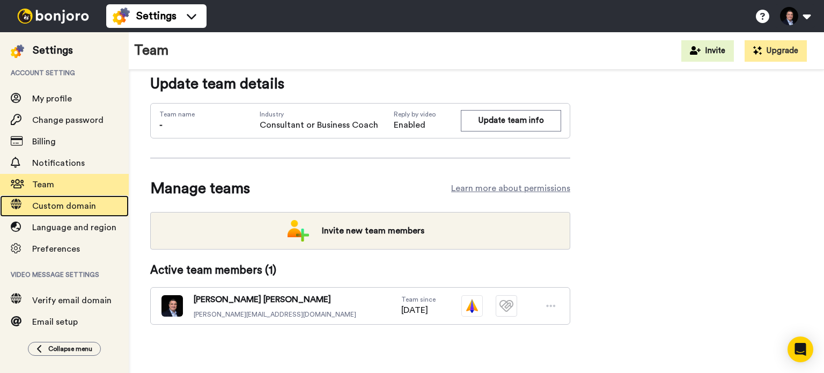
click at [82, 209] on span "Custom domain" at bounding box center [64, 206] width 64 height 9
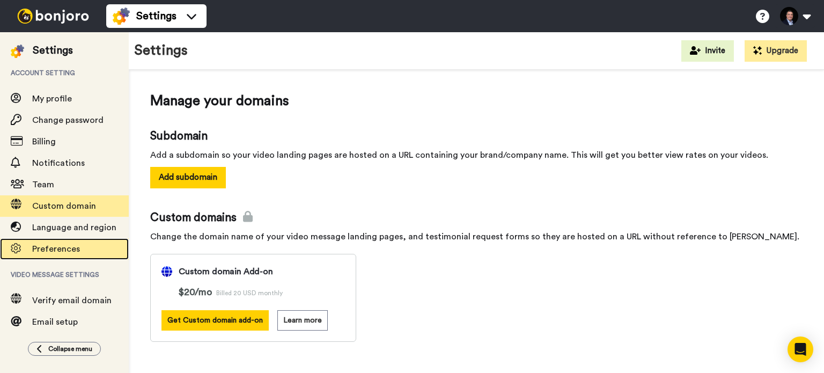
click at [60, 249] on span "Preferences" at bounding box center [56, 248] width 48 height 9
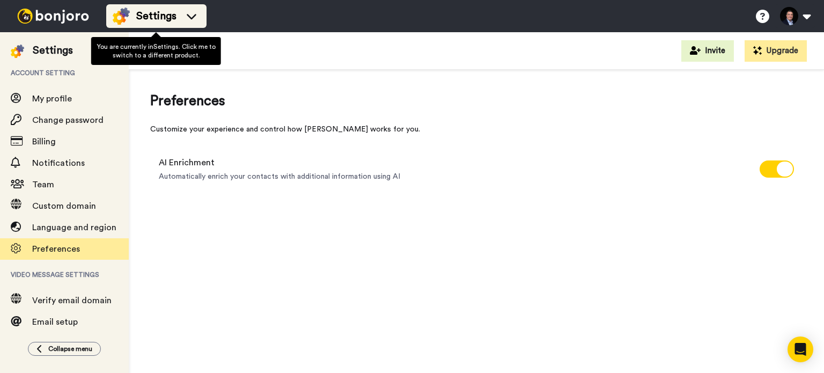
click at [150, 16] on span "Settings" at bounding box center [156, 16] width 40 height 15
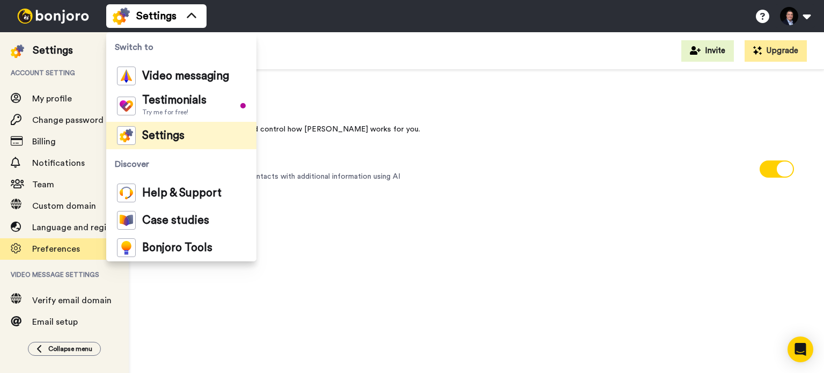
click at [85, 79] on span "Account setting" at bounding box center [64, 73] width 129 height 30
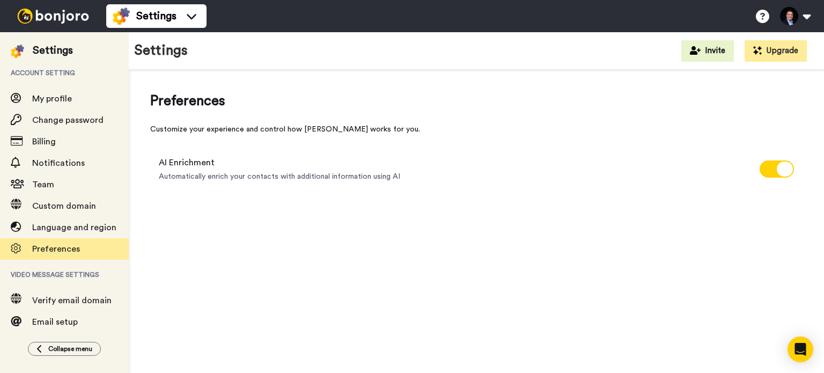
click at [56, 23] on img at bounding box center [53, 16] width 80 height 15
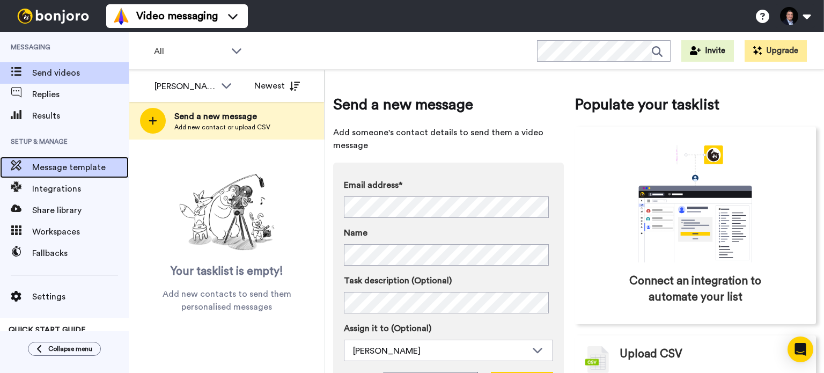
click at [78, 168] on span "Message template" at bounding box center [80, 167] width 97 height 13
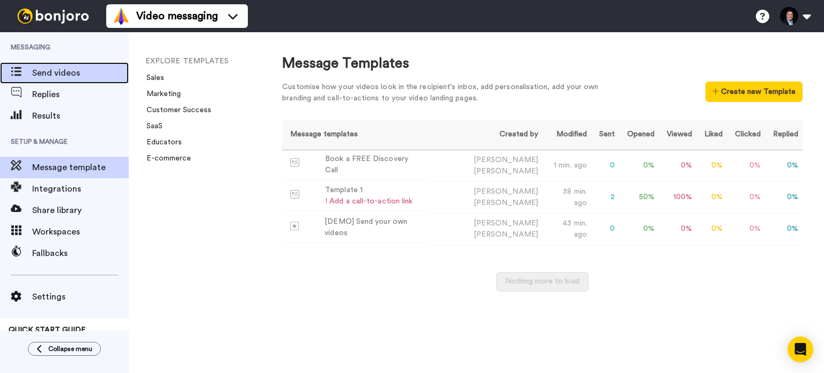
click at [83, 77] on span "Send videos" at bounding box center [80, 72] width 97 height 13
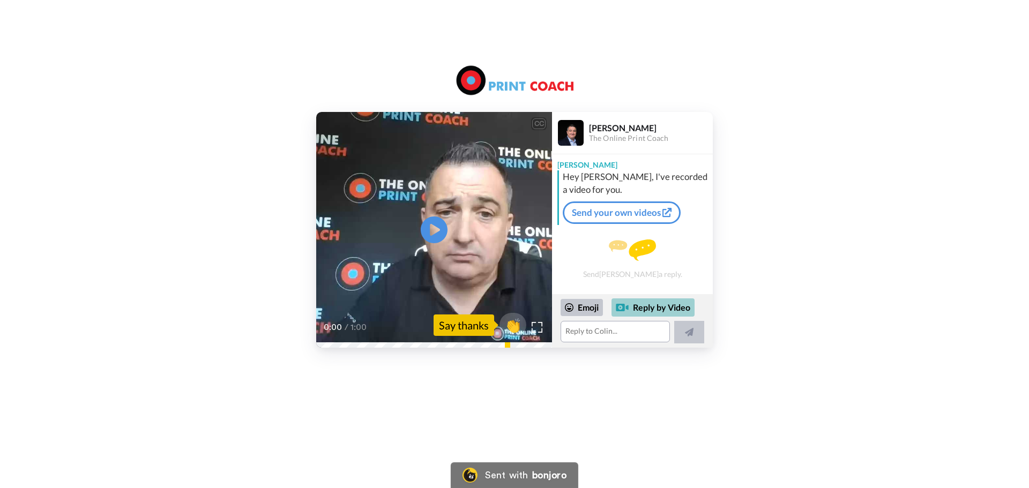
click at [648, 305] on div "Reply by Video" at bounding box center [653, 308] width 83 height 18
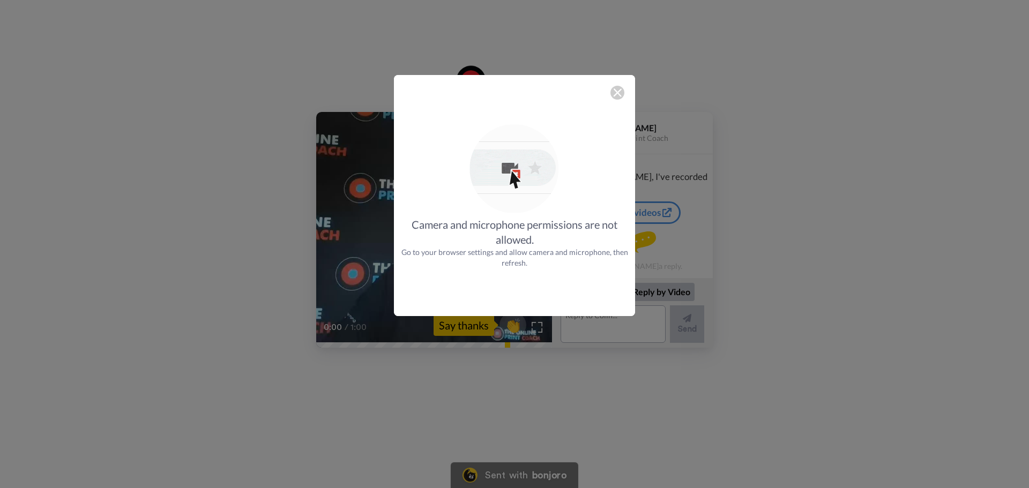
click at [603, 87] on div "Camera and microphone permissions are not allowed. Go to your browser settings …" at bounding box center [514, 195] width 241 height 241
click at [618, 94] on img at bounding box center [617, 92] width 9 height 9
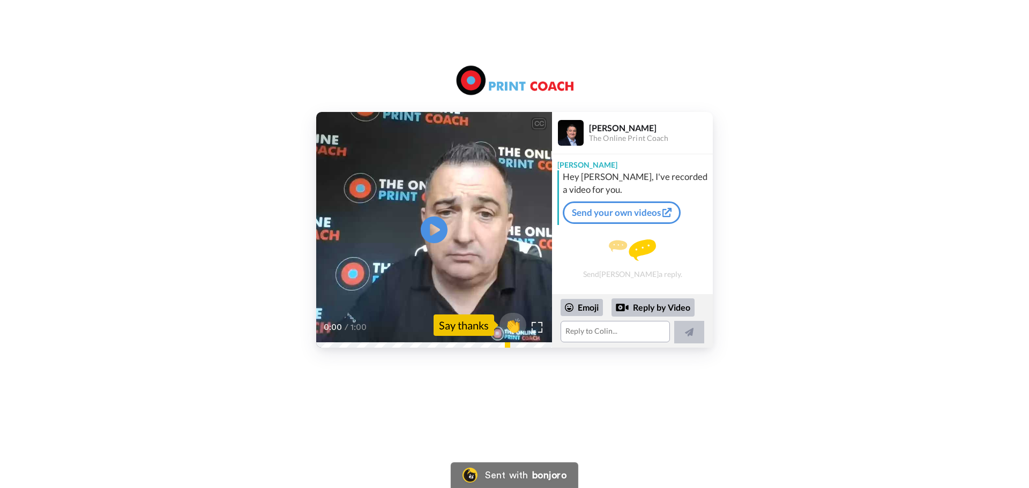
click at [95, 157] on div "CC Play/Pause 0:00 / 1:00 👏 Say thanks Colin McDermott The Online Print Coach C…" at bounding box center [514, 230] width 1029 height 236
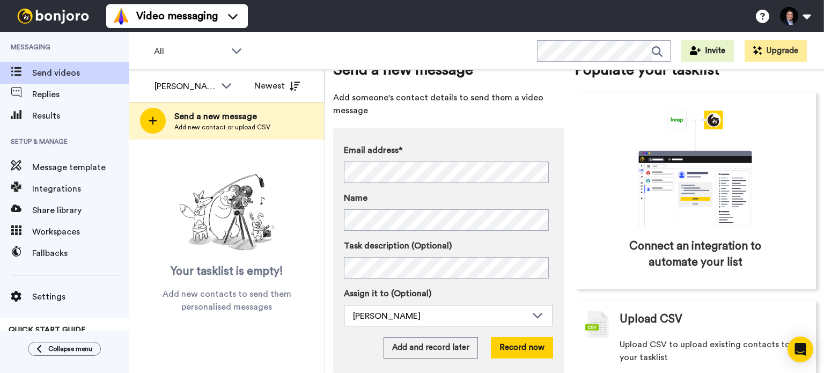
scroll to position [54, 0]
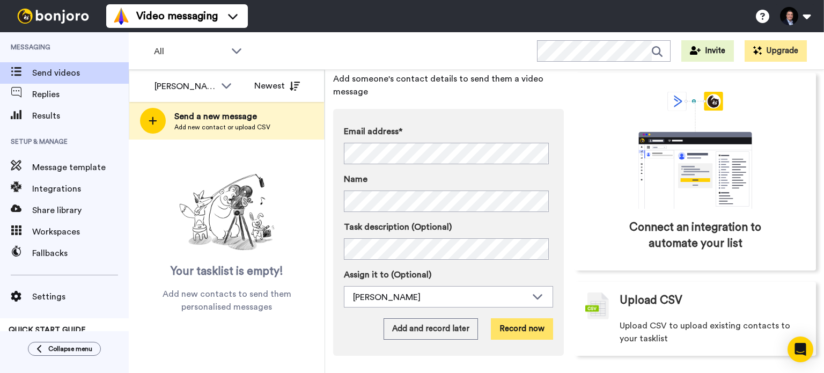
click at [513, 325] on button "Record now" at bounding box center [522, 328] width 62 height 21
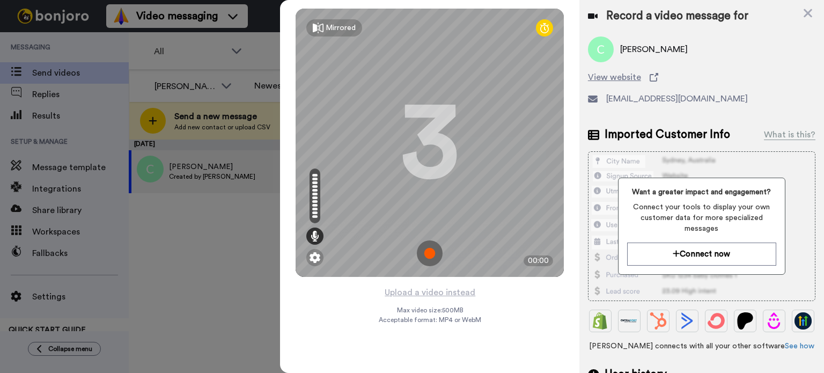
click at [422, 246] on img at bounding box center [430, 253] width 26 height 26
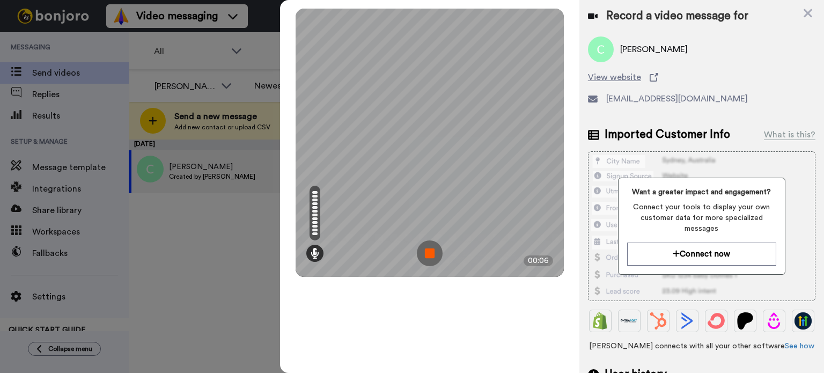
click at [429, 252] on img at bounding box center [430, 253] width 26 height 26
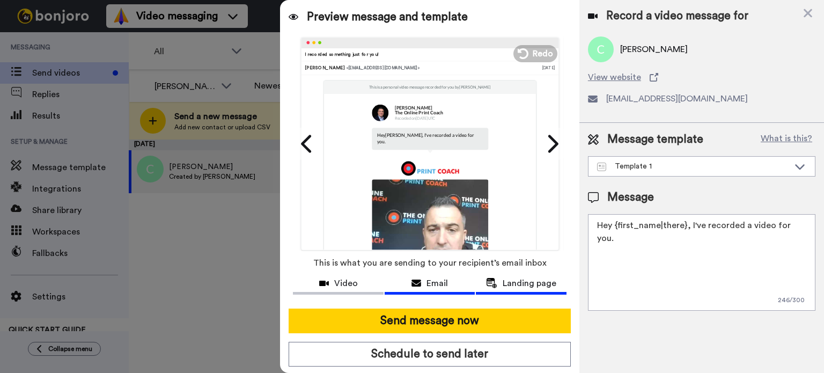
click at [494, 284] on div "Landing page" at bounding box center [521, 283] width 91 height 13
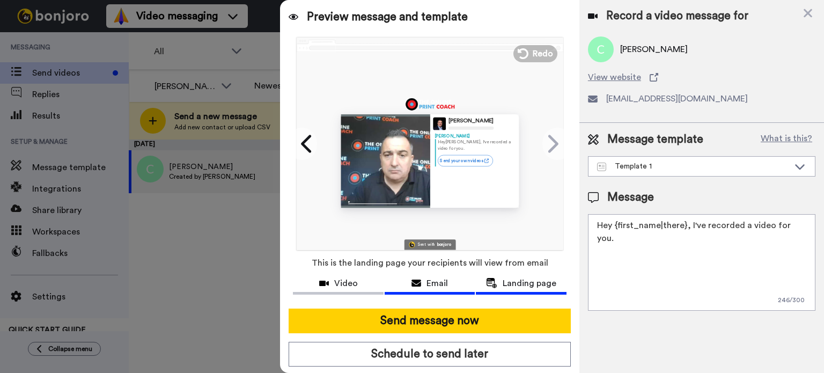
click at [421, 283] on div "Email" at bounding box center [429, 283] width 91 height 13
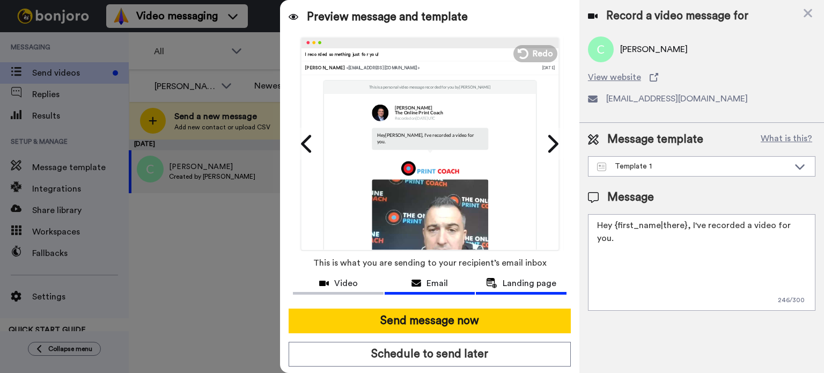
click at [508, 276] on button "Landing page" at bounding box center [521, 285] width 91 height 20
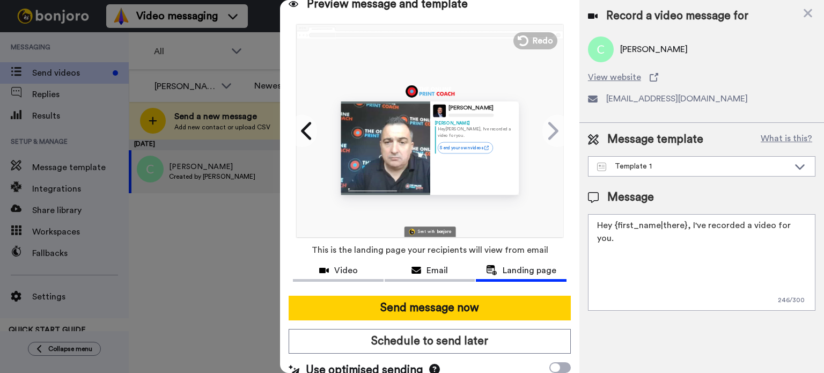
scroll to position [26, 0]
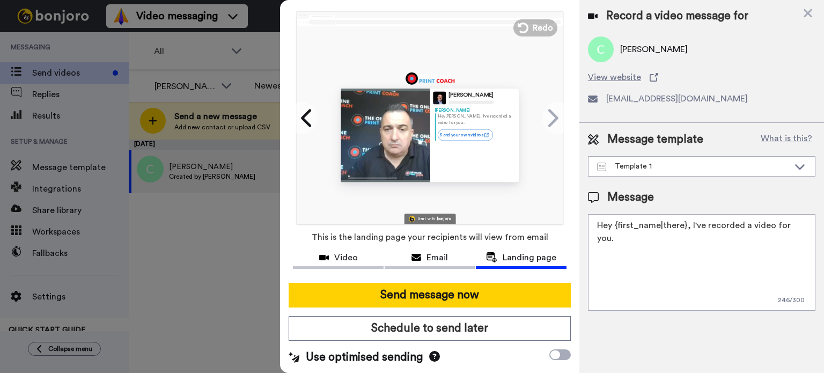
click at [650, 177] on div "Message template What is this? Template 1 Book a FREE Discovery Call Template 1…" at bounding box center [701, 221] width 244 height 196
click at [649, 170] on div "Template 1" at bounding box center [693, 166] width 192 height 11
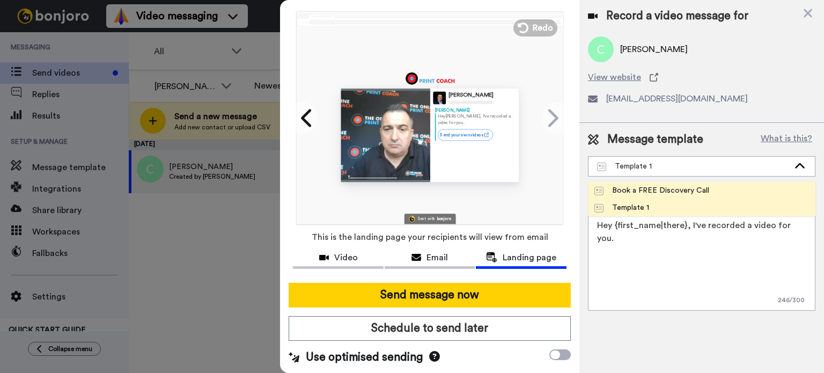
click at [645, 188] on div "Book a FREE Discovery Call" at bounding box center [651, 190] width 115 height 11
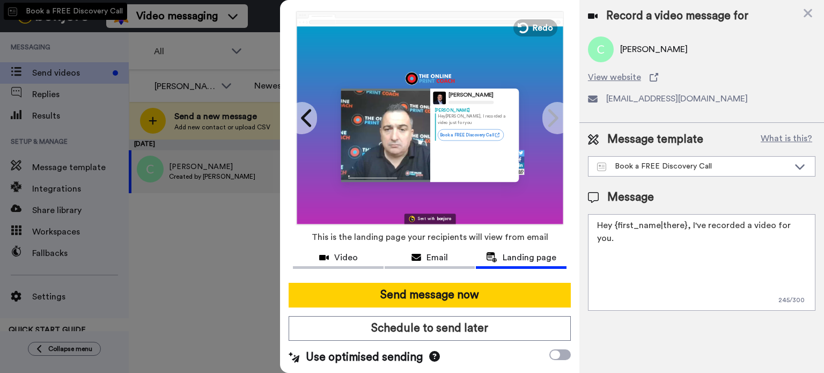
type textarea "Hey {first_name|there}, I recorded a video just for you"
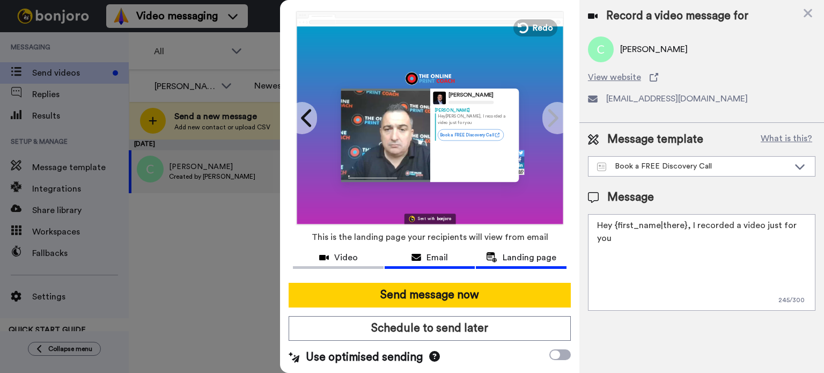
drag, startPoint x: 414, startPoint y: 293, endPoint x: 421, endPoint y: 258, distance: 35.5
click at [421, 258] on div "Preview message and template Play/Pause I've recorded a private video for you, …" at bounding box center [429, 186] width 299 height 373
click at [421, 258] on div "Email" at bounding box center [429, 257] width 91 height 13
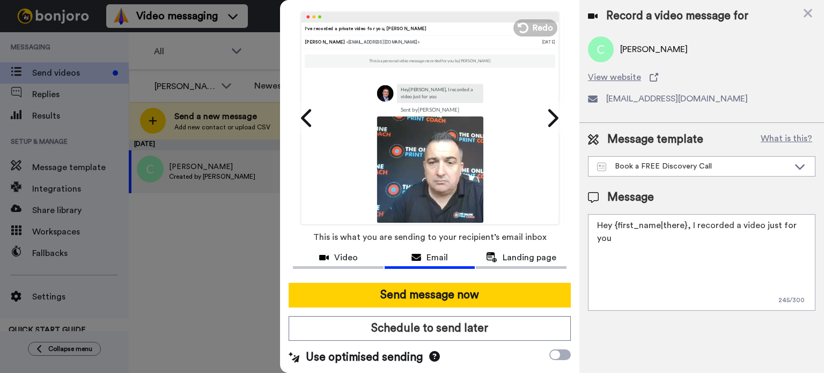
drag, startPoint x: 413, startPoint y: 292, endPoint x: 418, endPoint y: 271, distance: 21.5
click at [418, 271] on div "Preview message and template Play/Pause I've recorded a private video for you, …" at bounding box center [429, 186] width 299 height 373
click at [433, 354] on icon at bounding box center [434, 356] width 11 height 11
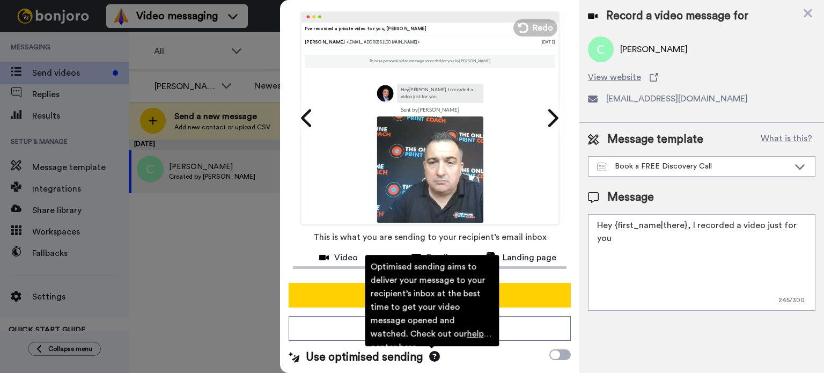
click at [309, 276] on div at bounding box center [429, 278] width 273 height 9
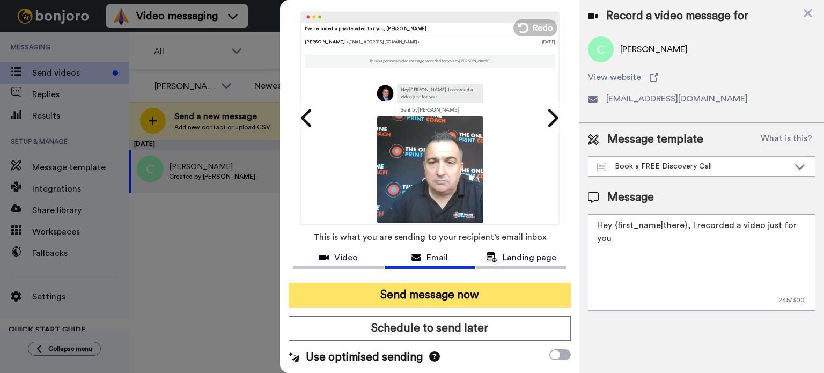
click at [438, 293] on button "Send message now" at bounding box center [429, 295] width 282 height 25
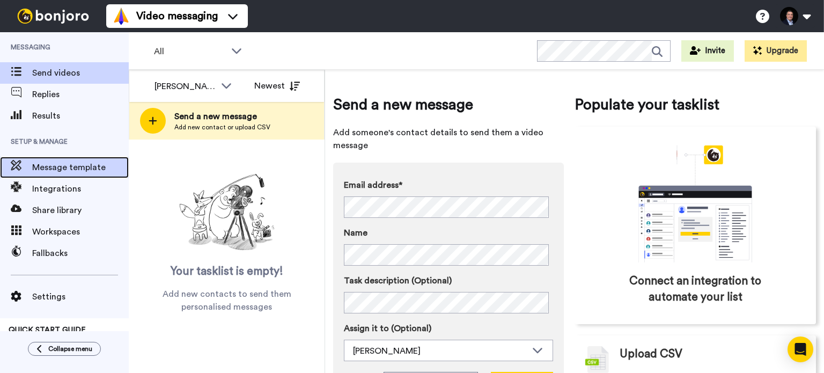
click at [75, 172] on span "Message template" at bounding box center [80, 167] width 97 height 13
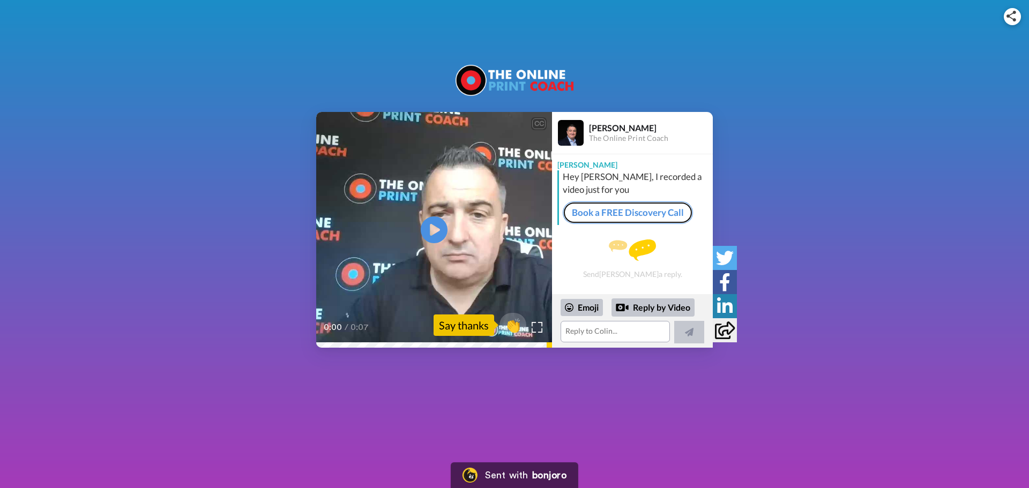
click at [641, 216] on link "Book a FREE Discovery Call" at bounding box center [628, 213] width 130 height 23
click at [726, 305] on icon at bounding box center [725, 307] width 16 height 18
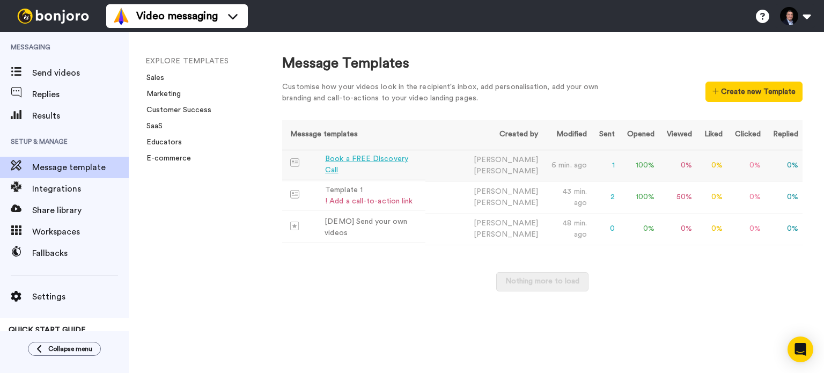
click at [343, 165] on div "Book a FREE Discovery Call" at bounding box center [373, 164] width 96 height 23
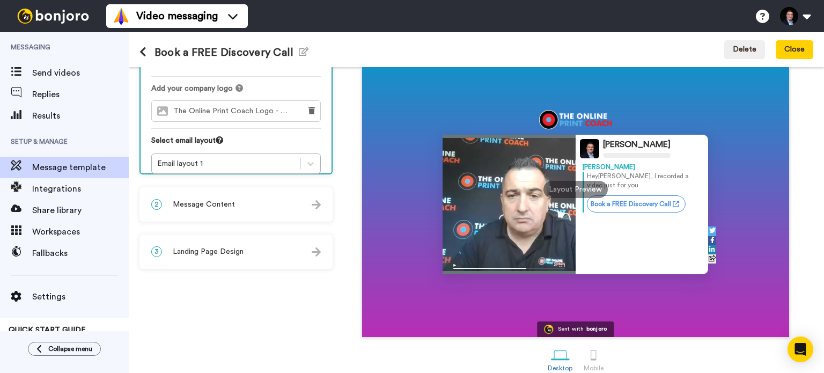
scroll to position [107, 0]
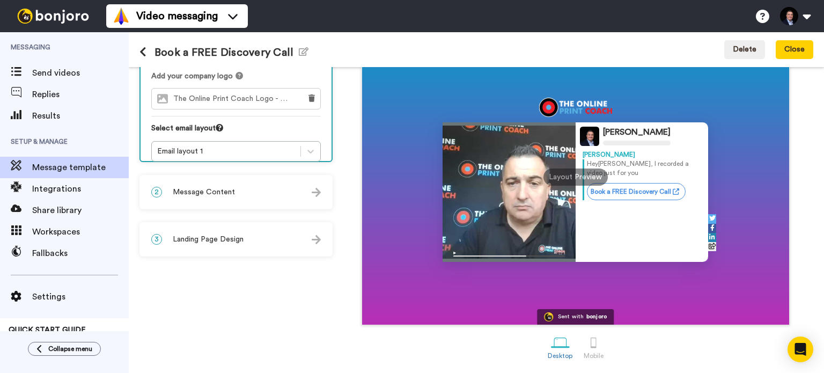
click at [251, 231] on div "3 Landing Page Design" at bounding box center [235, 239] width 191 height 32
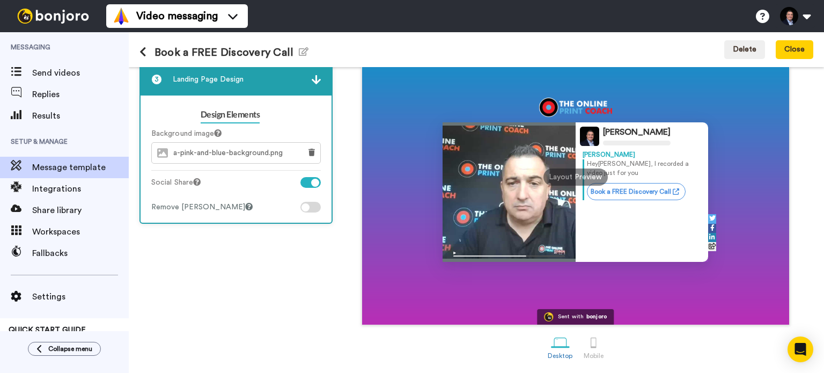
click at [307, 181] on div at bounding box center [310, 182] width 20 height 11
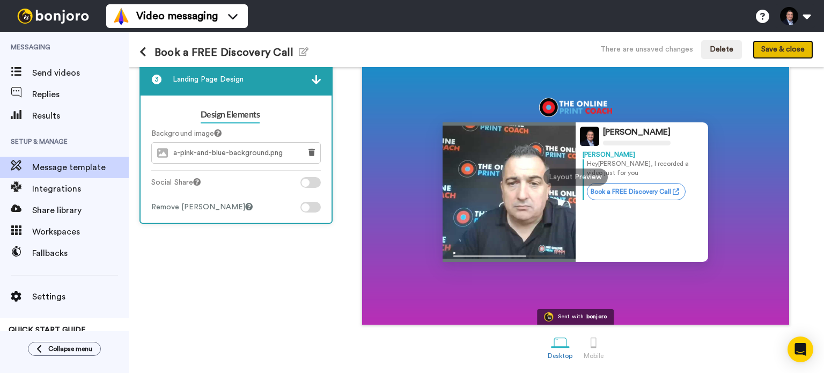
click at [770, 47] on button "Save & close" at bounding box center [782, 49] width 61 height 19
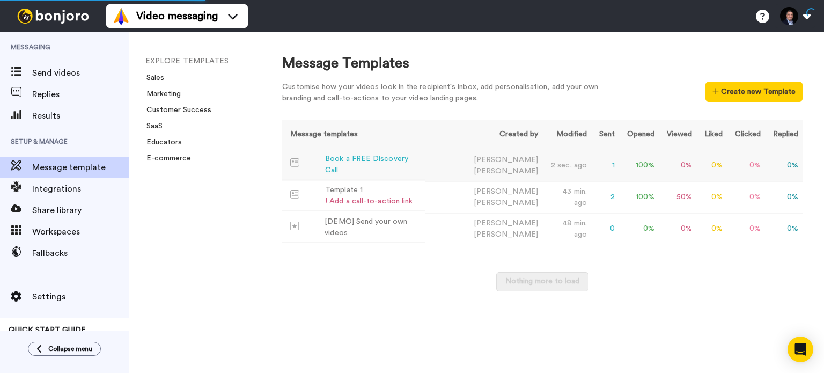
click at [364, 167] on div "Book a FREE Discovery Call" at bounding box center [373, 164] width 96 height 23
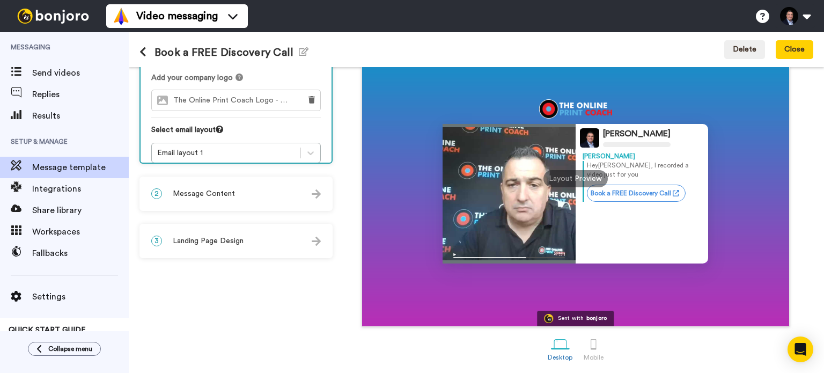
scroll to position [107, 0]
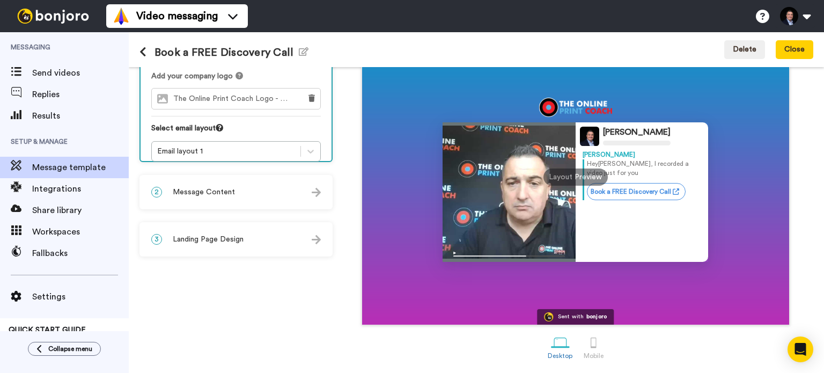
click at [218, 235] on span "Landing Page Design" at bounding box center [208, 239] width 71 height 11
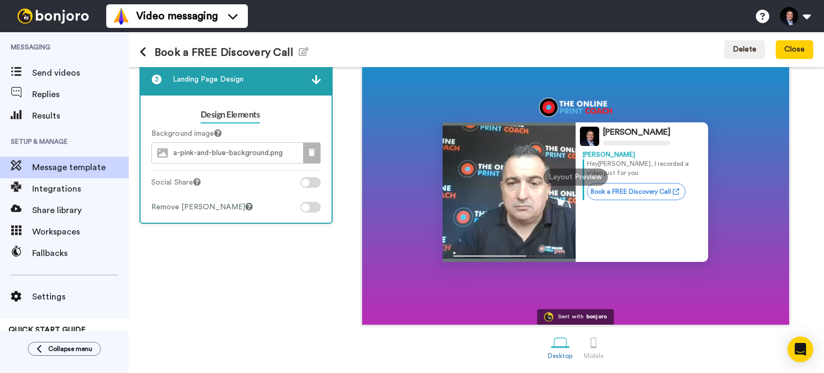
click at [313, 153] on icon at bounding box center [311, 153] width 6 height 8
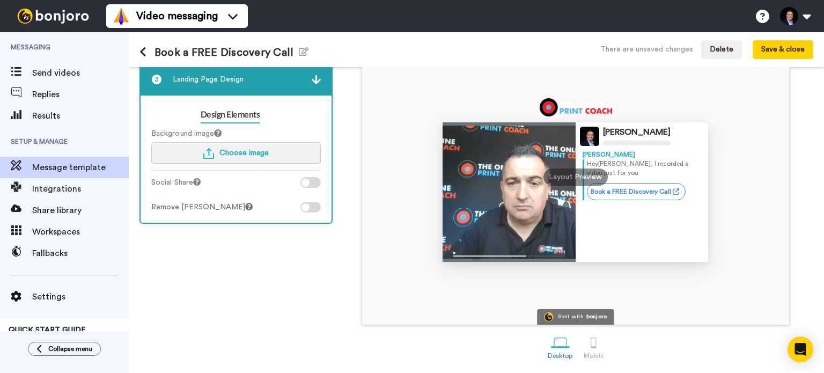
click at [232, 149] on span "Choose image" at bounding box center [243, 153] width 49 height 8
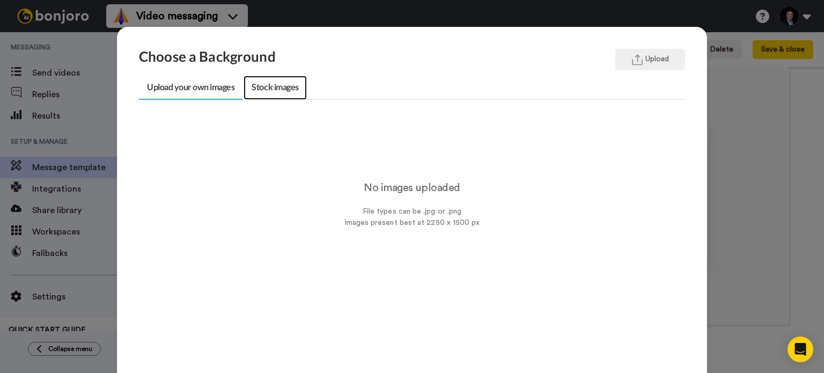
click at [265, 90] on link "Stock images" at bounding box center [274, 88] width 63 height 24
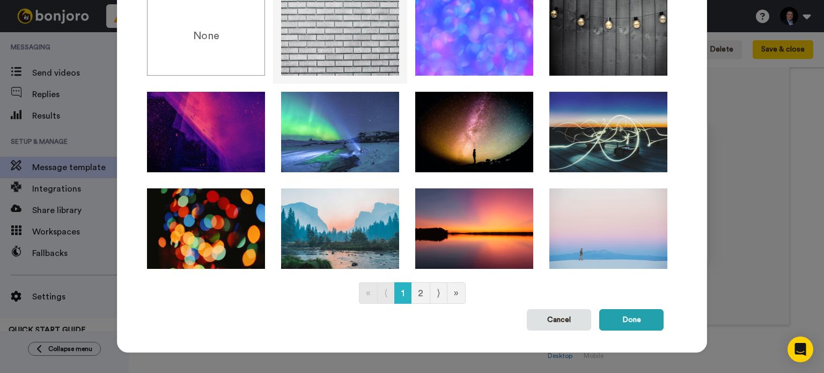
scroll to position [134, 0]
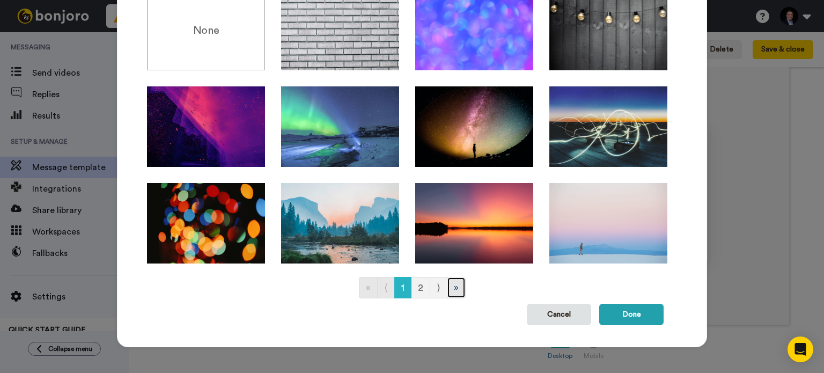
click at [448, 287] on link "»" at bounding box center [456, 287] width 19 height 21
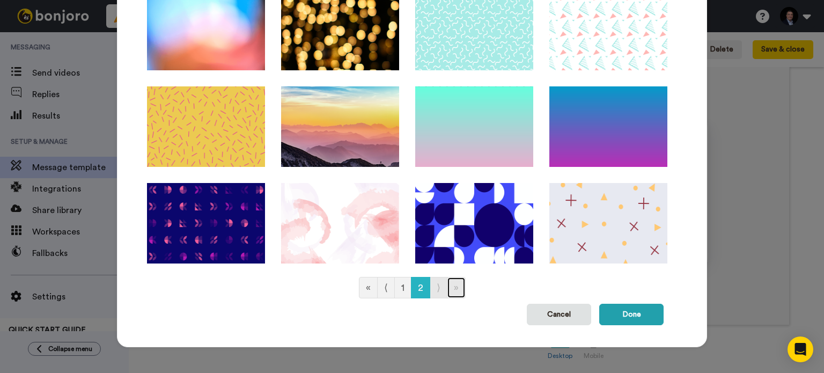
click at [448, 287] on link "»" at bounding box center [456, 287] width 19 height 21
click at [431, 287] on link "⟩" at bounding box center [438, 287] width 18 height 21
click at [394, 287] on link "1" at bounding box center [402, 287] width 17 height 21
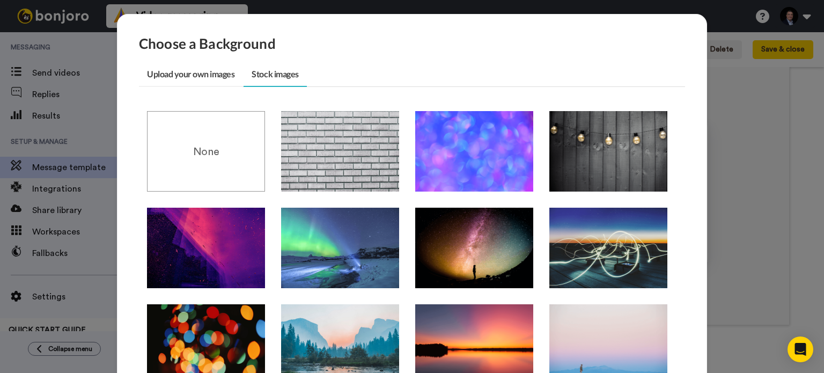
scroll to position [0, 0]
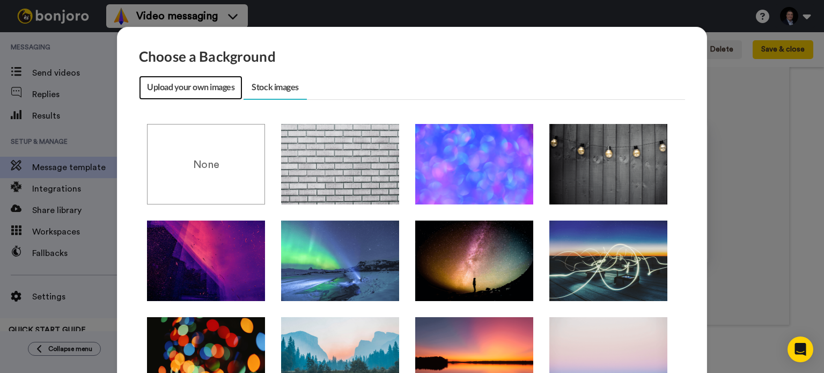
click at [208, 85] on link "Upload your own images" at bounding box center [190, 88] width 103 height 24
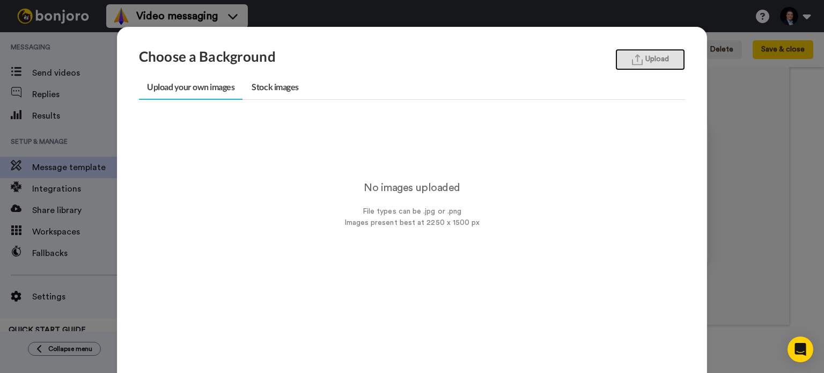
click at [640, 66] on button "Upload" at bounding box center [650, 59] width 70 height 21
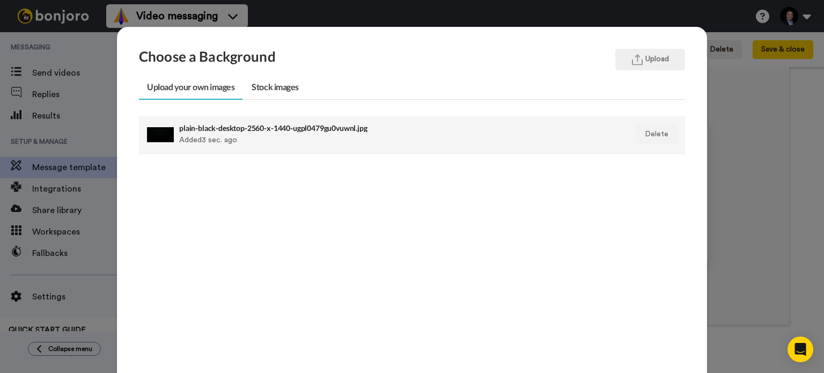
click at [208, 130] on h4 "plain-black-desktop-2560-x-1440-ugpl0479gu0vuwnl.jpg" at bounding box center [359, 128] width 360 height 8
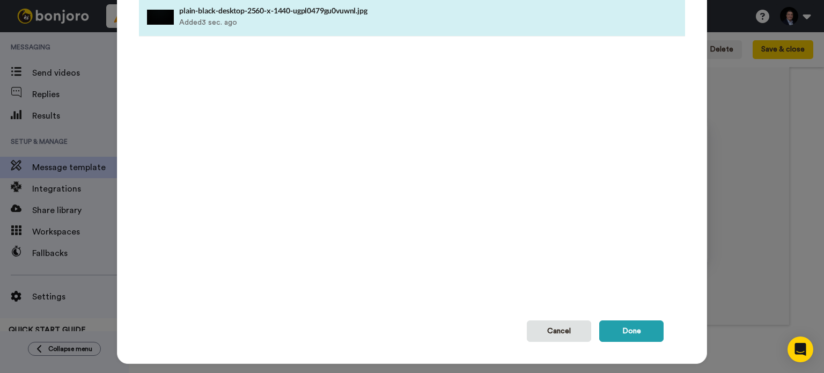
scroll to position [134, 0]
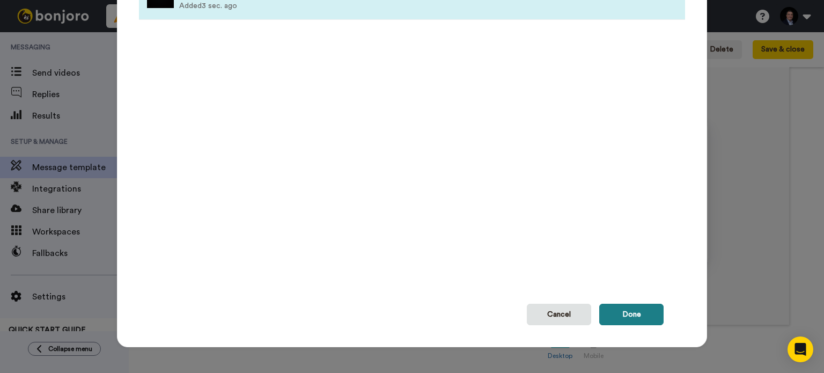
click at [622, 315] on button "Done" at bounding box center [631, 313] width 64 height 21
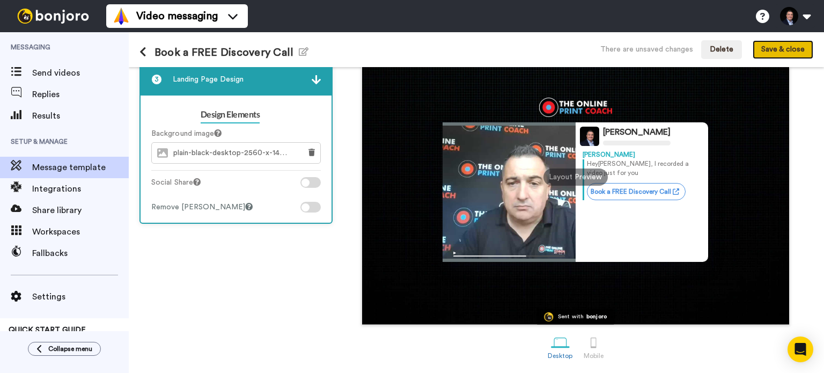
click at [768, 47] on button "Save & close" at bounding box center [782, 49] width 61 height 19
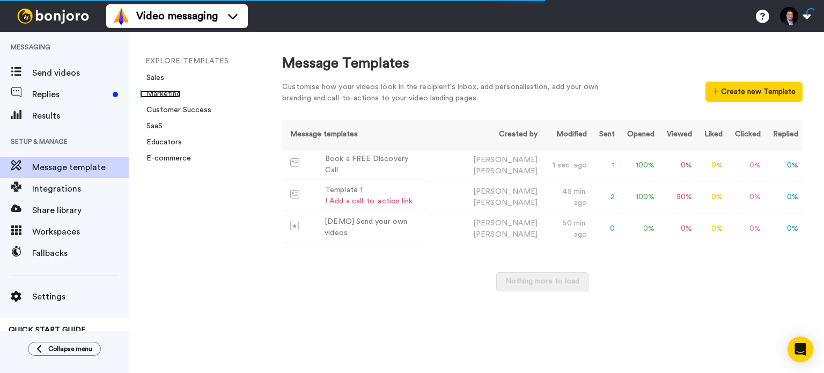
click at [168, 91] on link "Marketing" at bounding box center [160, 94] width 41 height 8
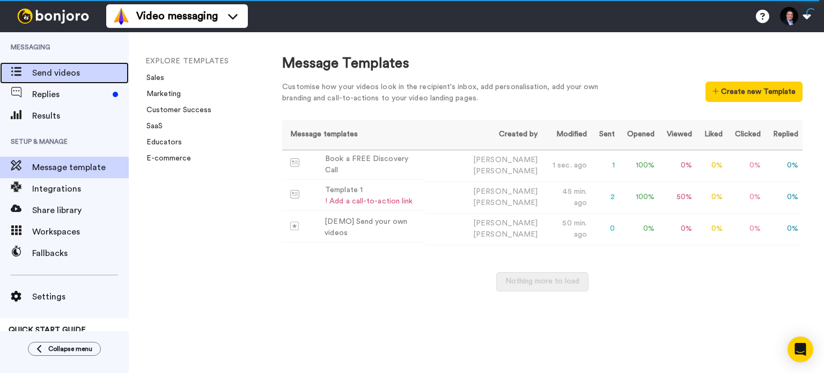
click at [56, 69] on span "Send videos" at bounding box center [80, 72] width 97 height 13
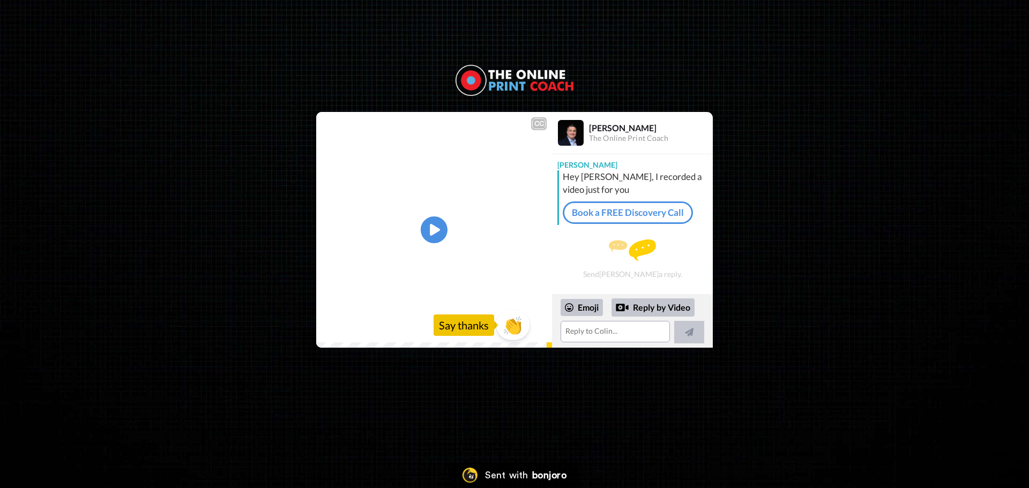
click at [516, 327] on span "👏" at bounding box center [513, 325] width 34 height 21
click at [602, 330] on textarea "👏" at bounding box center [615, 331] width 109 height 21
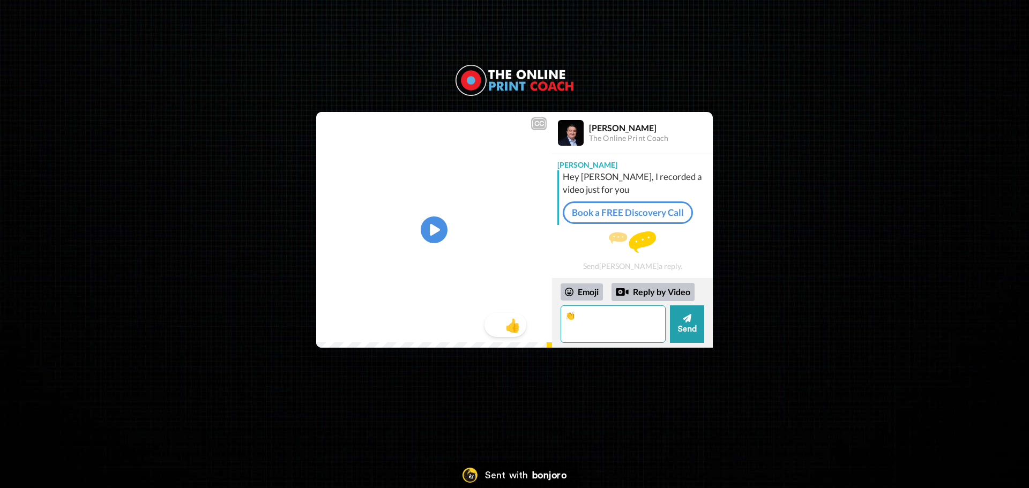
click at [602, 330] on textarea "👏" at bounding box center [613, 325] width 105 height 38
type textarea "Thanks [PERSON_NAME]"
click at [687, 310] on button "Send" at bounding box center [687, 325] width 34 height 38
click at [214, 291] on div "CC Play/Pause 0:00 / 0:07 1 👍 [PERSON_NAME] The Online Print Coach [PERSON_NAME…" at bounding box center [514, 230] width 1029 height 236
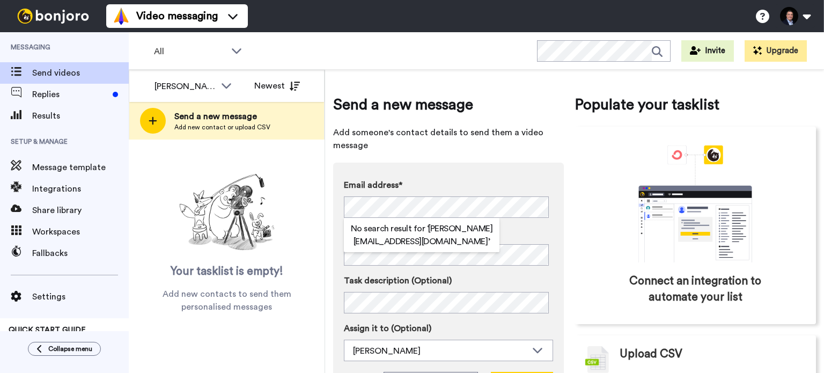
click at [462, 184] on label "Email address*" at bounding box center [448, 185] width 209 height 13
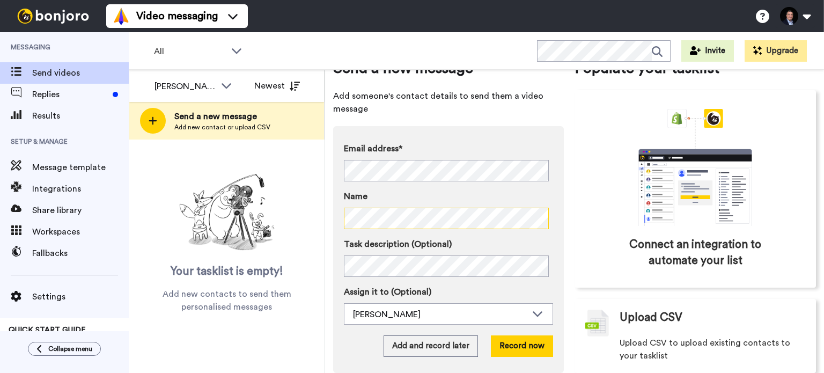
scroll to position [55, 0]
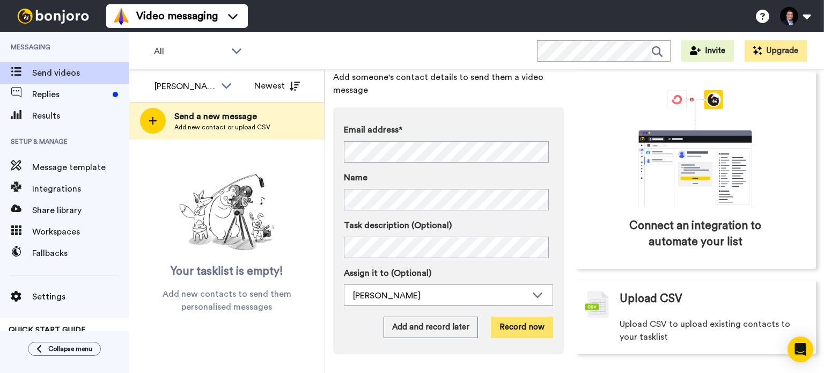
click at [519, 325] on button "Record now" at bounding box center [522, 326] width 62 height 21
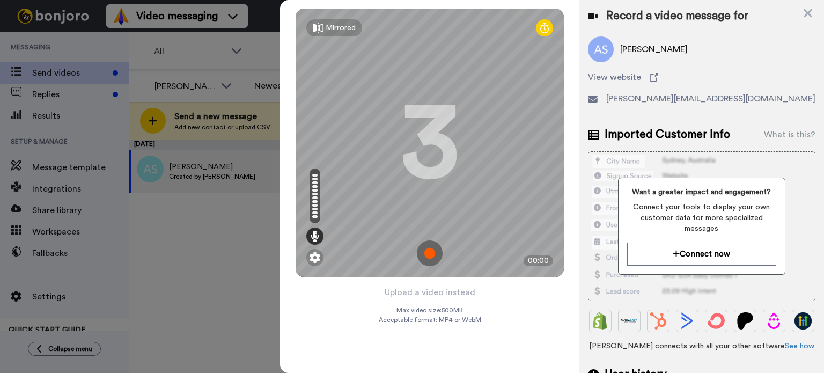
click at [429, 253] on img at bounding box center [430, 253] width 26 height 26
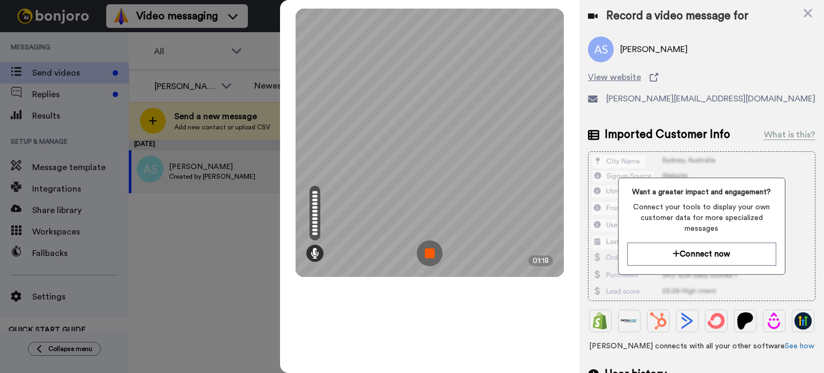
click at [430, 254] on img at bounding box center [430, 253] width 26 height 26
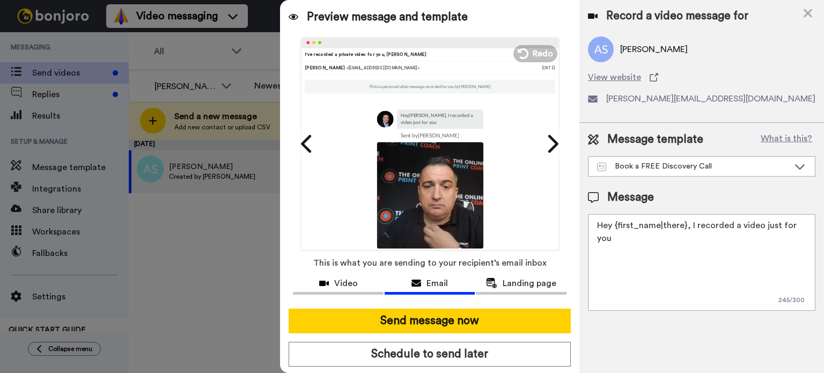
click at [804, 226] on textarea "Hey {first_name|there}, I recorded a video just for you" at bounding box center [701, 262] width 227 height 97
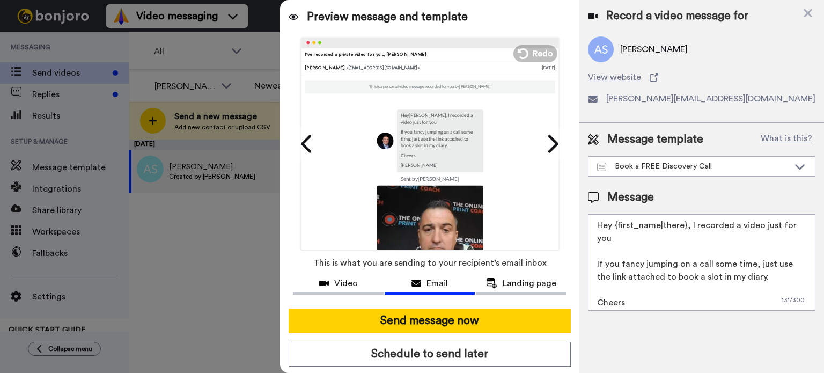
click at [688, 223] on textarea "Hey {first_name|there}, I recorded a video just for you If you fancy jumping on…" at bounding box center [701, 262] width 227 height 97
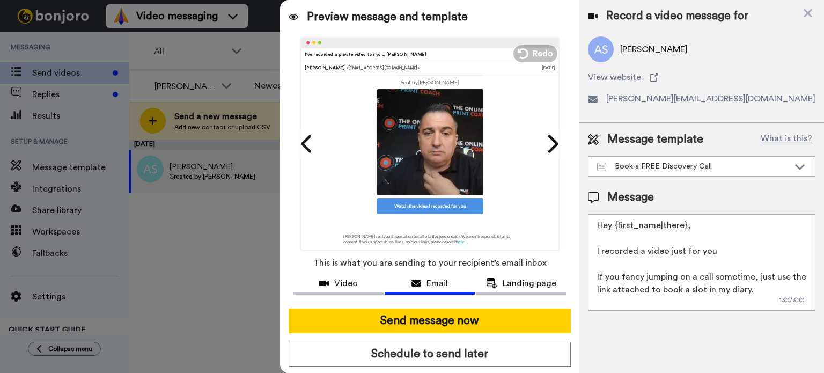
click at [680, 224] on textarea "Hey {first_name|there}, I recorded a video just for you If you fancy jumping on…" at bounding box center [701, 262] width 227 height 97
click at [683, 251] on textarea "Hey {first_name}, I recorded a video just for you If you fancy jumping on a cal…" at bounding box center [701, 262] width 227 height 97
type textarea "Hey {first_name}, I recorded a video for you If you fancy jumping on a call som…"
click at [549, 142] on icon at bounding box center [551, 144] width 17 height 20
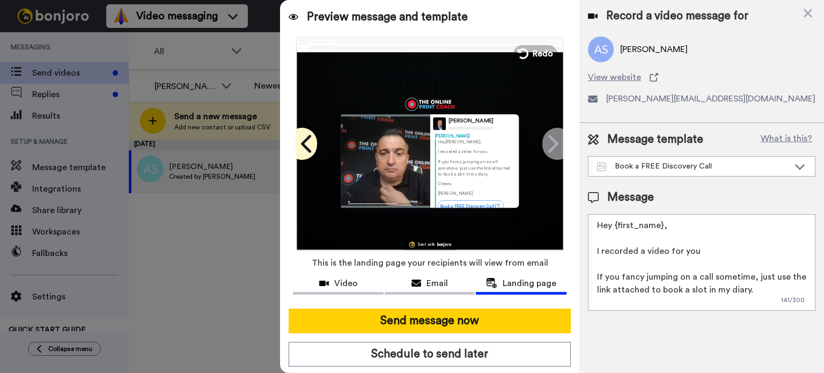
click at [306, 147] on icon at bounding box center [307, 144] width 17 height 20
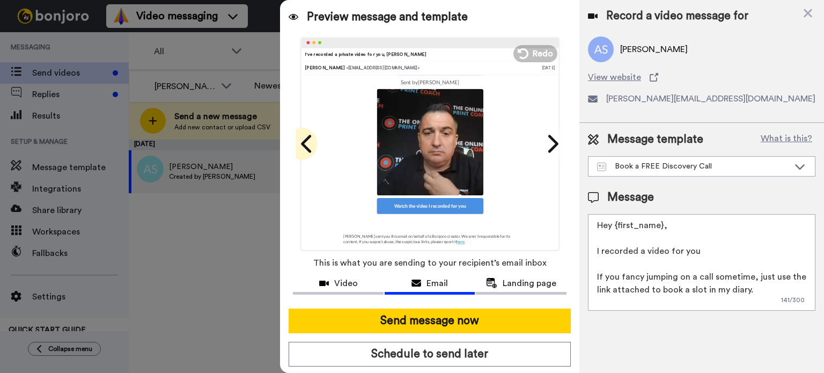
click at [306, 147] on icon at bounding box center [307, 144] width 17 height 20
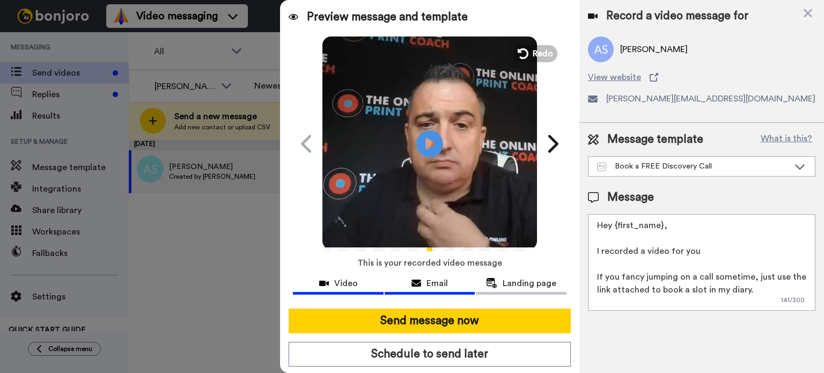
click at [429, 285] on span "Email" at bounding box center [436, 283] width 21 height 13
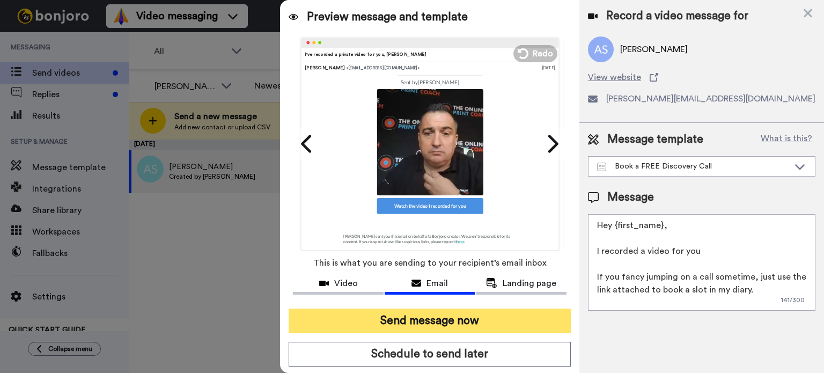
click at [425, 319] on button "Send message now" at bounding box center [429, 320] width 282 height 25
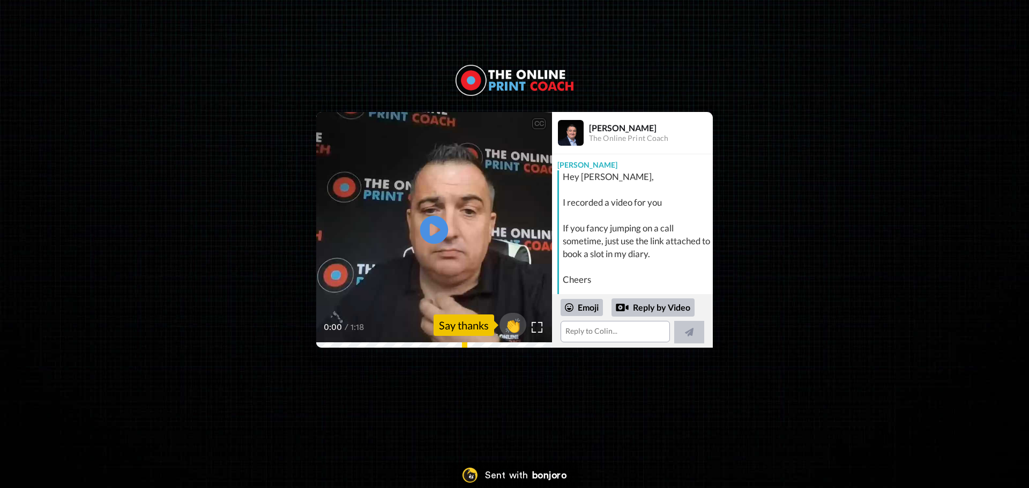
click at [441, 234] on icon at bounding box center [434, 230] width 28 height 28
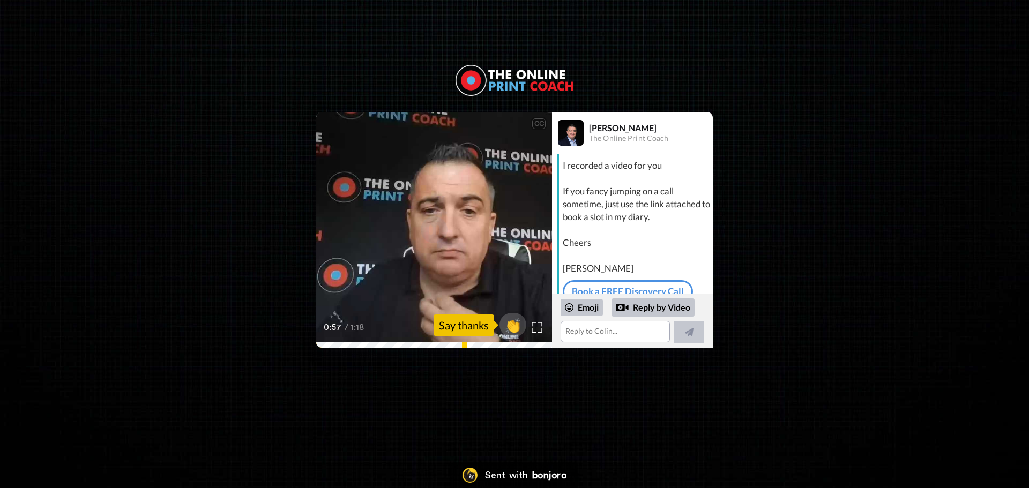
scroll to position [54, 0]
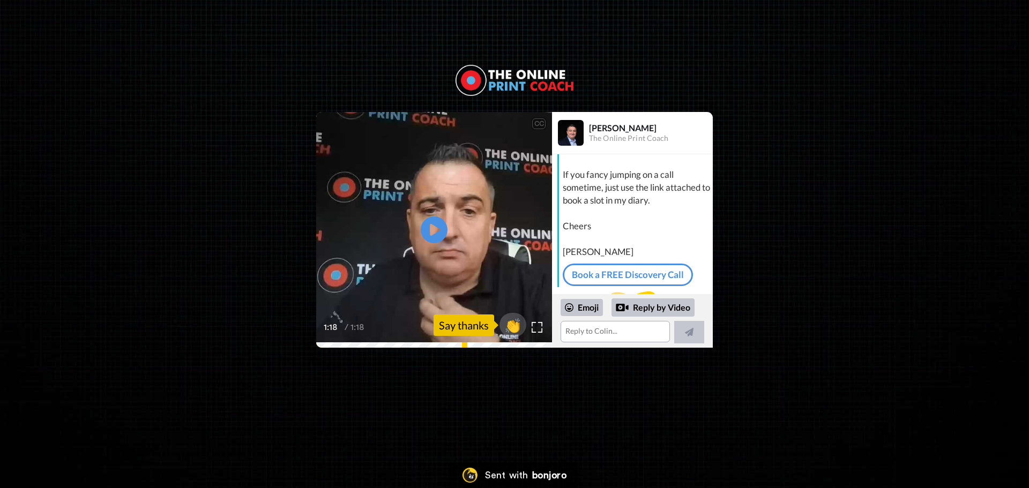
click at [186, 164] on div "CC Play/Pause 1:18 / 1:18 👏 Say thanks Colin McDermott The Online Print Coach C…" at bounding box center [514, 230] width 1029 height 236
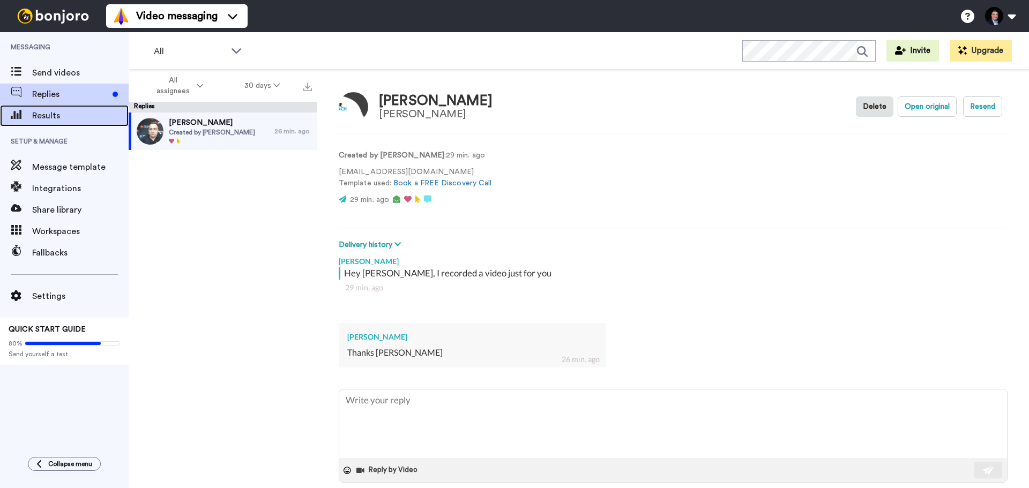
click at [61, 111] on span "Results" at bounding box center [80, 115] width 97 height 13
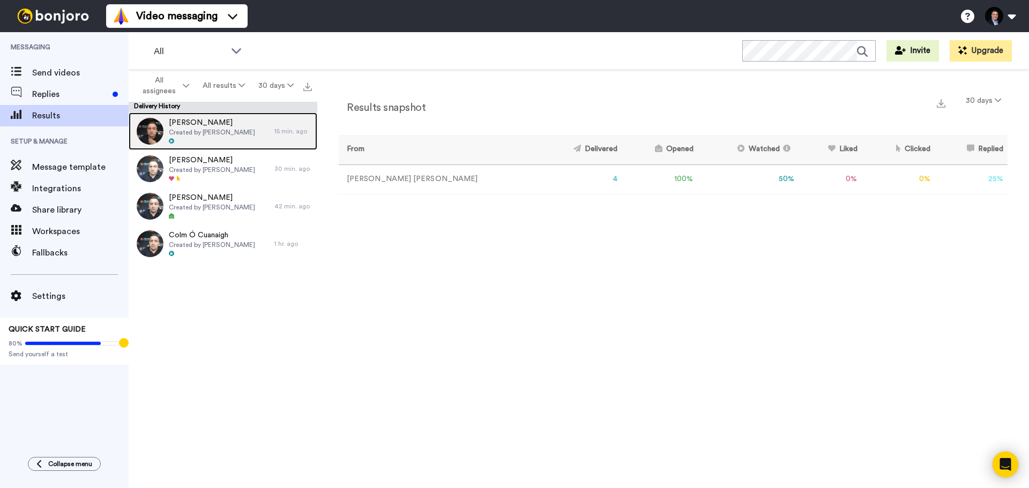
click at [246, 129] on span "Created by [PERSON_NAME]" at bounding box center [212, 132] width 86 height 9
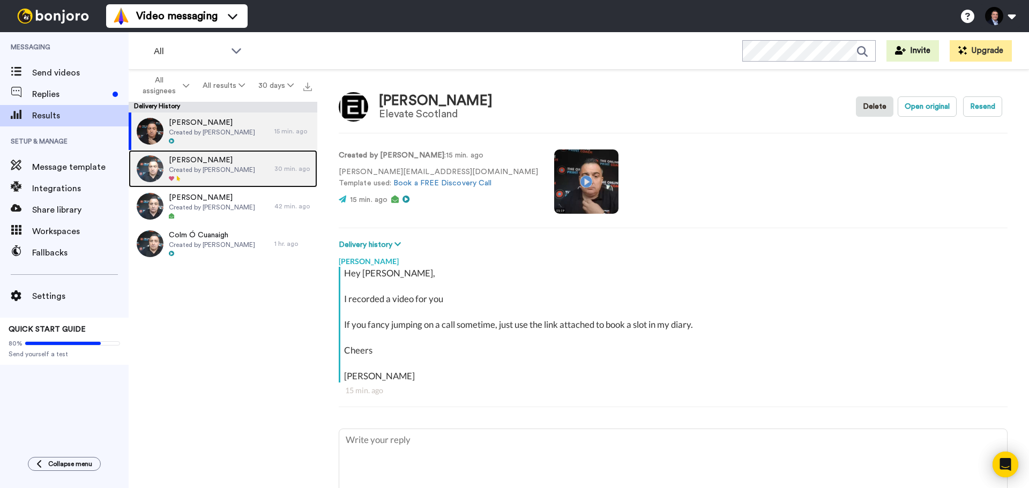
click at [238, 178] on div at bounding box center [212, 179] width 86 height 8
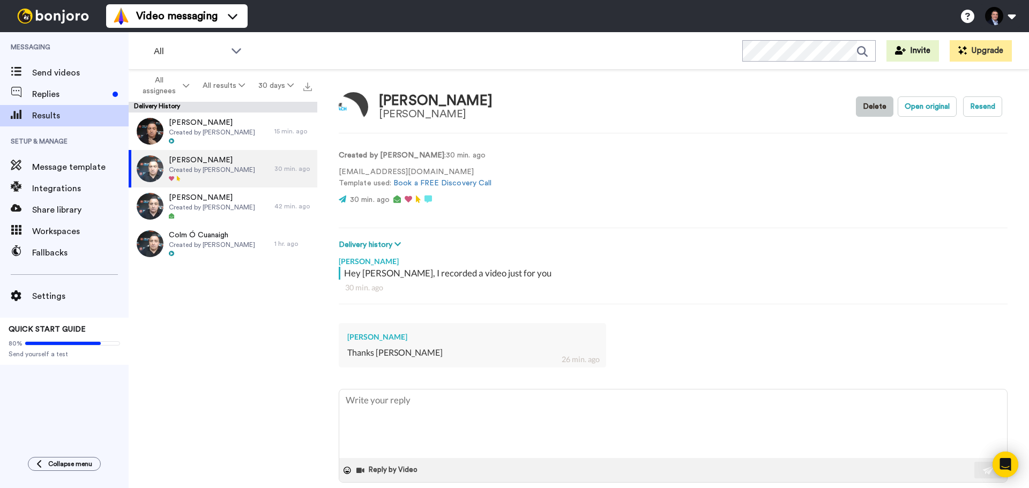
click at [869, 109] on button "Delete" at bounding box center [875, 107] width 38 height 20
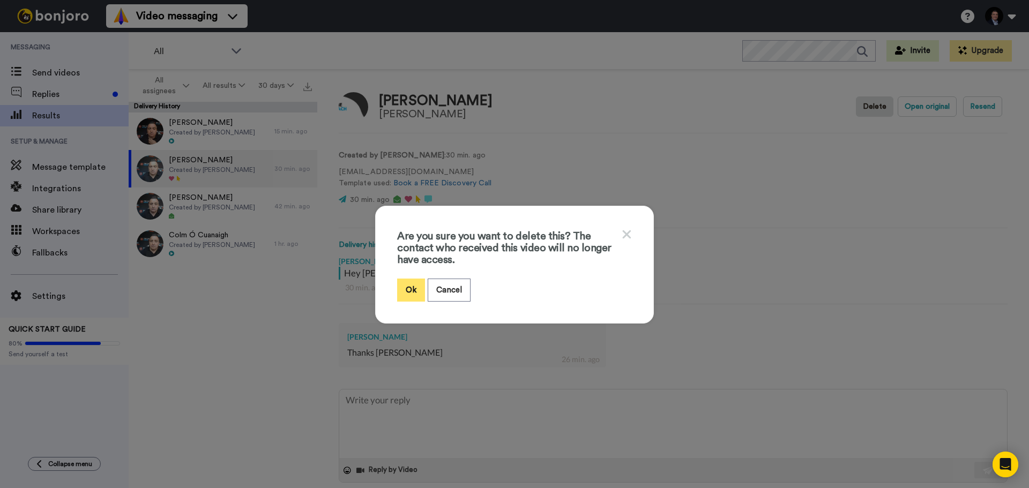
click at [412, 291] on button "Ok" at bounding box center [411, 290] width 28 height 23
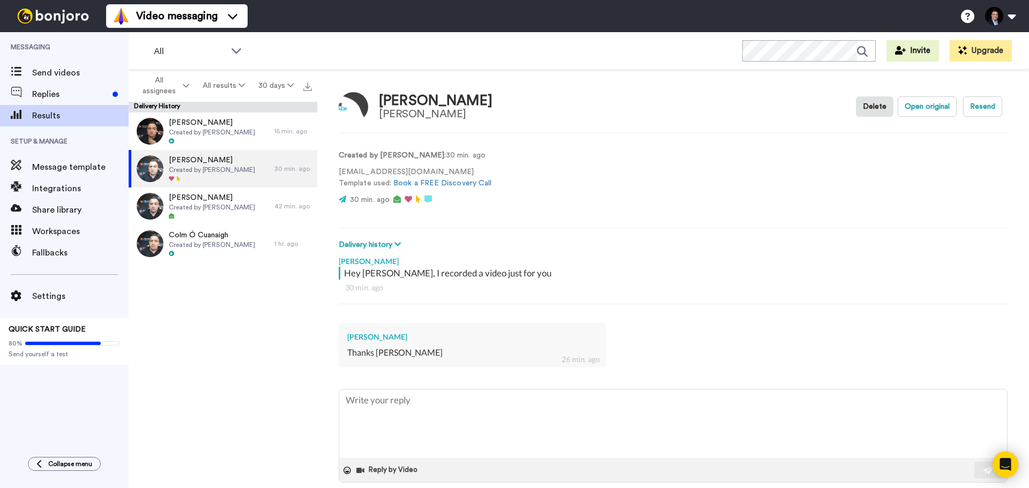
type textarea "x"
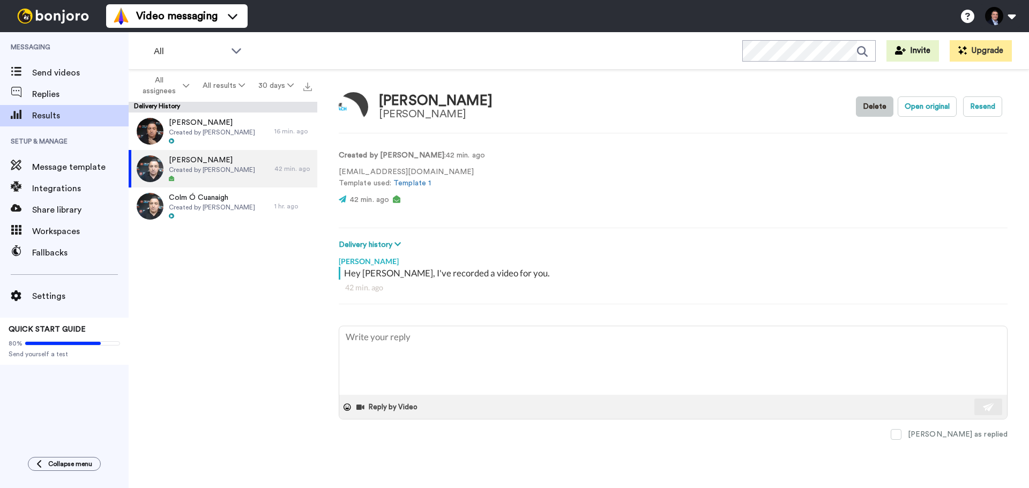
click at [870, 114] on button "Delete" at bounding box center [875, 107] width 38 height 20
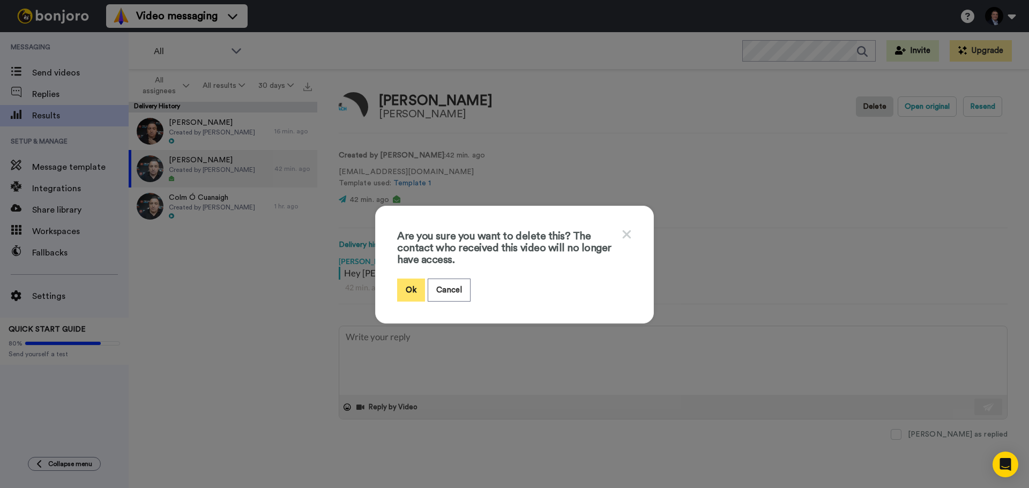
click at [404, 292] on button "Ok" at bounding box center [411, 290] width 28 height 23
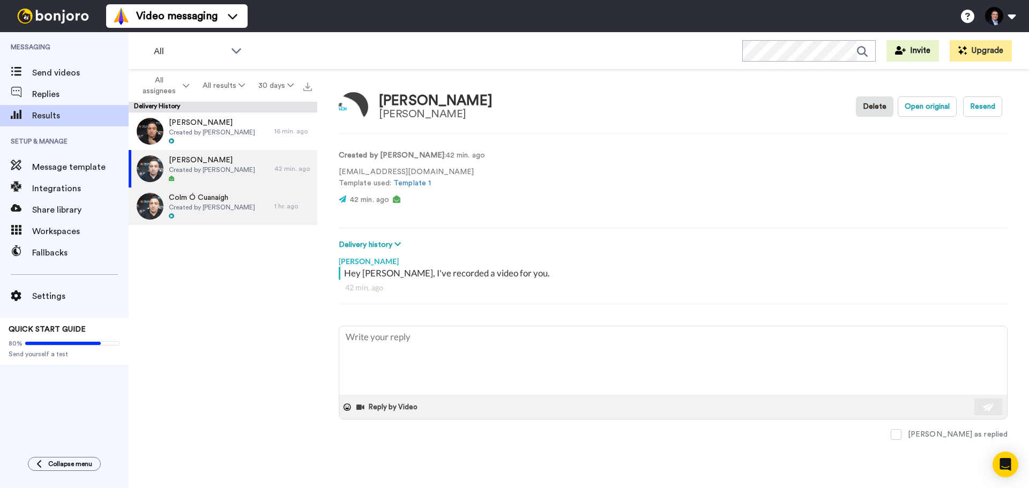
type textarea "x"
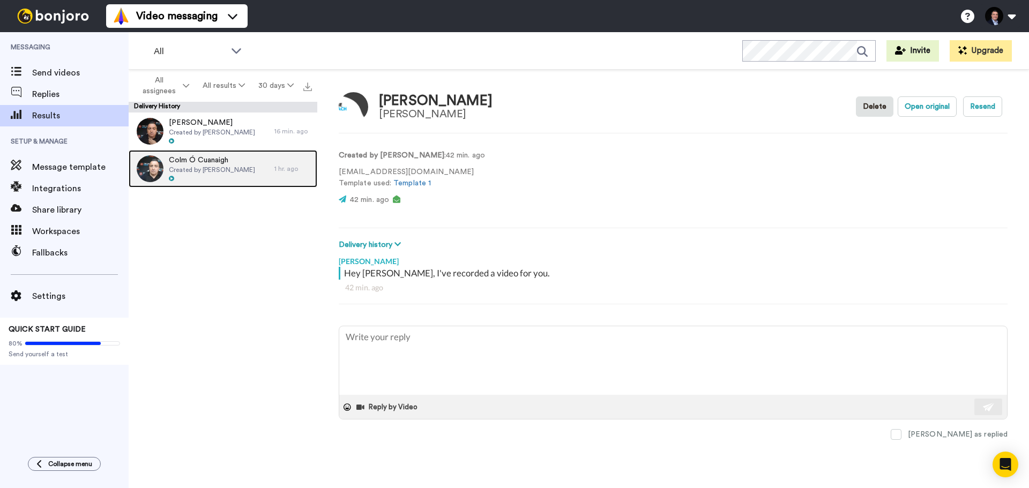
click at [243, 160] on span "Colm Ó Cuanaigh" at bounding box center [212, 160] width 86 height 11
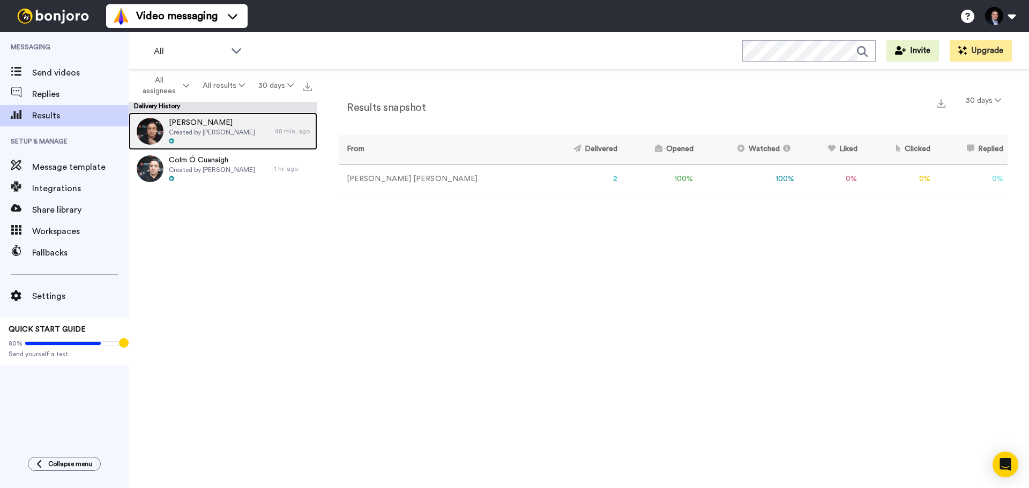
click at [224, 128] on span "Created by [PERSON_NAME]" at bounding box center [212, 132] width 86 height 9
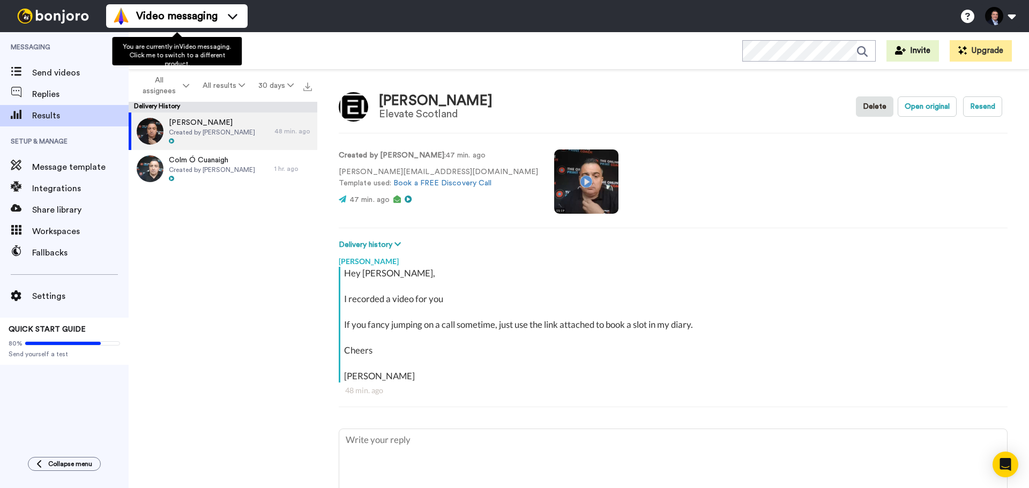
type textarea "x"
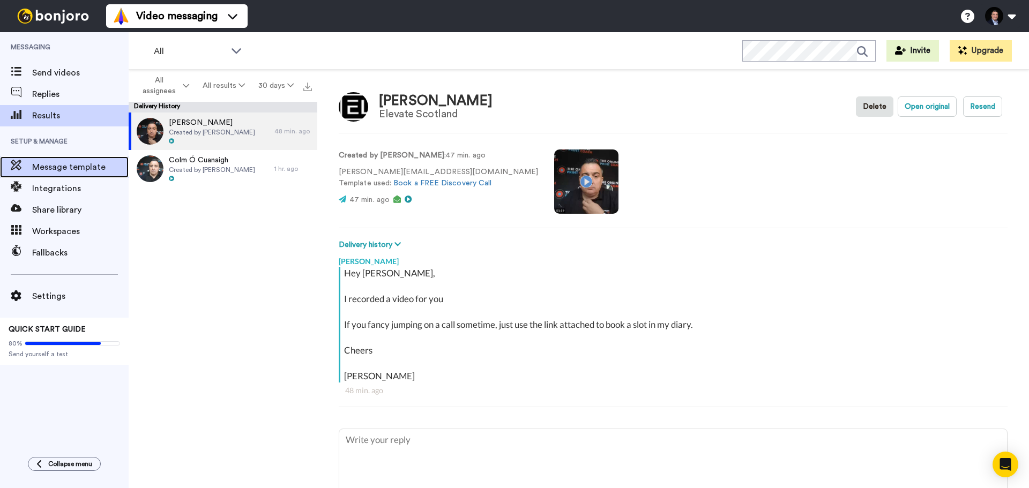
click at [78, 173] on span "Message template" at bounding box center [80, 167] width 97 height 13
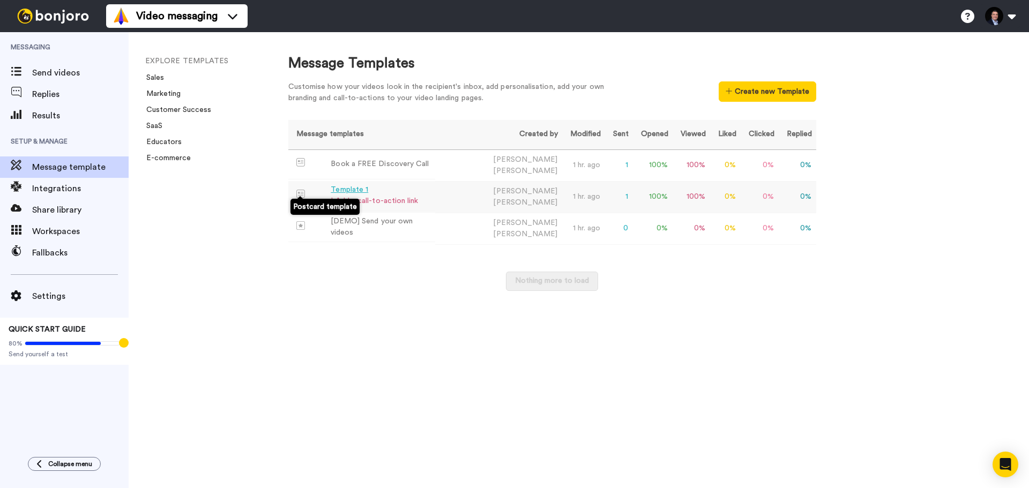
click at [309, 191] on span at bounding box center [313, 194] width 35 height 9
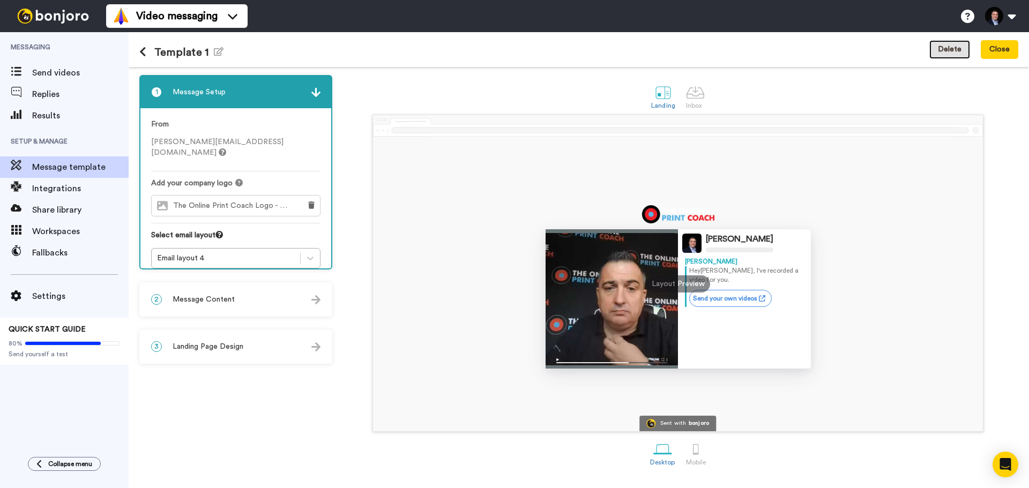
click at [961, 51] on button "Delete" at bounding box center [950, 49] width 41 height 19
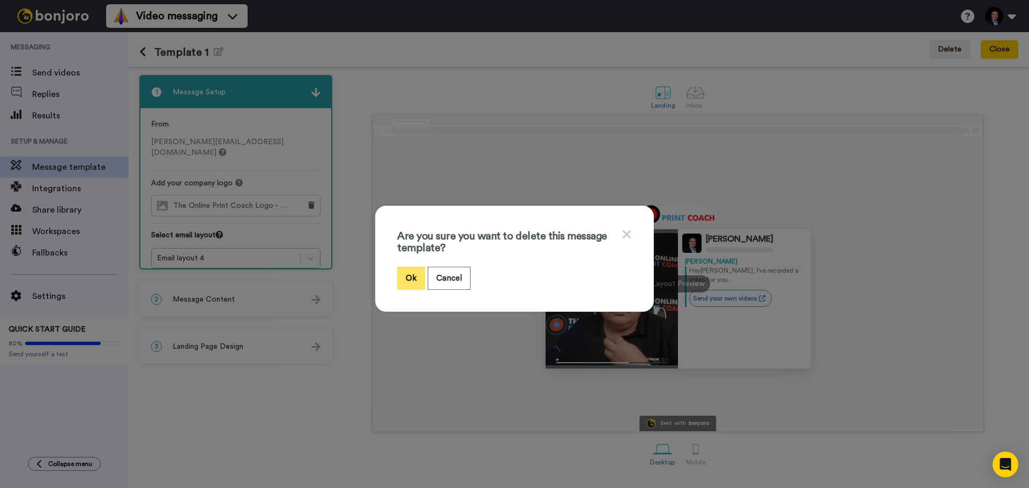
click at [402, 277] on button "Ok" at bounding box center [411, 278] width 28 height 23
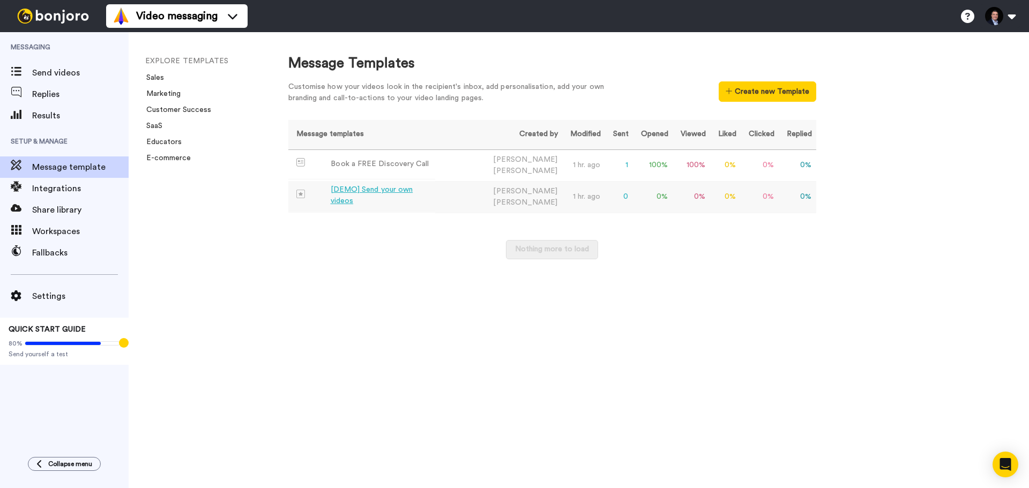
click at [305, 198] on div at bounding box center [313, 196] width 34 height 12
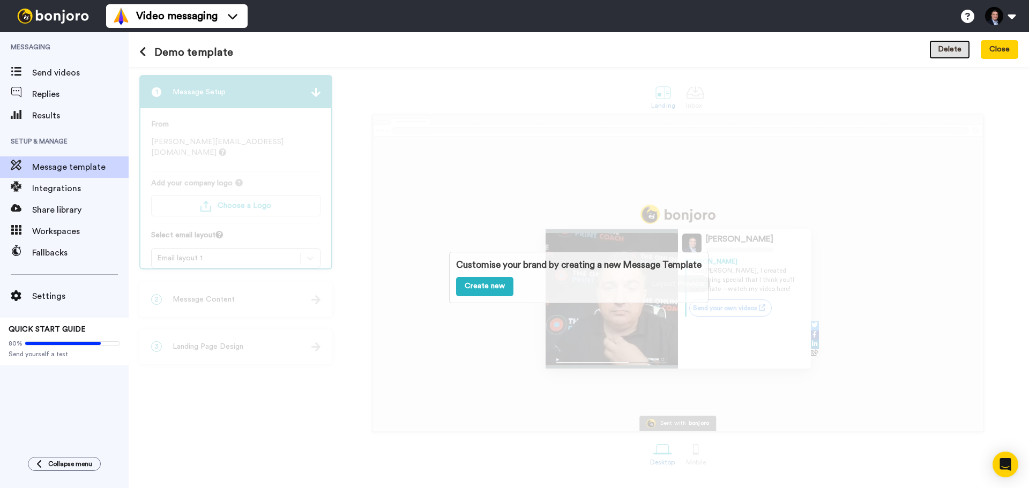
click at [959, 43] on button "Delete" at bounding box center [950, 49] width 41 height 19
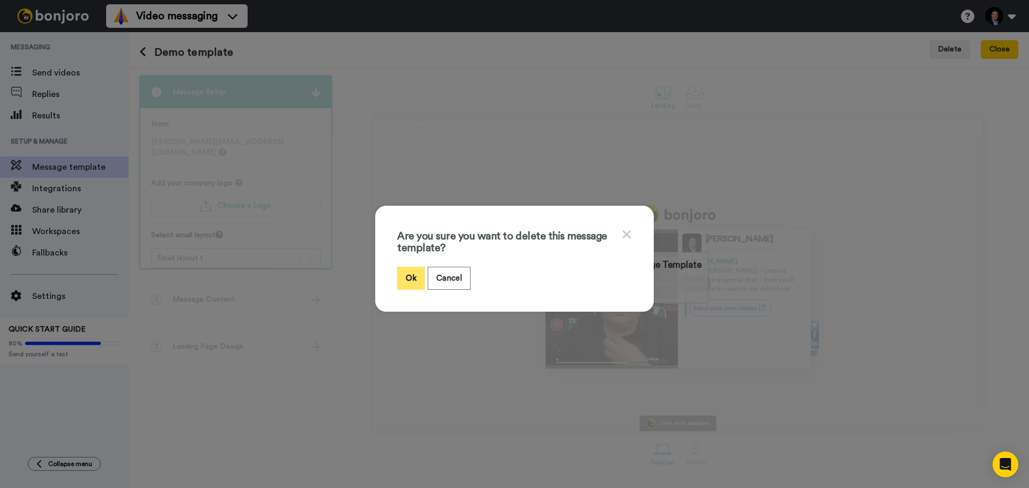
click at [408, 272] on button "Ok" at bounding box center [411, 278] width 28 height 23
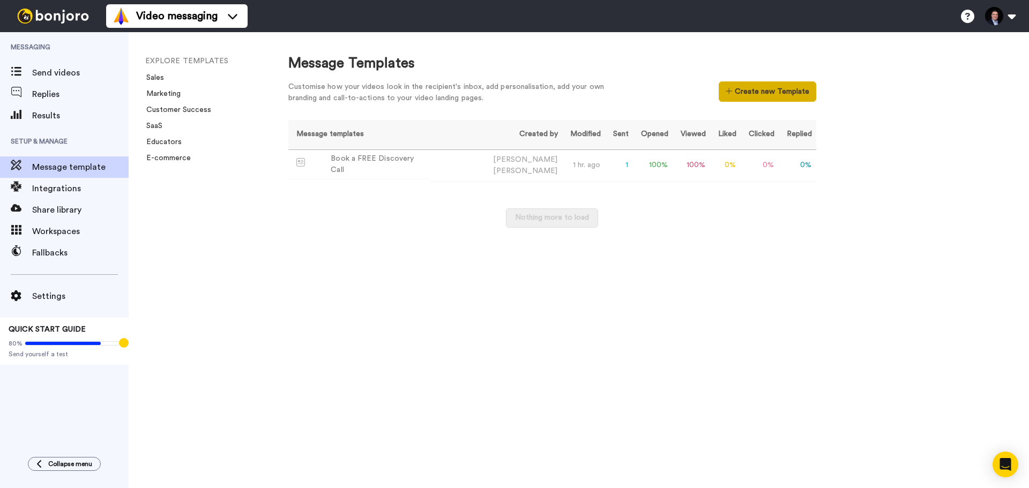
click at [748, 98] on button "Create new Template" at bounding box center [767, 91] width 97 height 20
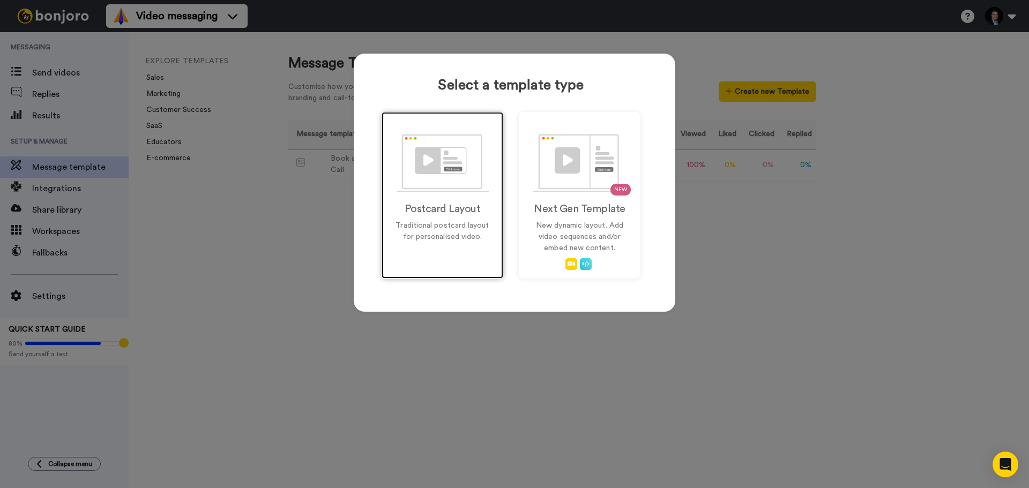
click at [426, 204] on h2 "Postcard Layout" at bounding box center [442, 209] width 99 height 12
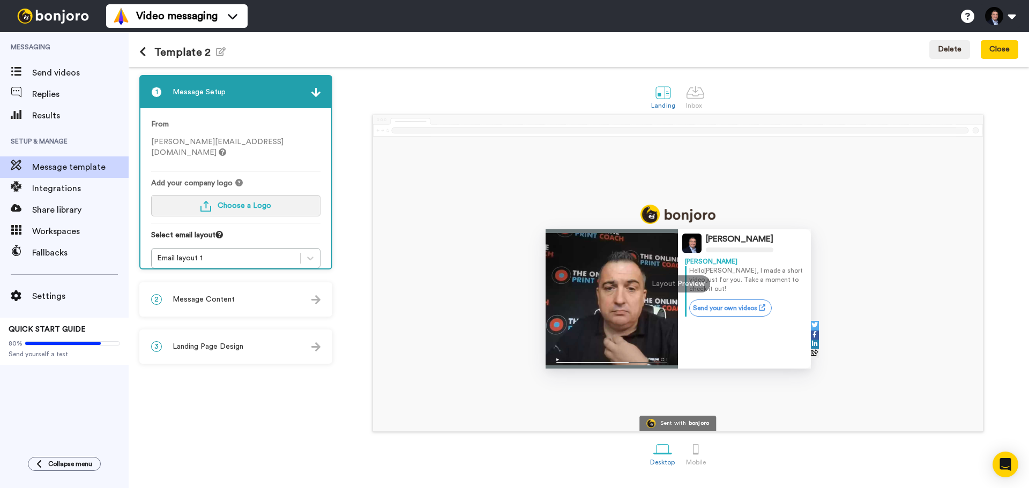
click at [246, 195] on button "Choose a Logo" at bounding box center [235, 205] width 169 height 21
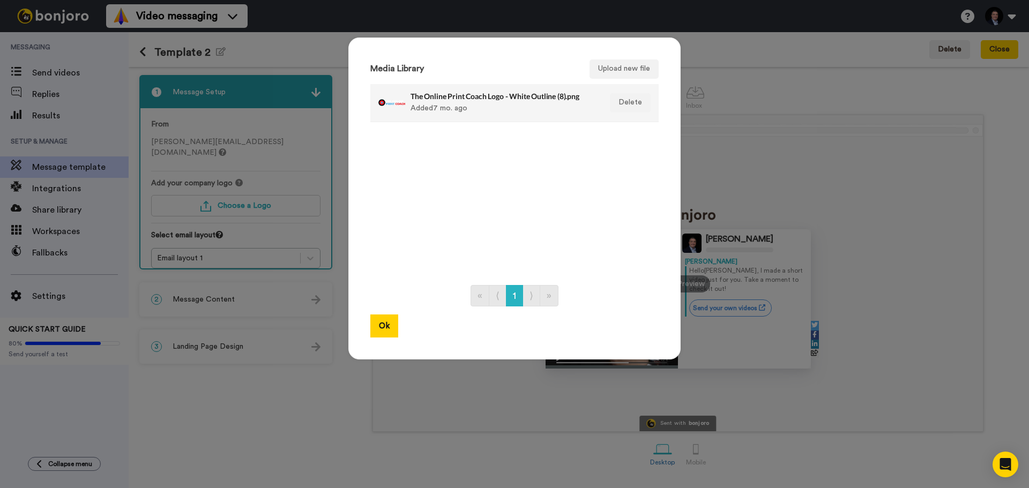
click at [474, 93] on h4 "The Online Print Coach Logo - White Outline (8).png" at bounding box center [503, 96] width 185 height 8
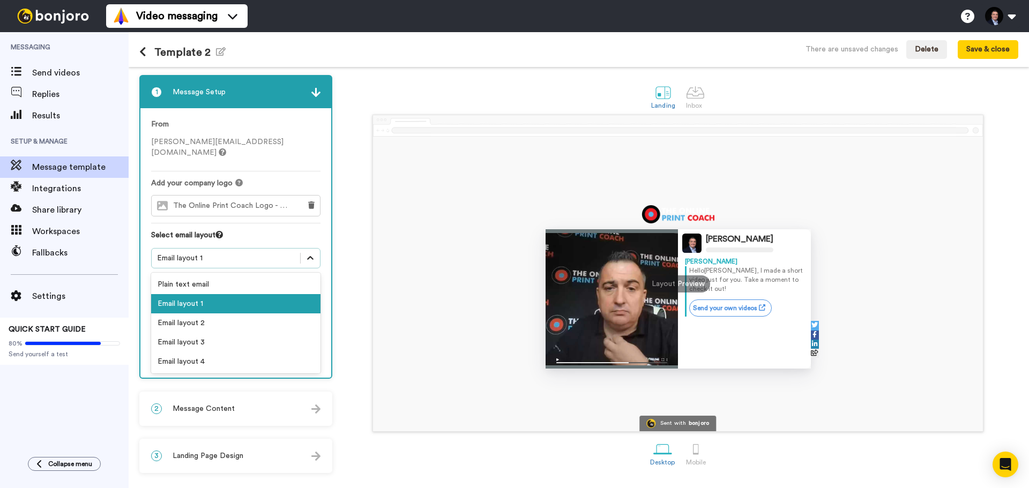
click at [315, 253] on icon at bounding box center [310, 258] width 11 height 11
click at [300, 230] on div "Select email layout" at bounding box center [235, 239] width 169 height 18
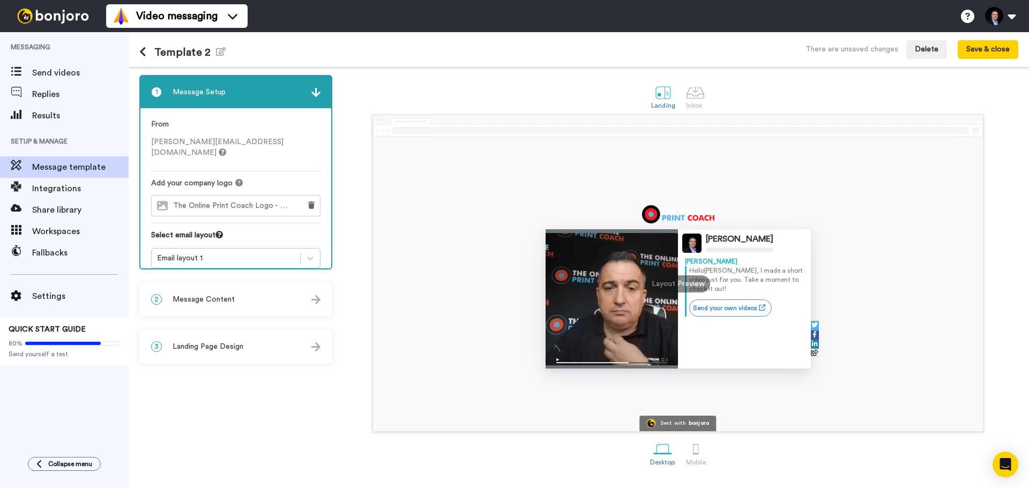
click at [267, 253] on div "Email layout 1" at bounding box center [226, 258] width 138 height 11
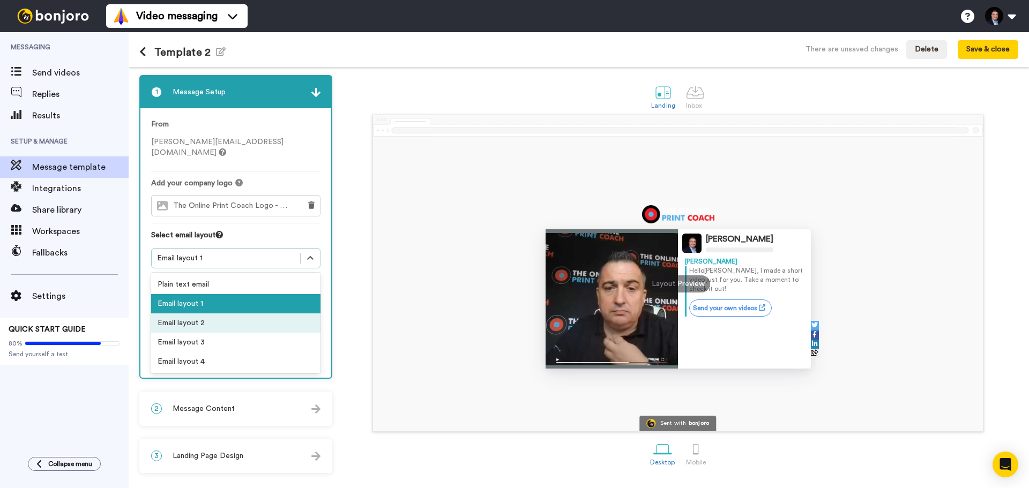
click at [247, 314] on div "Email layout 2" at bounding box center [235, 323] width 169 height 19
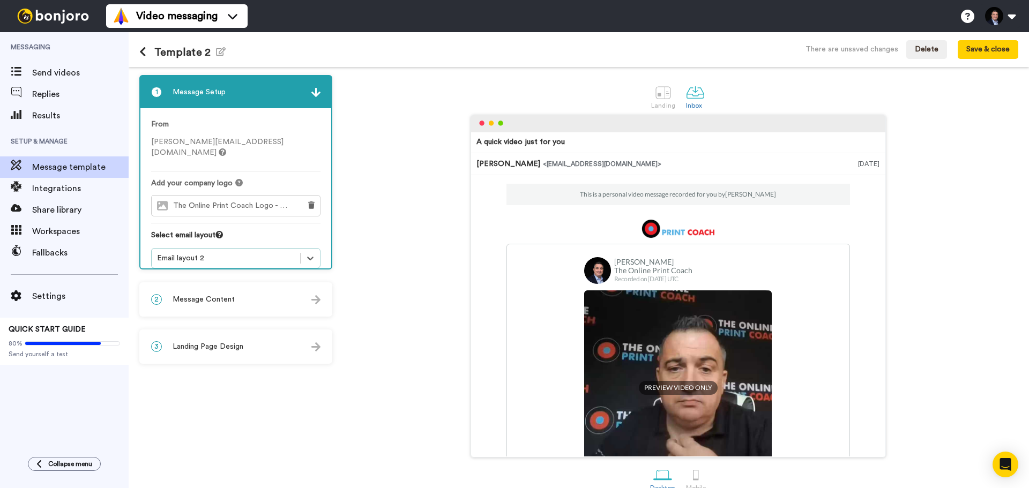
click at [265, 253] on div "Email layout 2" at bounding box center [226, 258] width 138 height 11
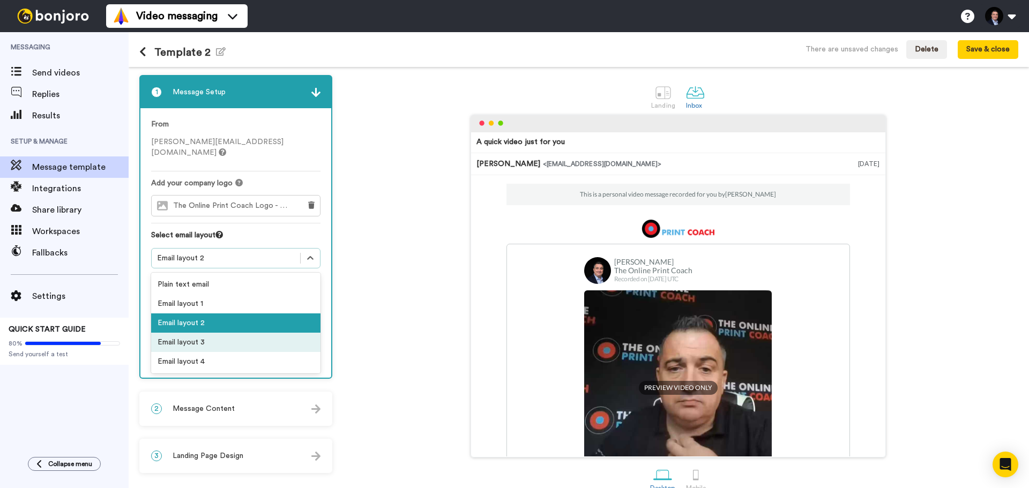
click at [258, 333] on div "Email layout 3" at bounding box center [235, 342] width 169 height 19
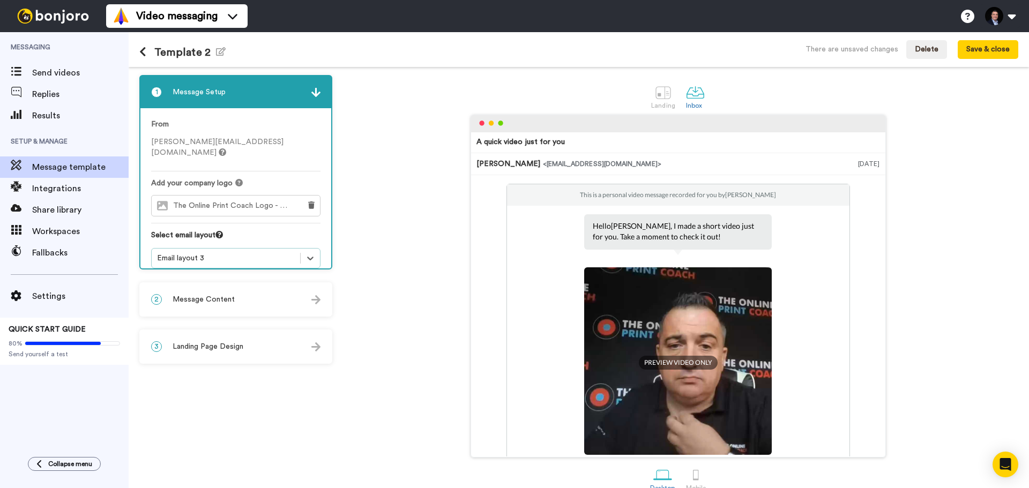
click at [270, 253] on div "Email layout 3" at bounding box center [226, 258] width 138 height 11
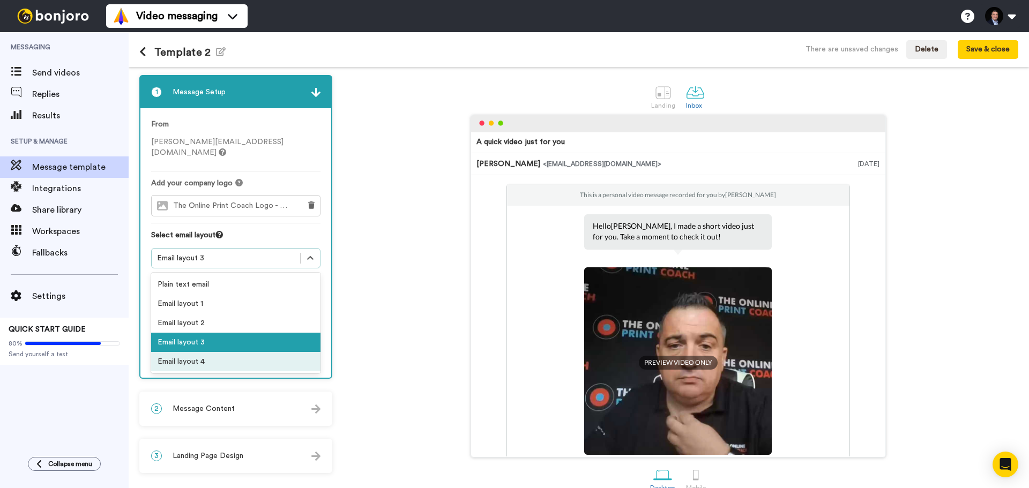
click at [243, 352] on div "Email layout 4" at bounding box center [235, 361] width 169 height 19
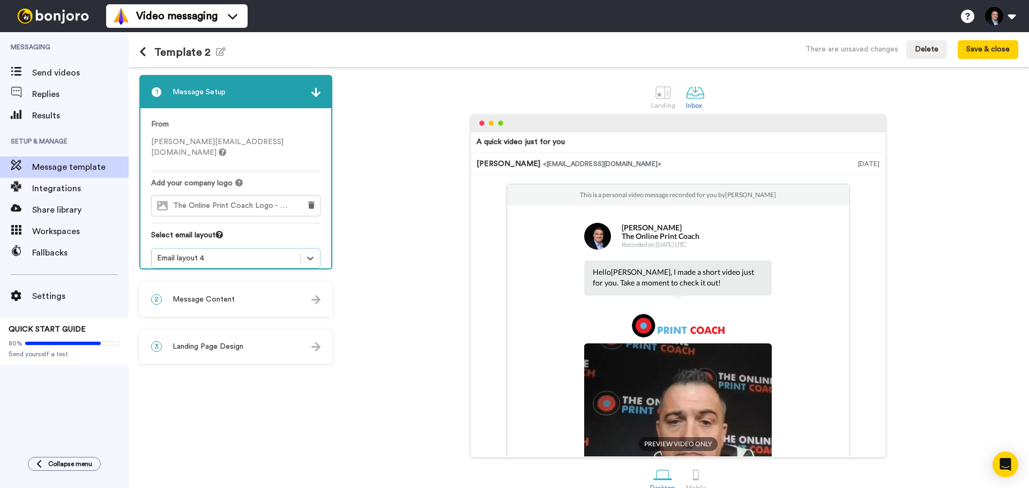
click at [262, 294] on div "2 Message Content" at bounding box center [235, 300] width 191 height 32
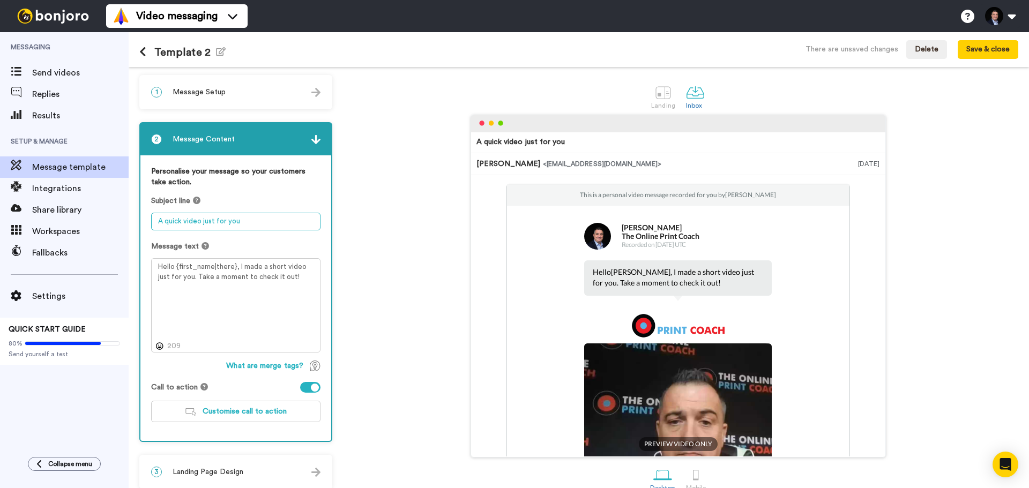
click at [223, 224] on textarea "A quick video just for you" at bounding box center [235, 222] width 169 height 18
type textarea "Checking In"
click at [174, 268] on textarea "Hello {first_name|there}, I made a short video just for you. Take a moment to c…" at bounding box center [235, 305] width 169 height 94
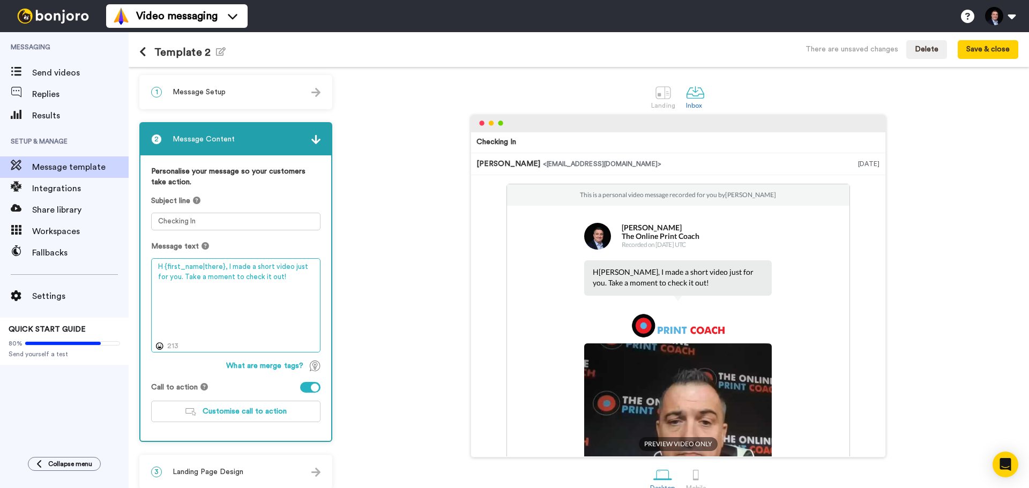
click at [219, 266] on textarea "H {first_name|there}, I made a short video just for you. Take a moment to check…" at bounding box center [235, 305] width 169 height 94
click at [207, 266] on textarea "H {first_name}, I made a short video just for you. Take a moment to check it ou…" at bounding box center [235, 305] width 169 height 94
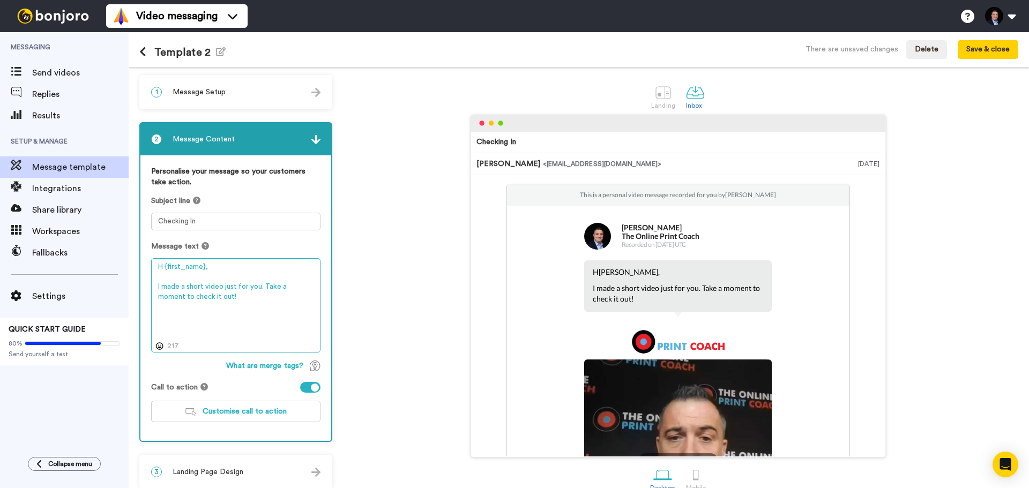
drag, startPoint x: 204, startPoint y: 295, endPoint x: 158, endPoint y: 290, distance: 46.4
click at [158, 290] on textarea "H {first_name}, I made a short video just for you. Take a moment to check it ou…" at bounding box center [235, 305] width 169 height 94
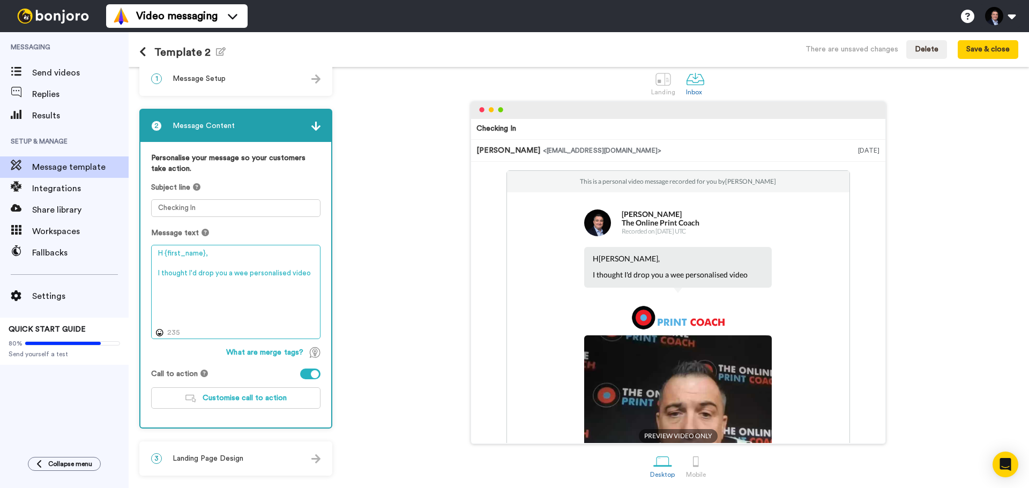
scroll to position [17, 0]
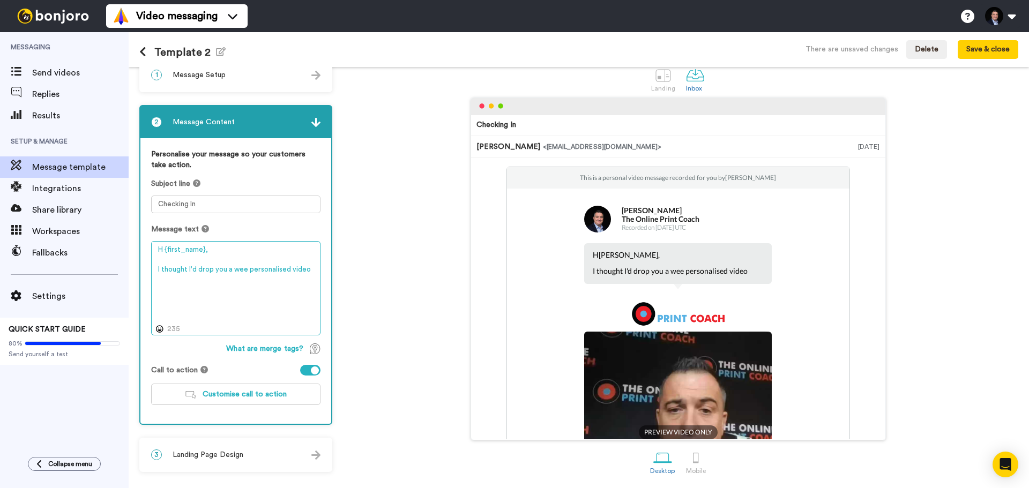
type textarea "H {first_name}, I thought I'd drop you a wee personalised video"
click at [301, 370] on div at bounding box center [310, 370] width 20 height 11
click at [236, 448] on div "3 Landing Page Design" at bounding box center [235, 455] width 191 height 32
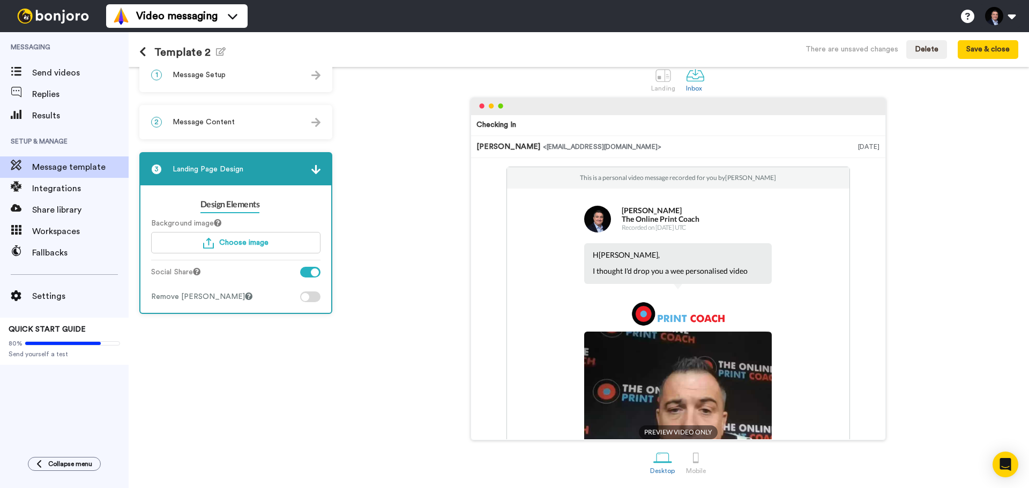
click at [302, 273] on div at bounding box center [310, 272] width 20 height 11
click at [243, 240] on span "Choose image" at bounding box center [243, 243] width 49 height 8
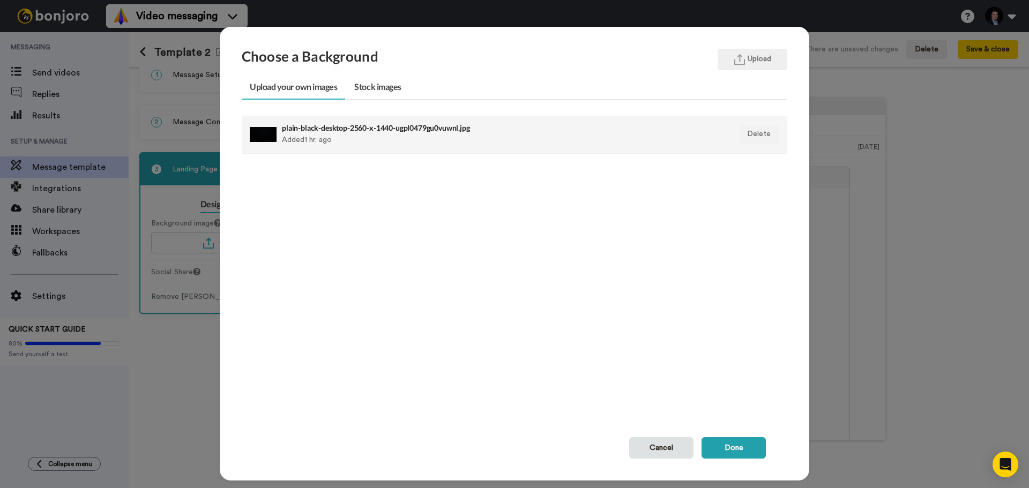
click at [343, 129] on h4 "plain-black-desktop-2560-x-1440-ugpl0479gu0vuwnl.jpg" at bounding box center [462, 128] width 360 height 8
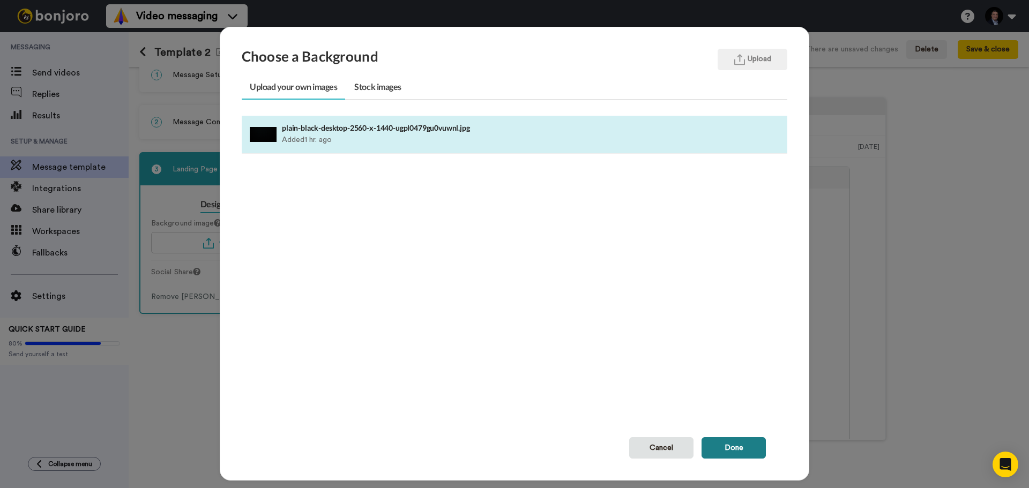
click at [737, 453] on button "Done" at bounding box center [734, 447] width 64 height 21
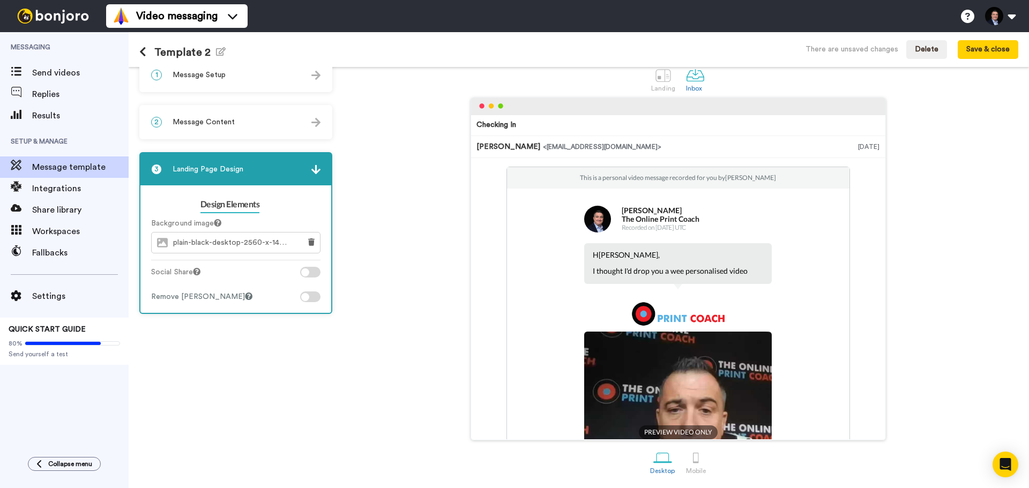
scroll to position [0, 0]
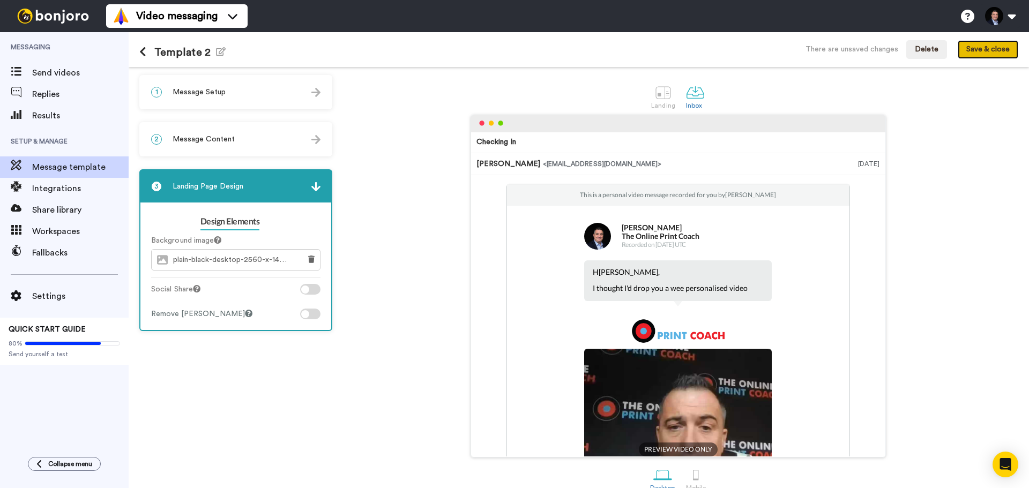
click at [993, 46] on button "Save & close" at bounding box center [988, 49] width 61 height 19
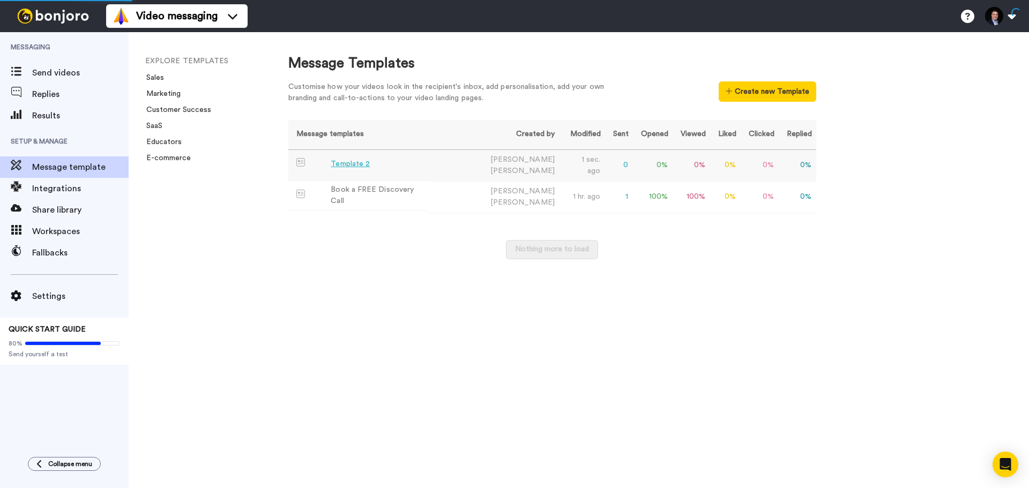
click at [362, 166] on div "Template 2" at bounding box center [350, 164] width 39 height 11
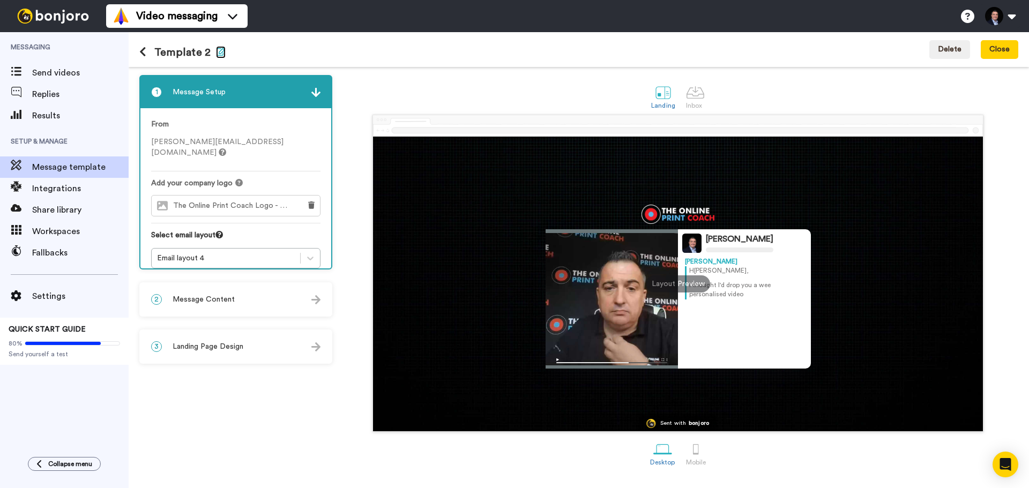
click at [216, 48] on icon "button" at bounding box center [221, 51] width 10 height 9
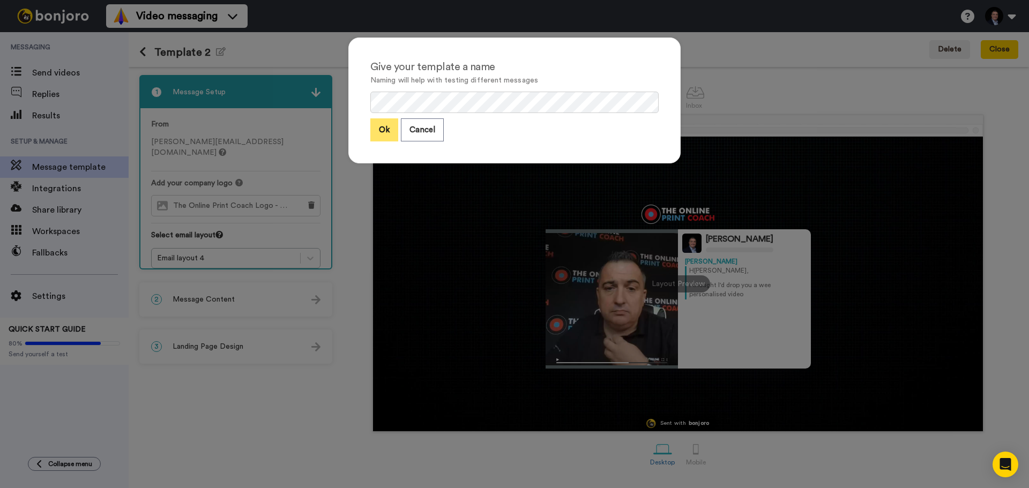
click at [379, 135] on button "Ok" at bounding box center [384, 129] width 28 height 23
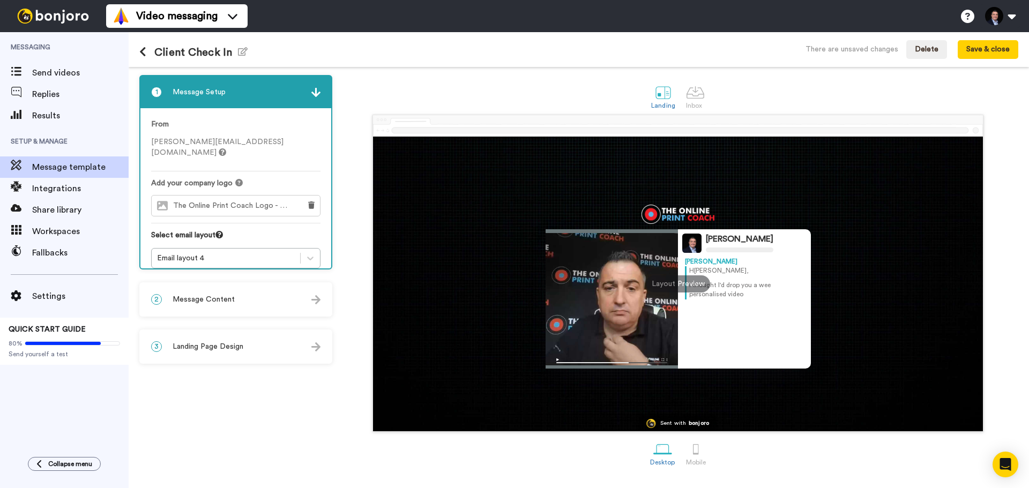
click at [299, 387] on div "1 Message Setup From colin@theonlineprintcoach.com Add your company logo The On…" at bounding box center [238, 277] width 198 height 405
click at [987, 51] on button "Save & close" at bounding box center [988, 49] width 61 height 19
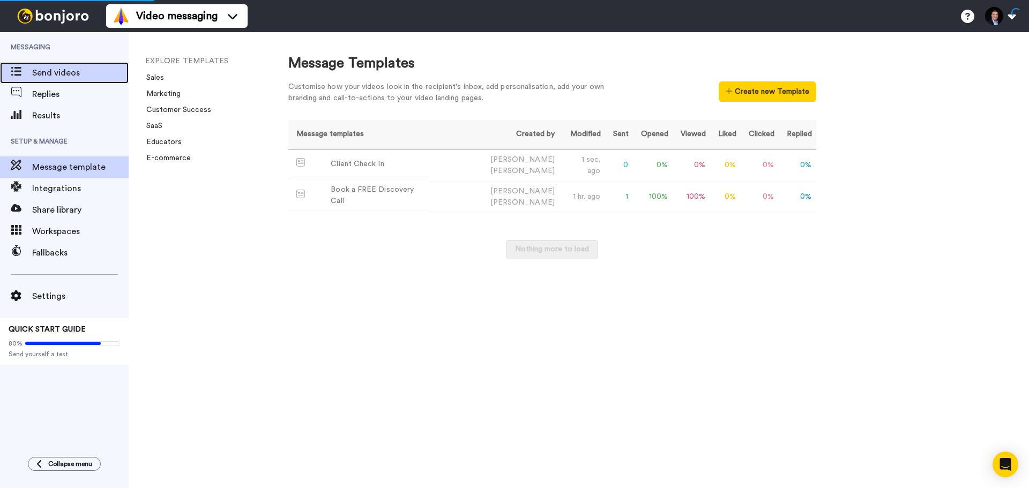
click at [71, 74] on span "Send videos" at bounding box center [80, 72] width 97 height 13
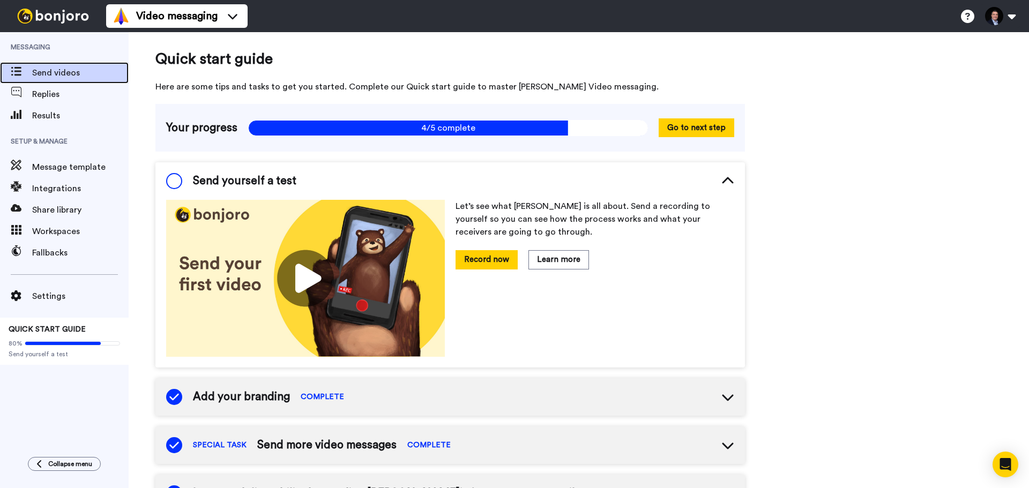
click at [78, 71] on span "Send videos" at bounding box center [80, 72] width 97 height 13
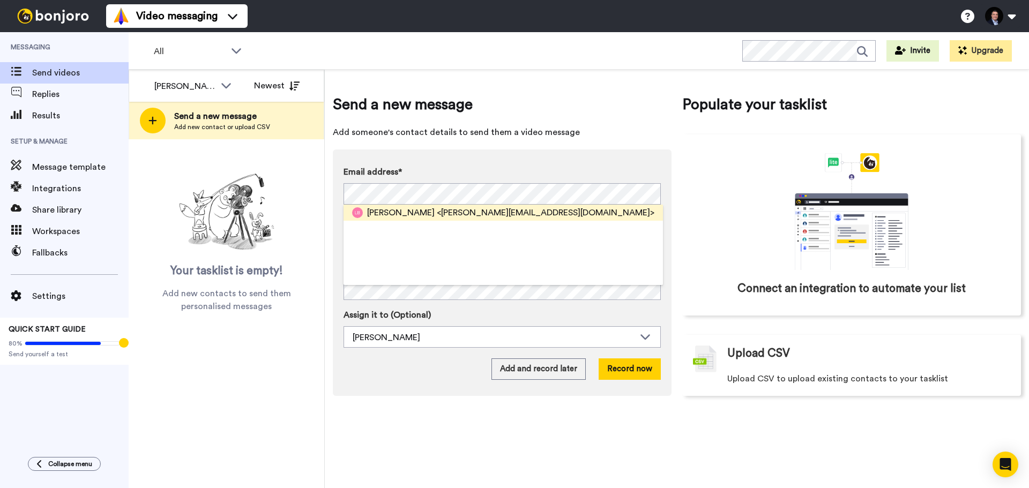
click at [437, 208] on span "<[PERSON_NAME][EMAIL_ADDRESS][DOMAIN_NAME]>" at bounding box center [546, 212] width 218 height 13
click at [456, 169] on label "Email address*" at bounding box center [502, 172] width 317 height 13
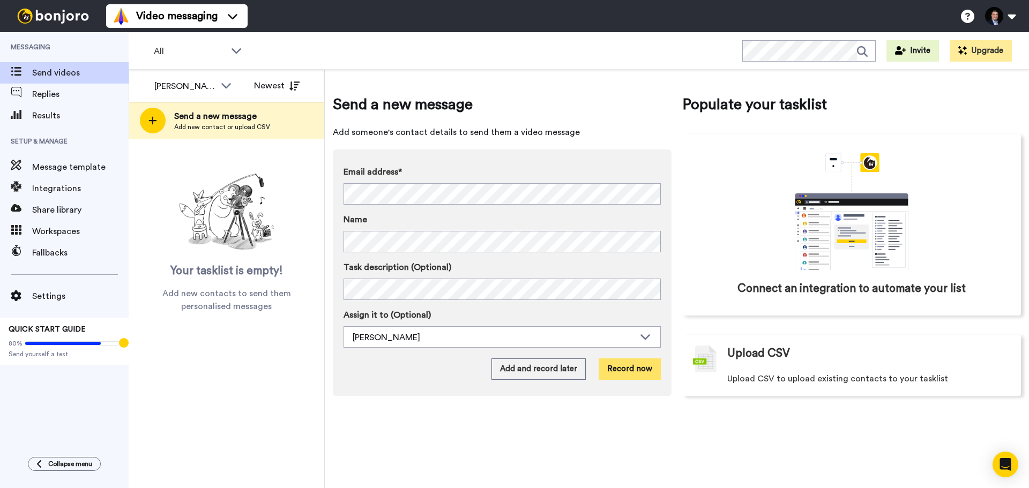
click at [640, 366] on button "Record now" at bounding box center [630, 369] width 62 height 21
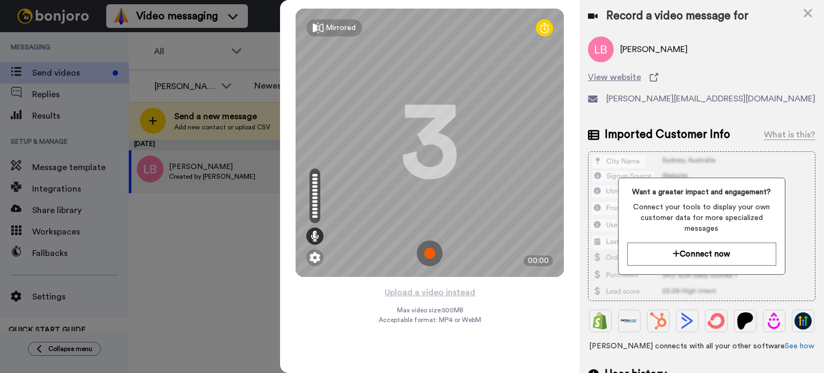
click at [433, 251] on img at bounding box center [430, 253] width 26 height 26
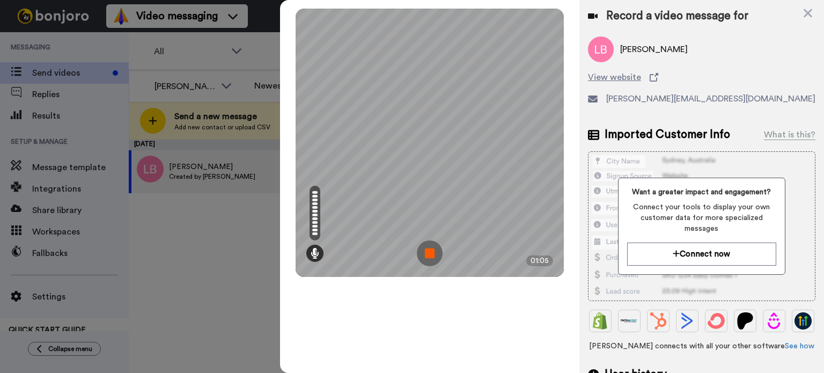
click at [423, 259] on img at bounding box center [430, 253] width 26 height 26
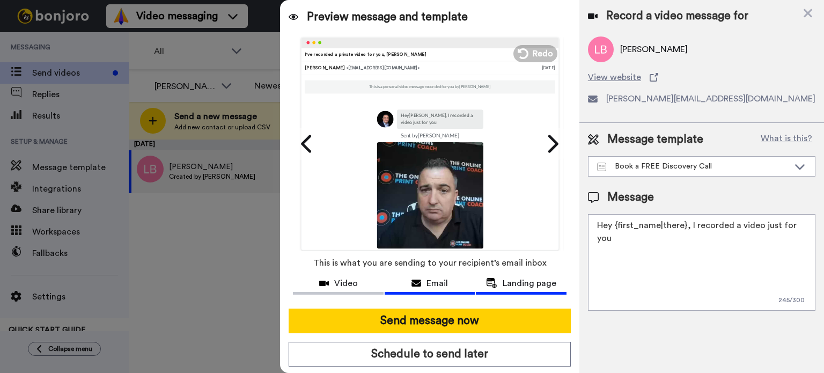
click at [509, 280] on span "Landing page" at bounding box center [529, 283] width 54 height 13
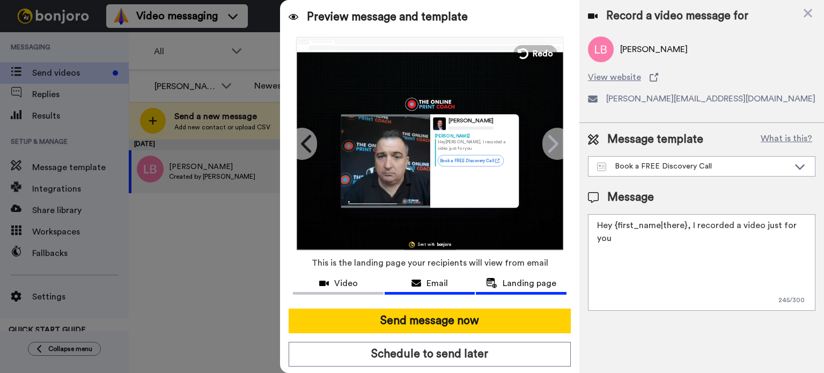
click at [427, 285] on span "Email" at bounding box center [436, 283] width 21 height 13
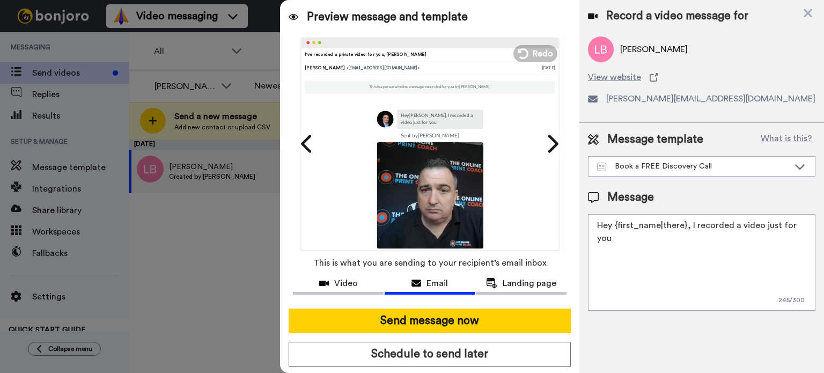
click at [681, 224] on textarea "Hey {first_name|there}, I recorded a video just for you" at bounding box center [701, 262] width 227 height 97
click at [682, 169] on div "Book a FREE Discovery Call" at bounding box center [693, 166] width 192 height 11
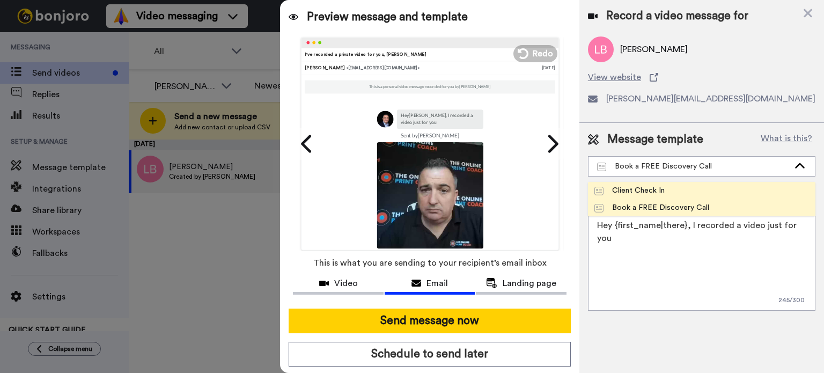
click at [676, 187] on li "Client Check In" at bounding box center [701, 190] width 227 height 17
type textarea "H {first_name}, I thought I'd drop you a wee personalised video"
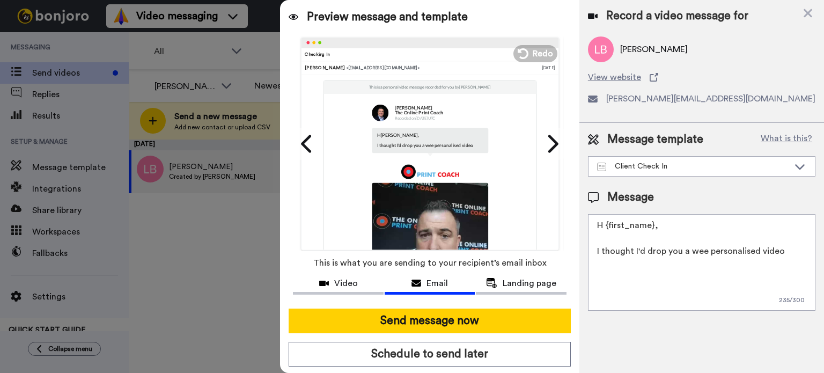
drag, startPoint x: 441, startPoint y: 315, endPoint x: 441, endPoint y: 294, distance: 21.5
click at [441, 294] on div "Preview message and template Play/Pause Checking In [PERSON_NAME] <[EMAIL_ADDRE…" at bounding box center [429, 186] width 299 height 373
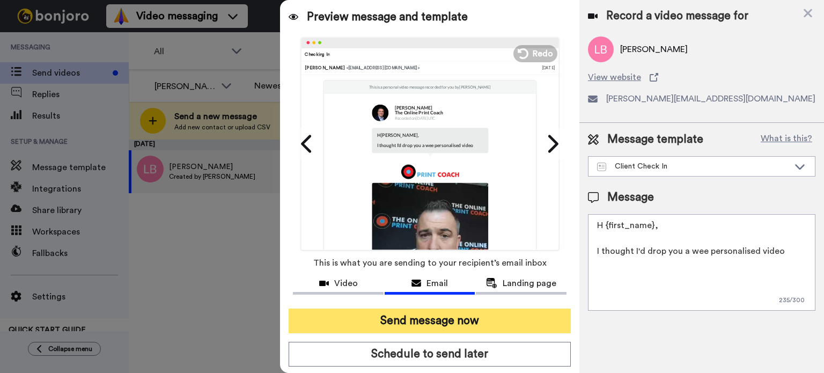
click at [433, 320] on button "Send message now" at bounding box center [429, 320] width 282 height 25
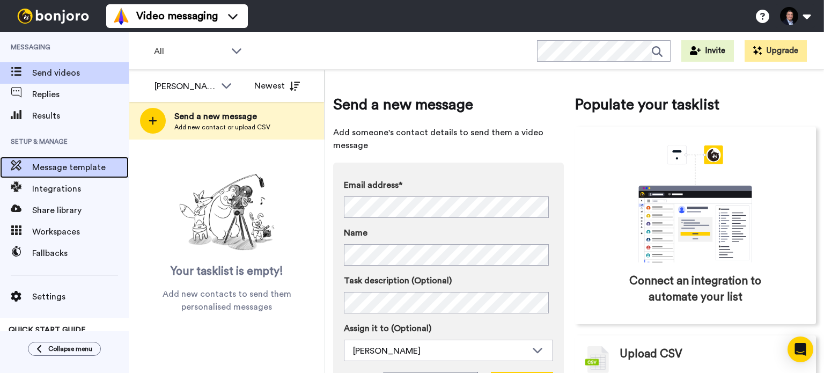
click at [64, 169] on span "Message template" at bounding box center [80, 167] width 97 height 13
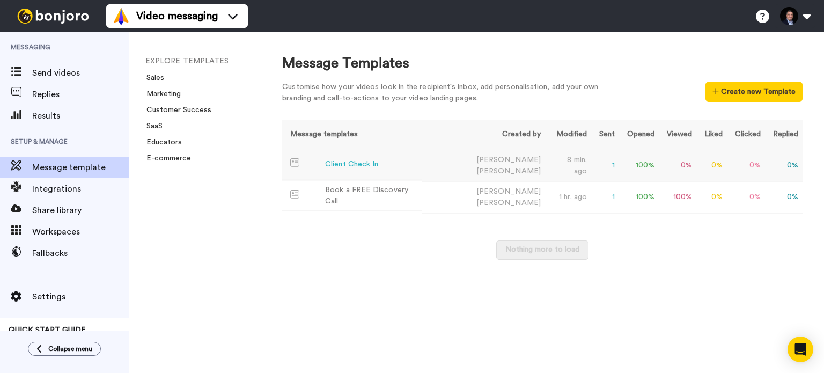
click at [360, 165] on div "Client Check In" at bounding box center [351, 164] width 53 height 11
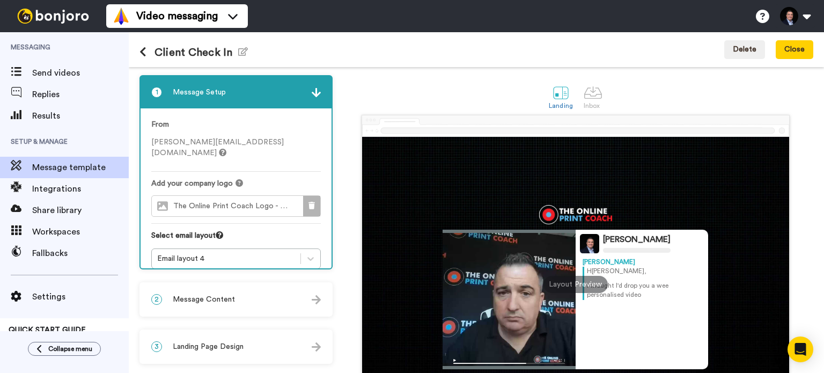
click at [309, 196] on button at bounding box center [311, 206] width 17 height 20
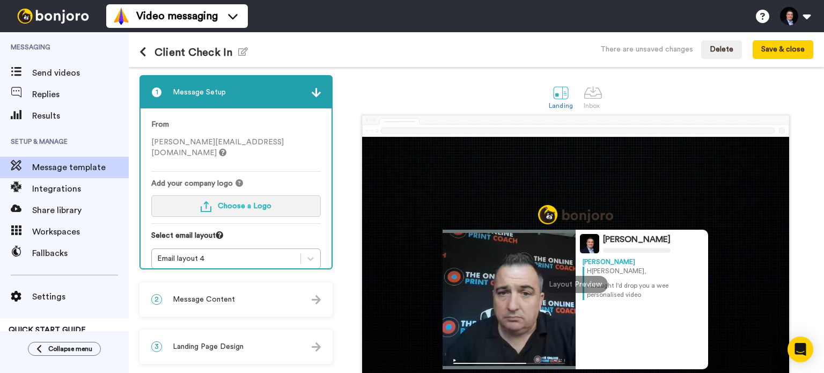
click at [251, 195] on button "Choose a Logo" at bounding box center [235, 205] width 169 height 21
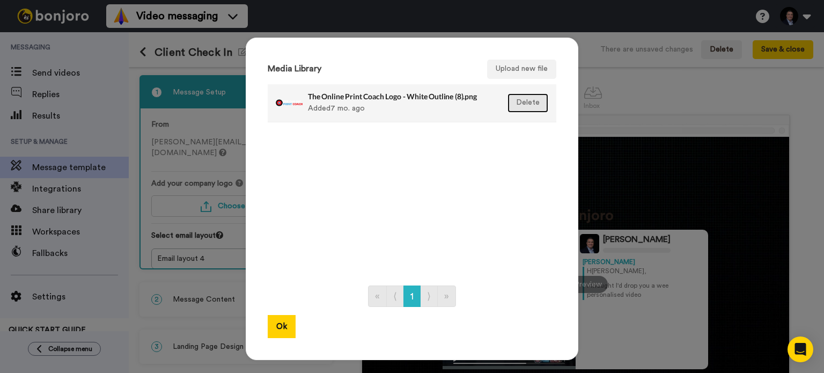
click at [524, 99] on button "Delete" at bounding box center [527, 102] width 41 height 19
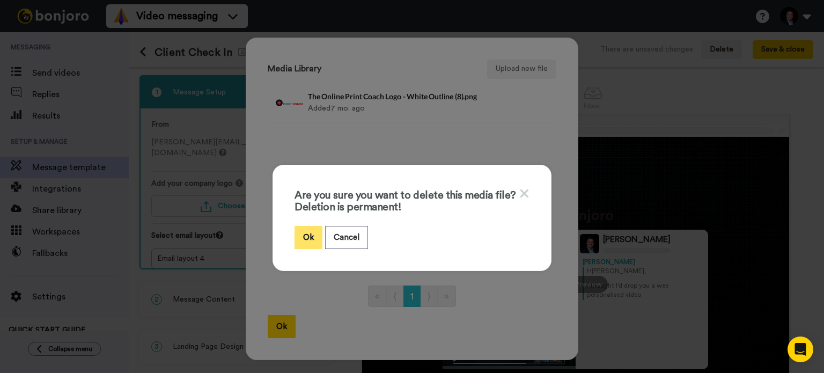
click at [308, 231] on button "Ok" at bounding box center [308, 237] width 28 height 23
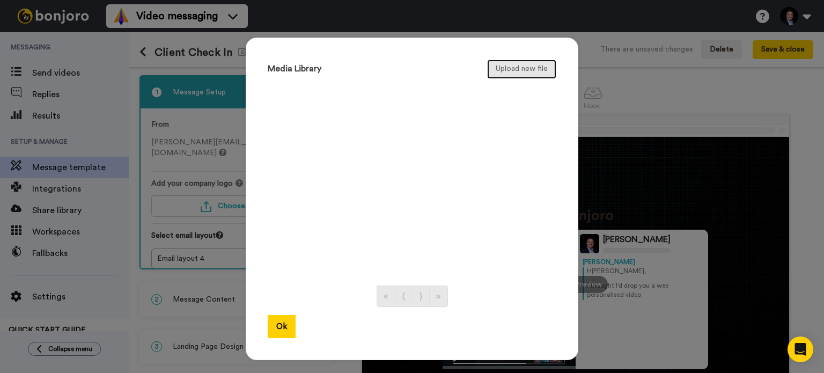
click at [510, 71] on button "Upload new file" at bounding box center [521, 69] width 69 height 19
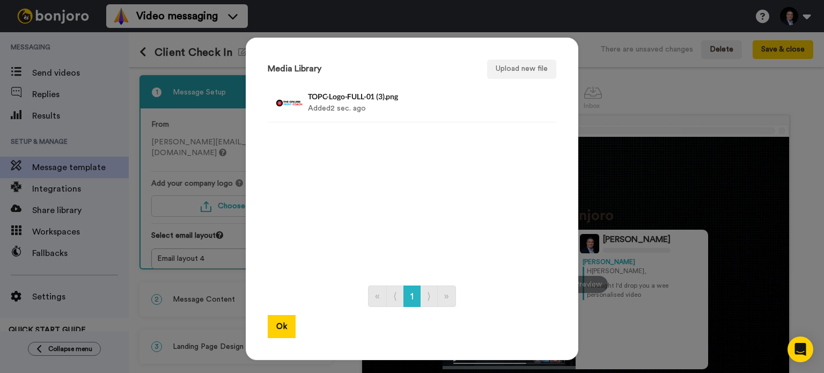
drag, startPoint x: 281, startPoint y: 325, endPoint x: 366, endPoint y: 147, distance: 197.1
click at [350, 186] on div "Media Library Upload new file TOPC-Logo-FULL-01 (3).png Added 2 sec. ago Delete…" at bounding box center [412, 199] width 332 height 322
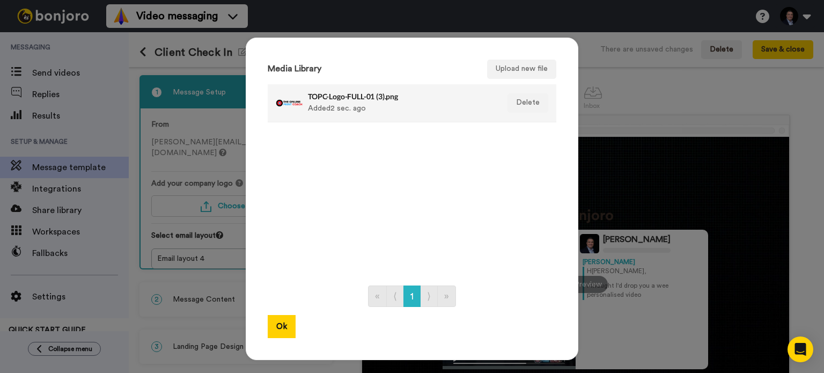
click at [372, 101] on div "TOPC-Logo-FULL-01 (3).png Added 2 sec. ago" at bounding box center [400, 103] width 185 height 27
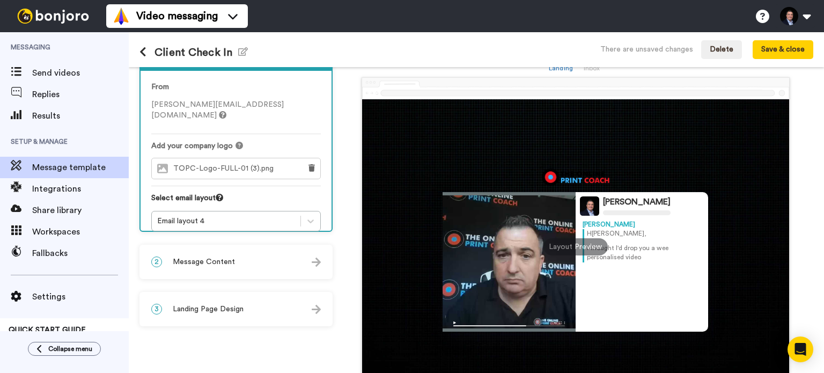
scroll to position [107, 0]
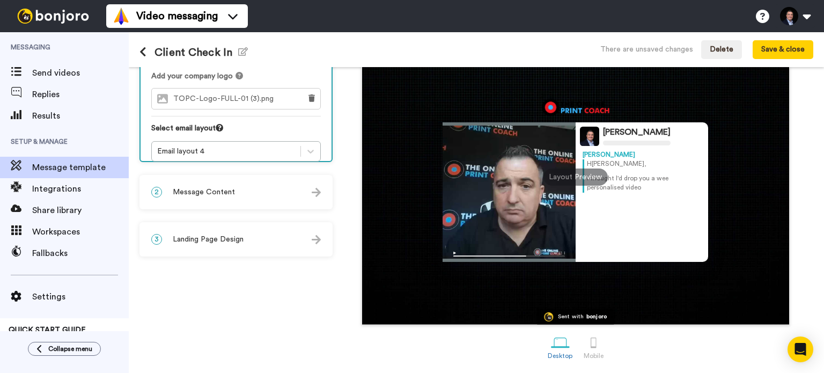
click at [250, 235] on div "3 Landing Page Design" at bounding box center [235, 239] width 191 height 32
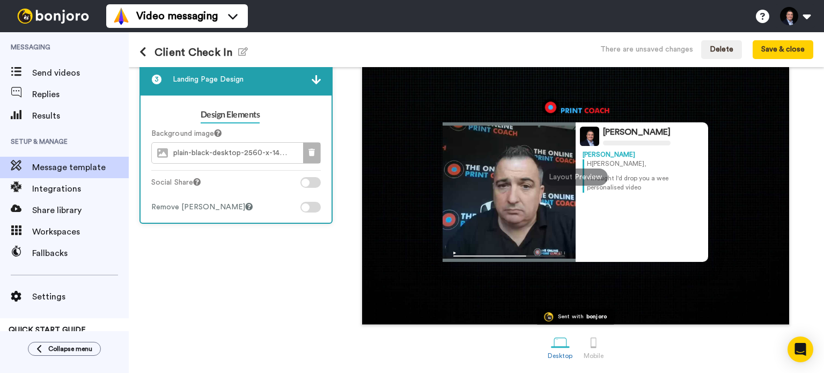
click at [315, 147] on button at bounding box center [311, 153] width 17 height 20
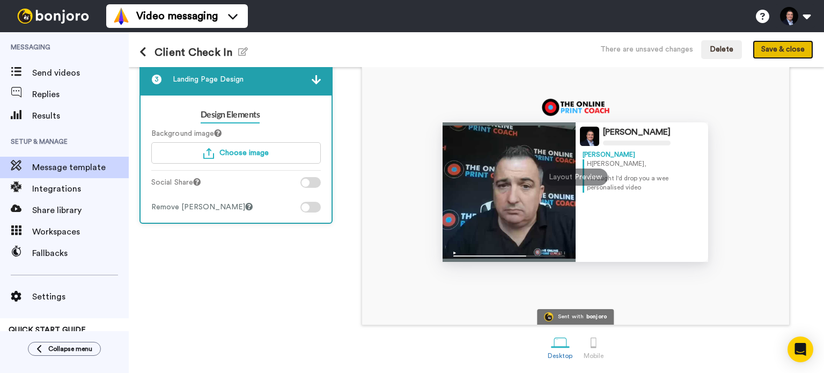
click at [773, 46] on button "Save & close" at bounding box center [782, 49] width 61 height 19
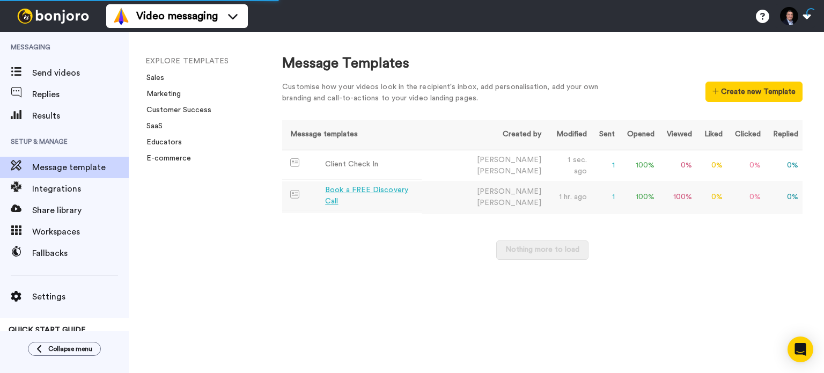
click at [354, 197] on div "Book a FREE Discovery Call" at bounding box center [371, 195] width 92 height 23
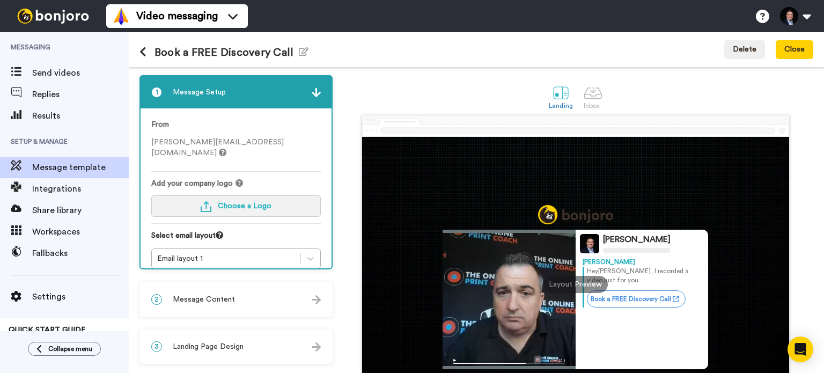
click at [227, 195] on button "Choose a Logo" at bounding box center [235, 205] width 169 height 21
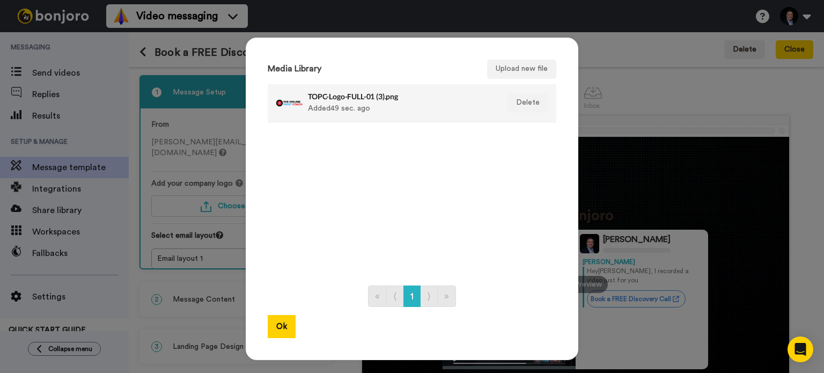
click at [373, 99] on h4 "TOPC-Logo-FULL-01 (3).png" at bounding box center [400, 96] width 185 height 8
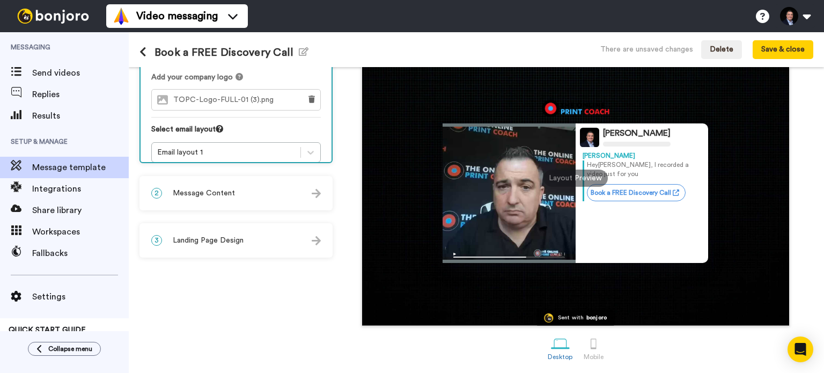
scroll to position [107, 0]
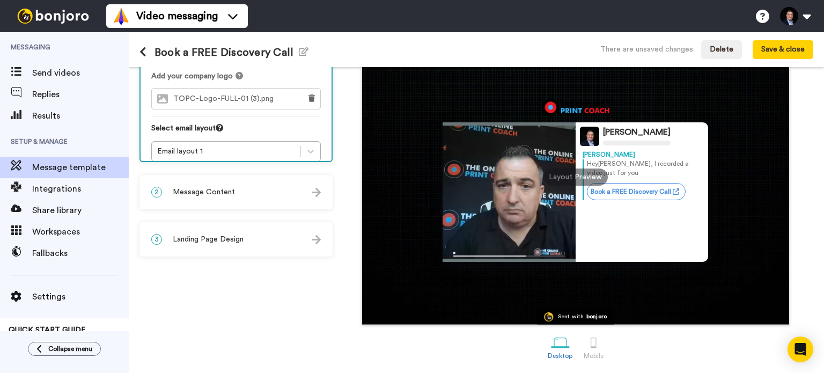
click at [253, 228] on div "3 Landing Page Design" at bounding box center [235, 239] width 191 height 32
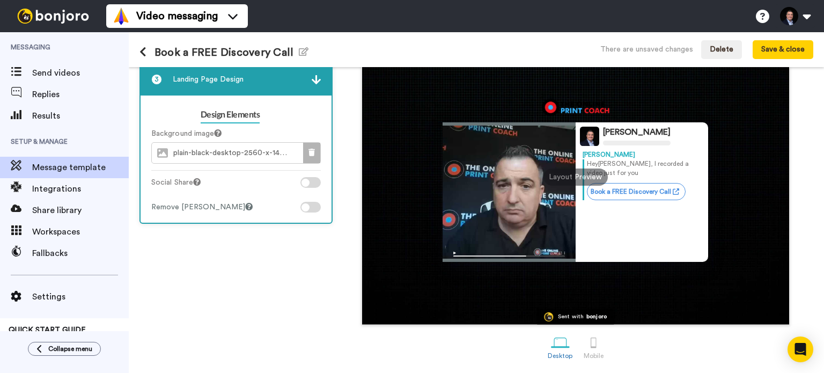
click at [308, 149] on button at bounding box center [311, 153] width 17 height 20
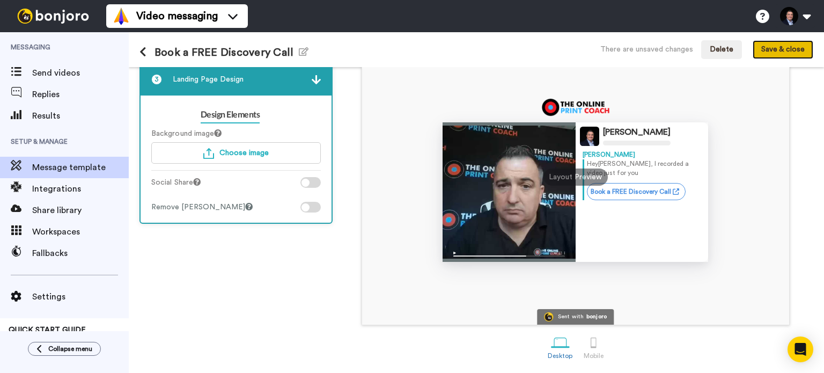
click at [769, 51] on button "Save & close" at bounding box center [782, 49] width 61 height 19
